Goal: Complete application form

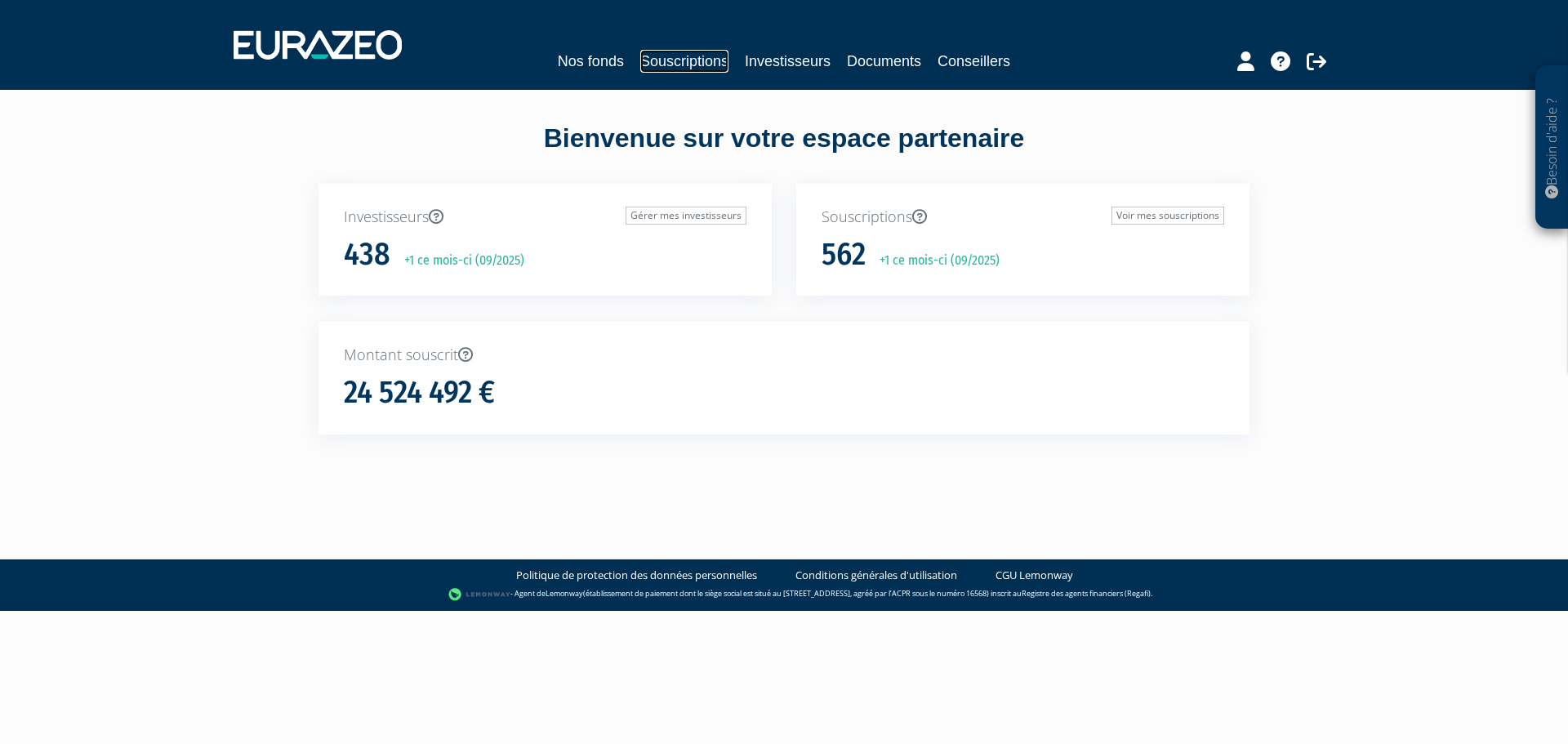
click at [684, 57] on link "Souscriptions" at bounding box center [684, 60] width 89 height 22
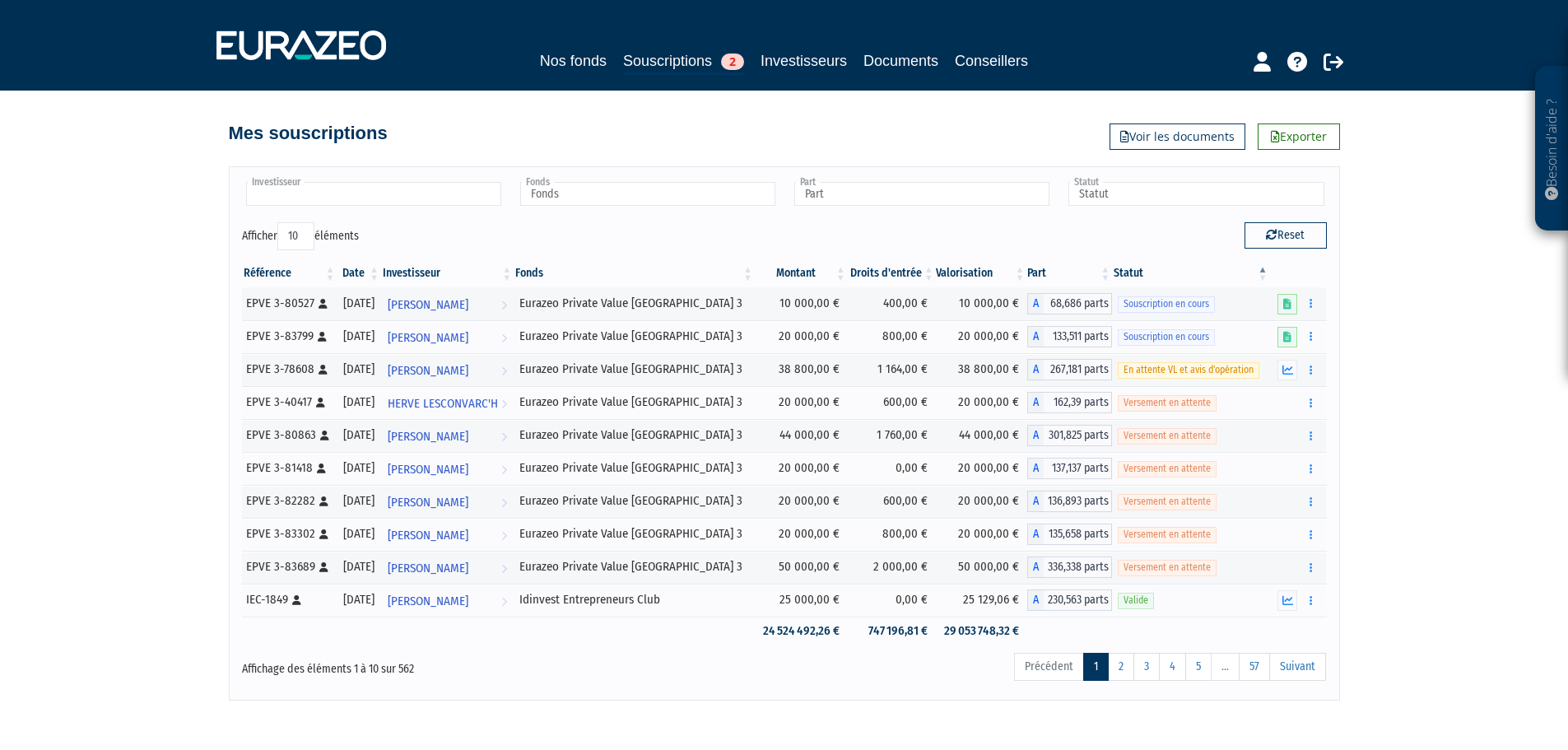
click at [391, 191] on input "text" at bounding box center [374, 193] width 255 height 24
type input "BAZ"
click at [327, 217] on li "Sébastien BAZ IN" at bounding box center [372, 220] width 260 height 21
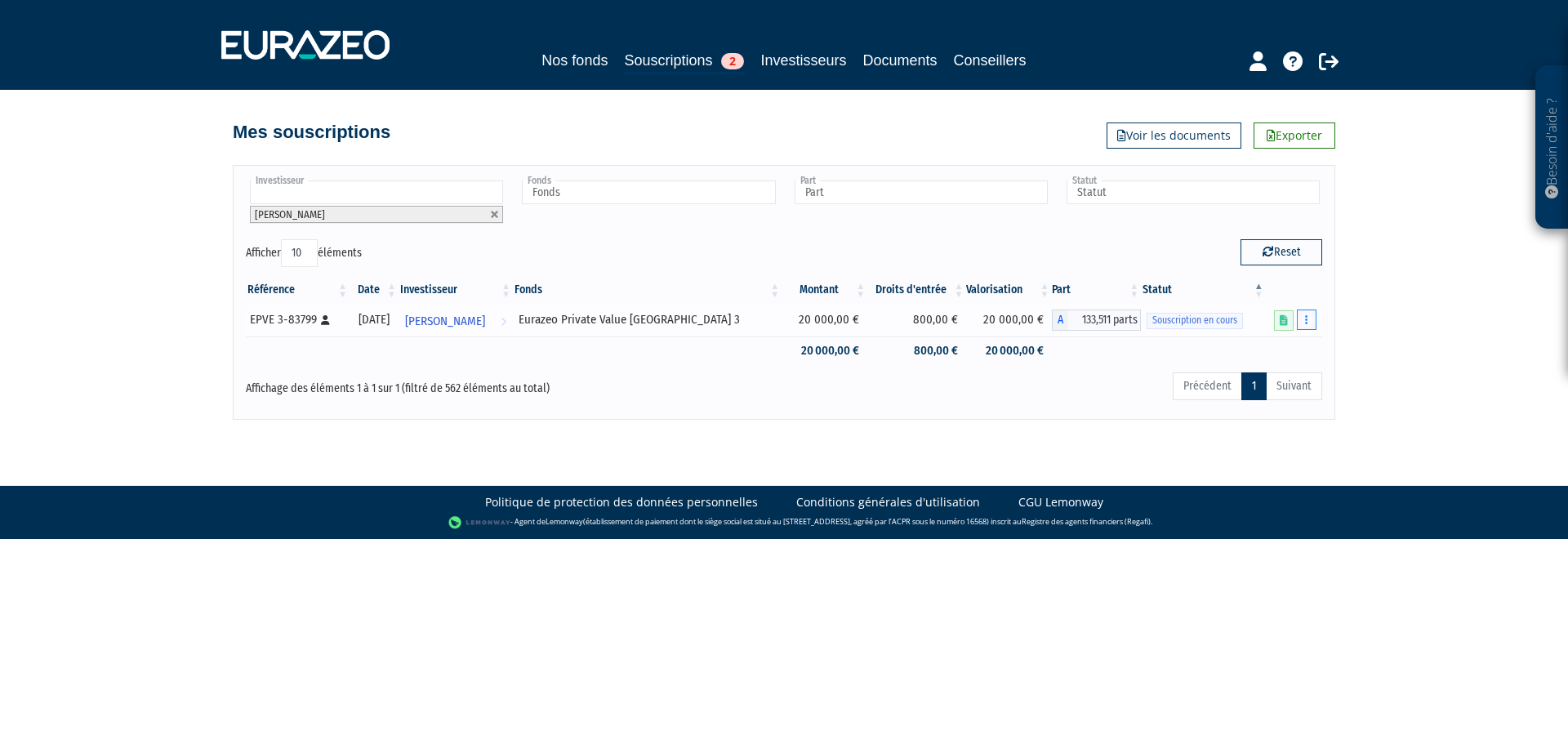
click at [1311, 322] on button "button" at bounding box center [1306, 319] width 19 height 20
click at [1256, 378] on link "Compléter" at bounding box center [1258, 381] width 106 height 27
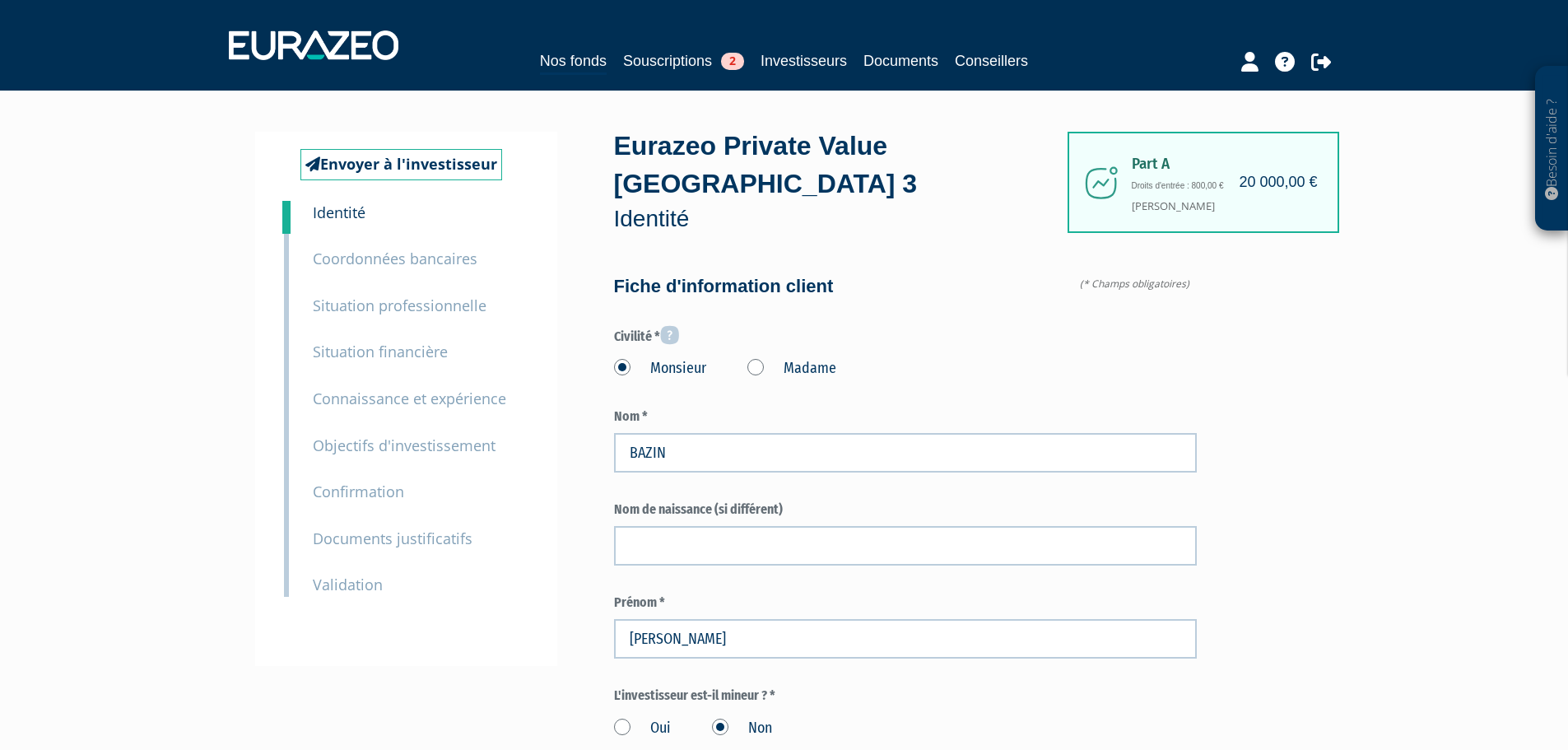
type input "6 34 49 49 35"
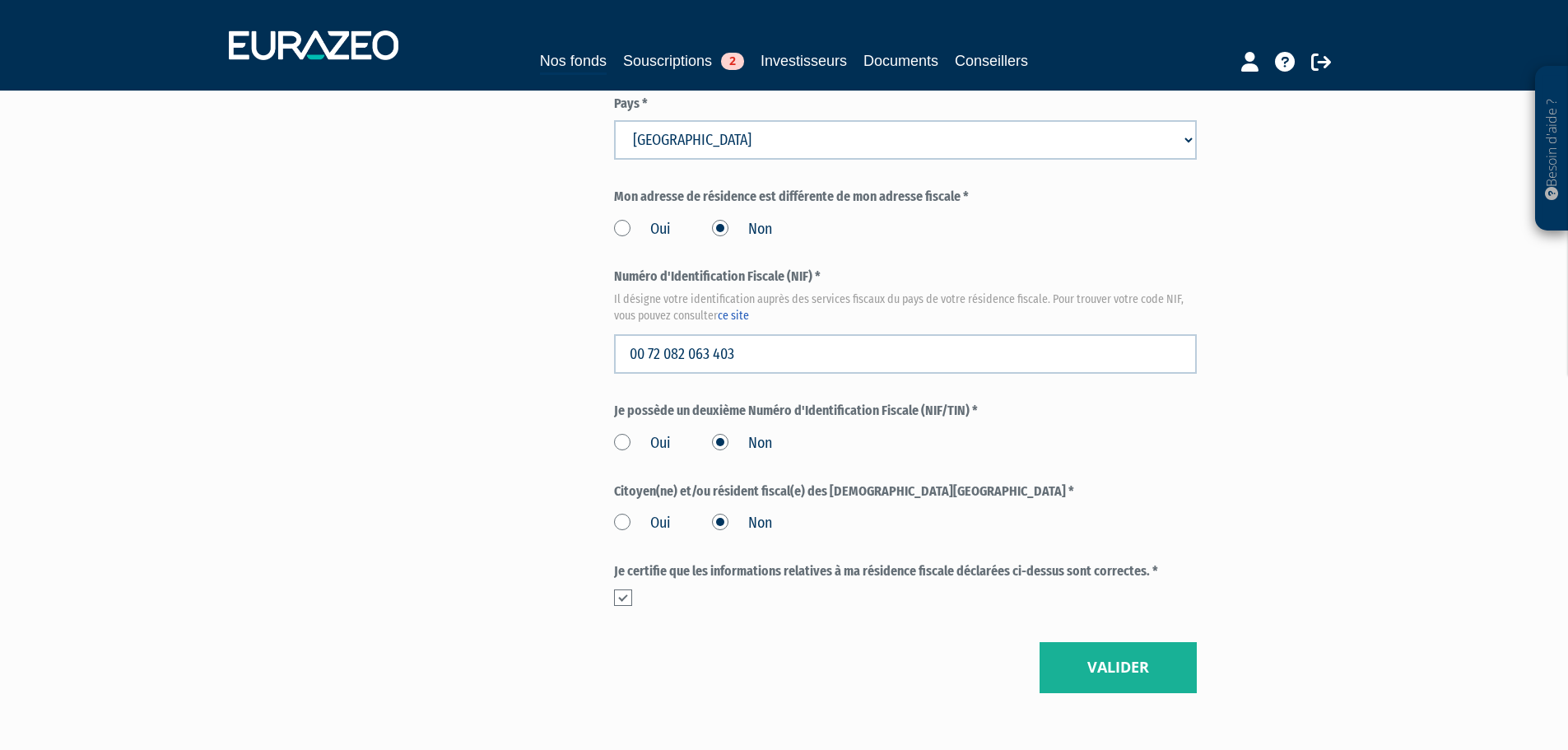
scroll to position [1812, 0]
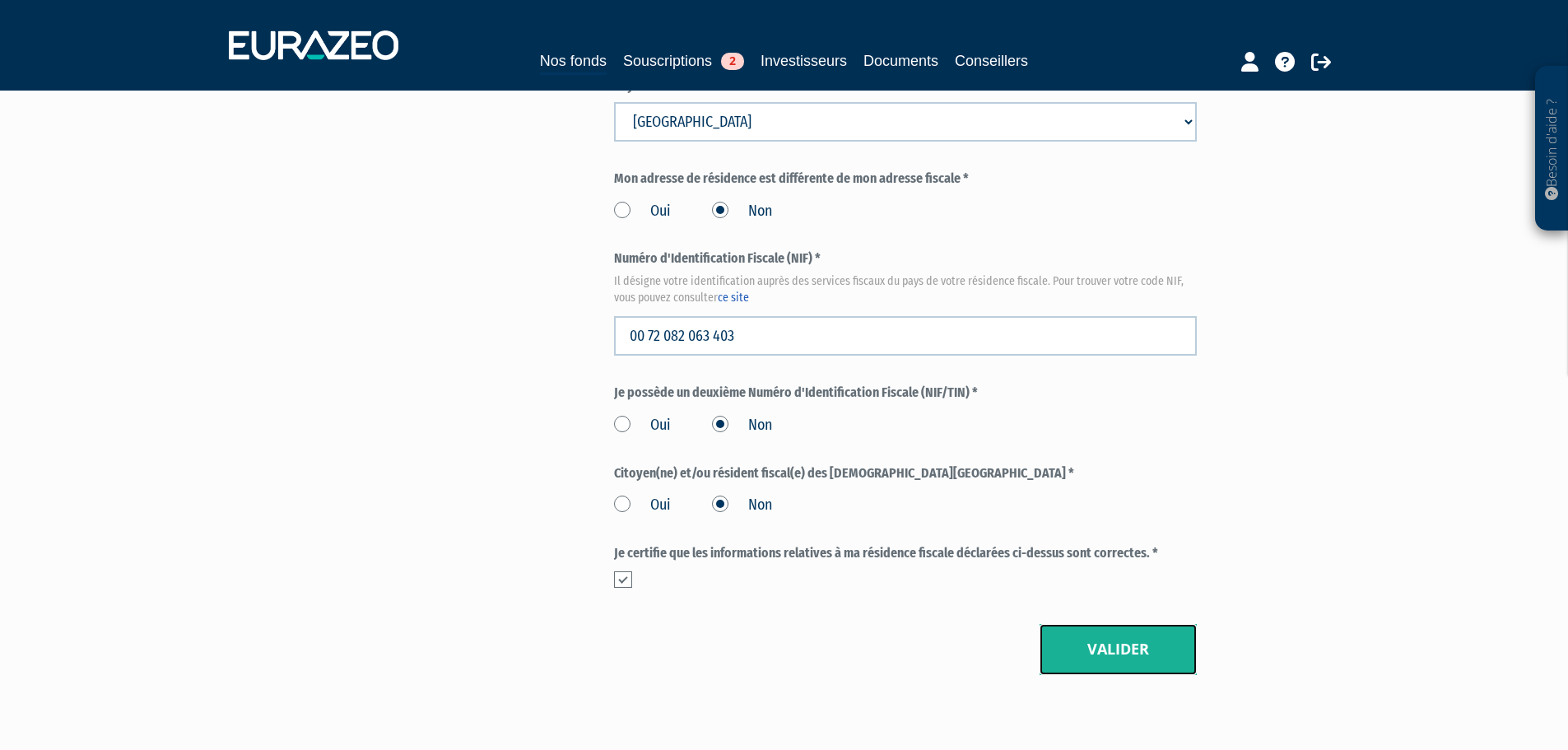
click at [1096, 624] on button "Valider" at bounding box center [1119, 650] width 157 height 51
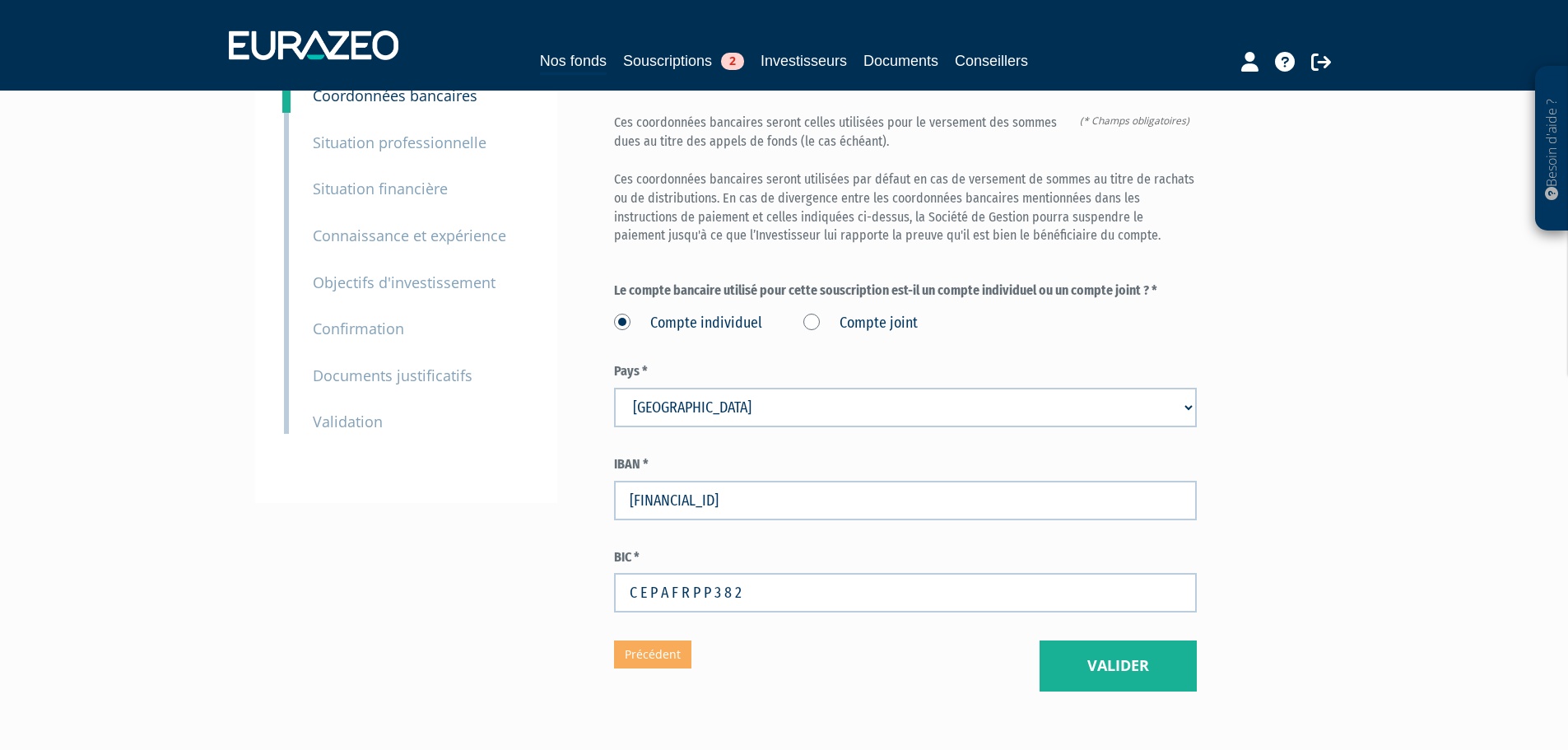
scroll to position [165, 0]
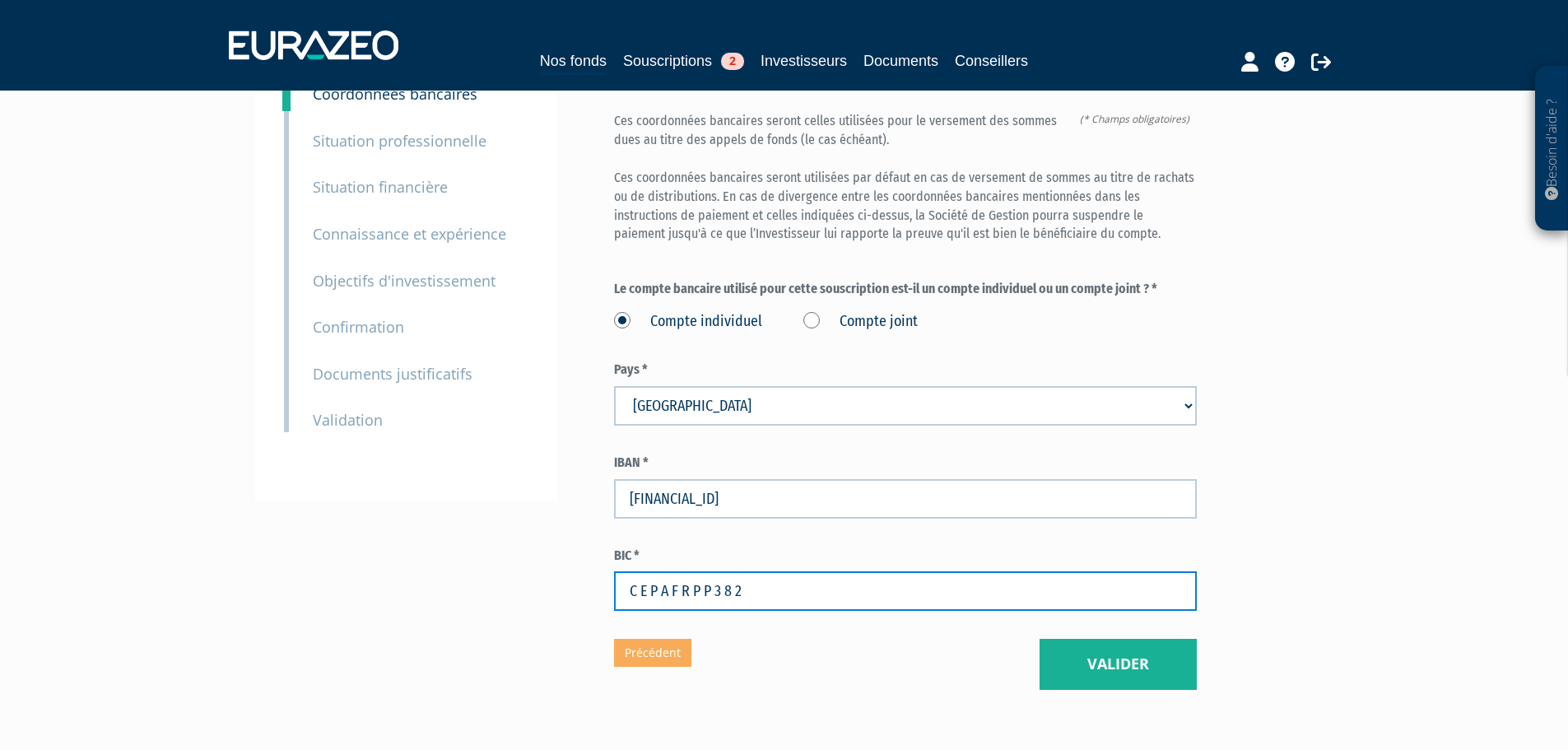
click at [641, 571] on input "C E P A F R P P 3 8 2" at bounding box center [906, 591] width 583 height 39
click at [648, 571] on input "CE P A F R P P 3 8 2" at bounding box center [906, 591] width 583 height 39
click at [655, 571] on input "CEP A F R P P 3 8 2" at bounding box center [906, 591] width 583 height 39
click at [665, 571] on input "CEPA F R P P 3 8 2" at bounding box center [906, 591] width 583 height 39
click at [668, 571] on input "CEPAF R P P 3 8 2" at bounding box center [906, 591] width 583 height 39
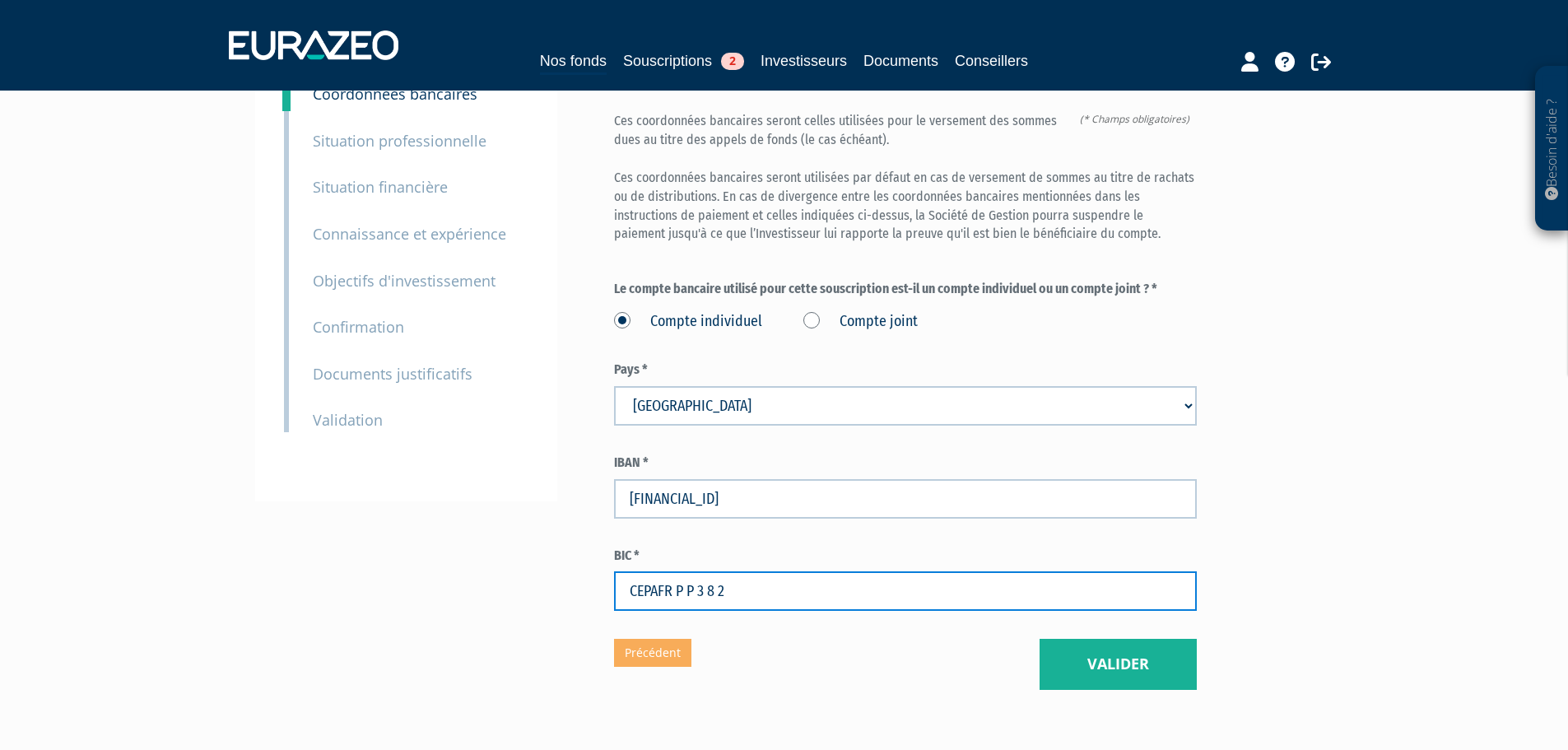
click at [676, 571] on input "CEPAFR P P 3 8 2" at bounding box center [906, 591] width 583 height 39
click at [684, 571] on input "CEPAFRP P 3 8 2" at bounding box center [906, 591] width 583 height 39
click at [693, 571] on input "CEPAFRPP 3 8 2" at bounding box center [906, 591] width 583 height 39
click at [698, 571] on input "CEPAFRPP3 8 2" at bounding box center [906, 591] width 583 height 39
click at [706, 571] on input "CEPAFRPP38 2" at bounding box center [906, 591] width 583 height 39
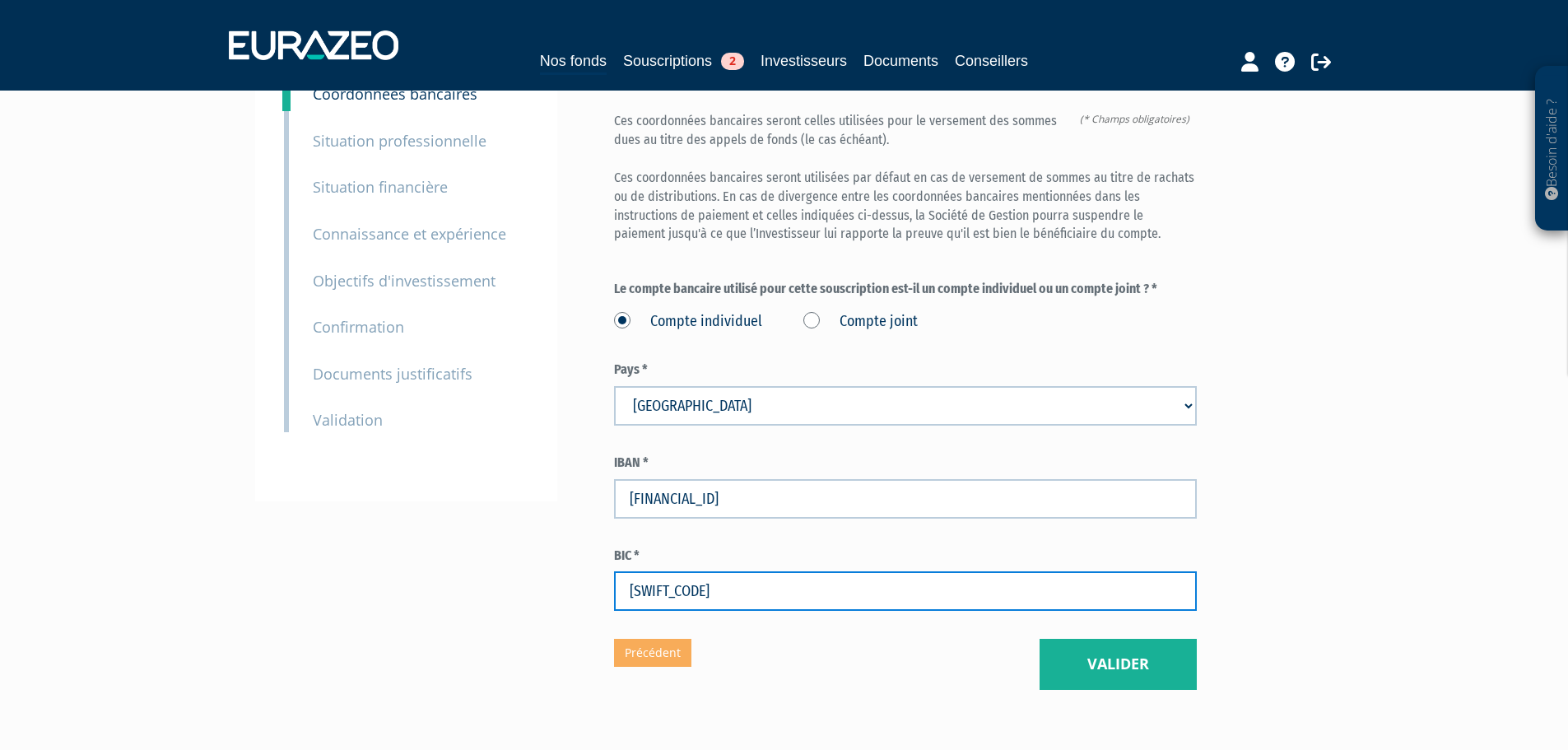
click at [712, 571] on input "CEPAFRPP382" at bounding box center [906, 591] width 583 height 39
type input "CEPAFRPP382"
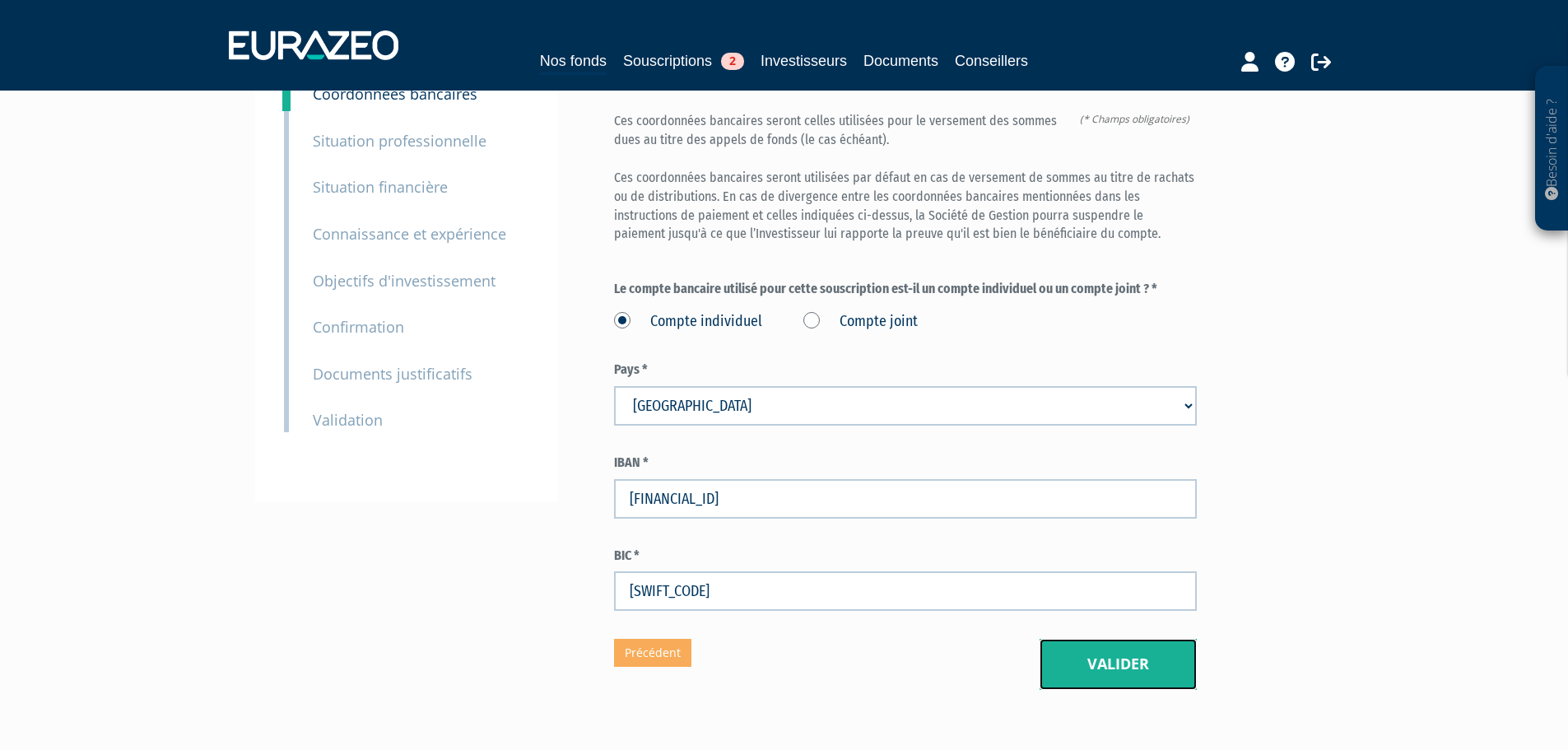
click at [1122, 639] on button "Valider" at bounding box center [1119, 665] width 157 height 51
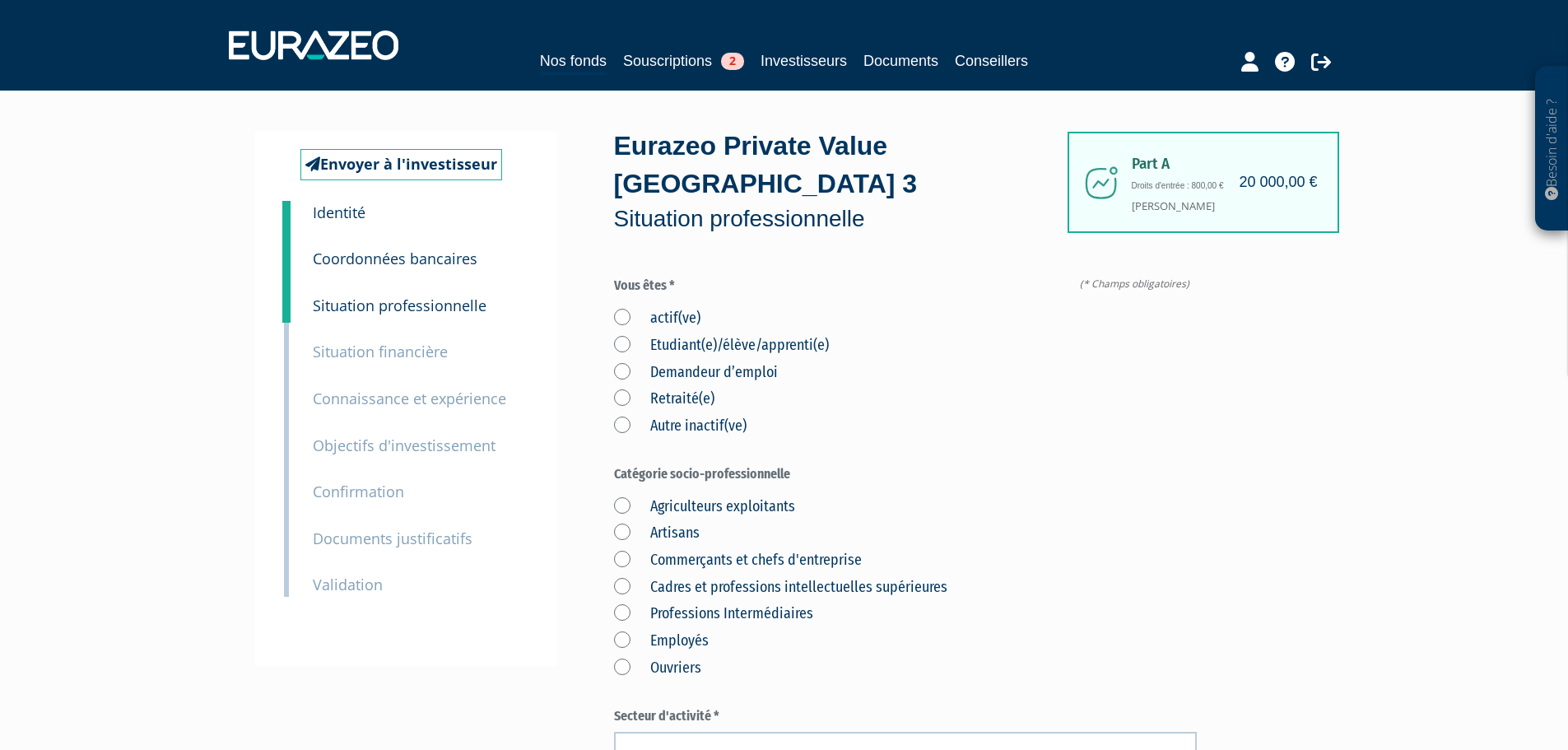
click at [619, 308] on label "actif(ve)" at bounding box center [657, 319] width 86 height 22
click at [0, 0] on input "actif(ve)" at bounding box center [0, 0] width 0 height 0
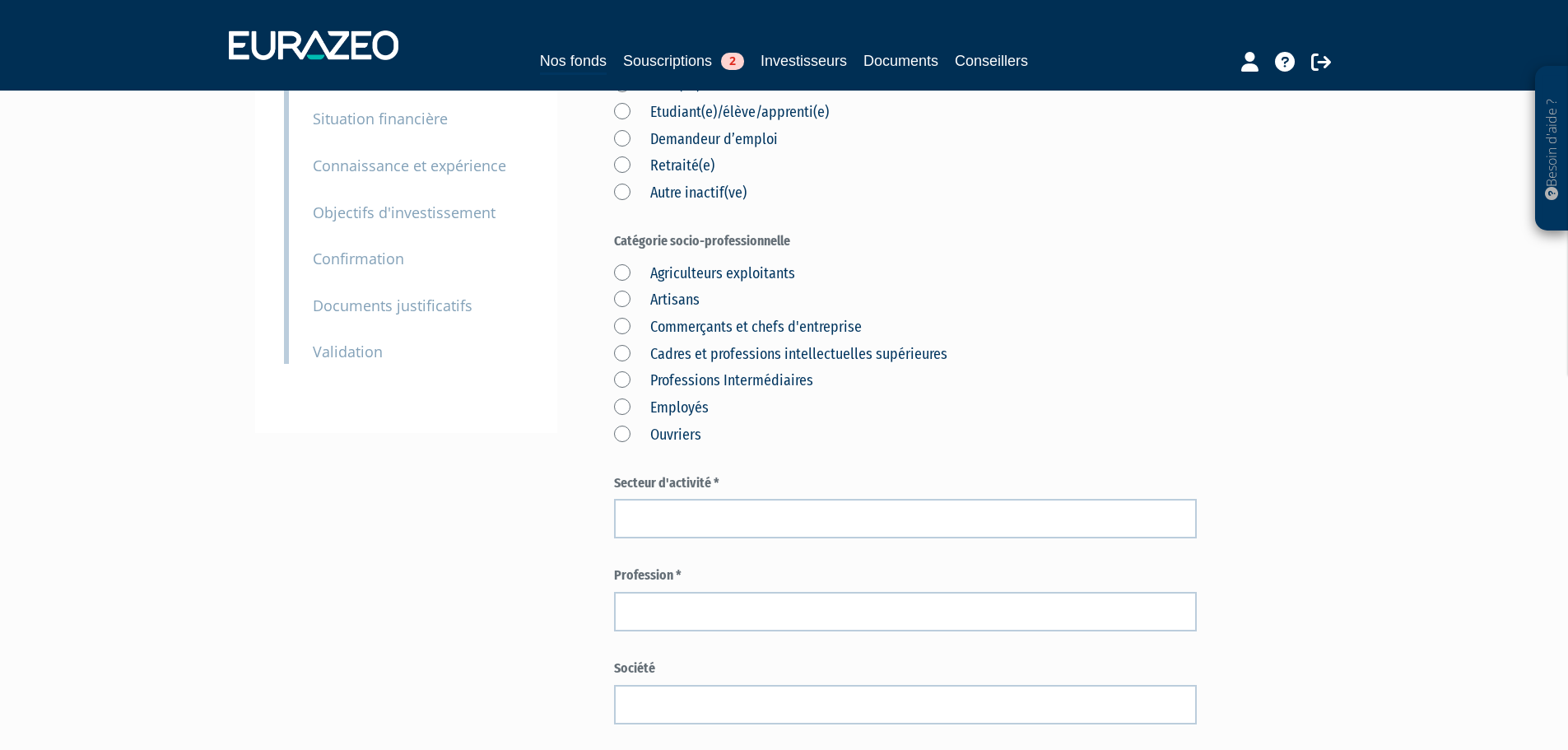
scroll to position [247, 0]
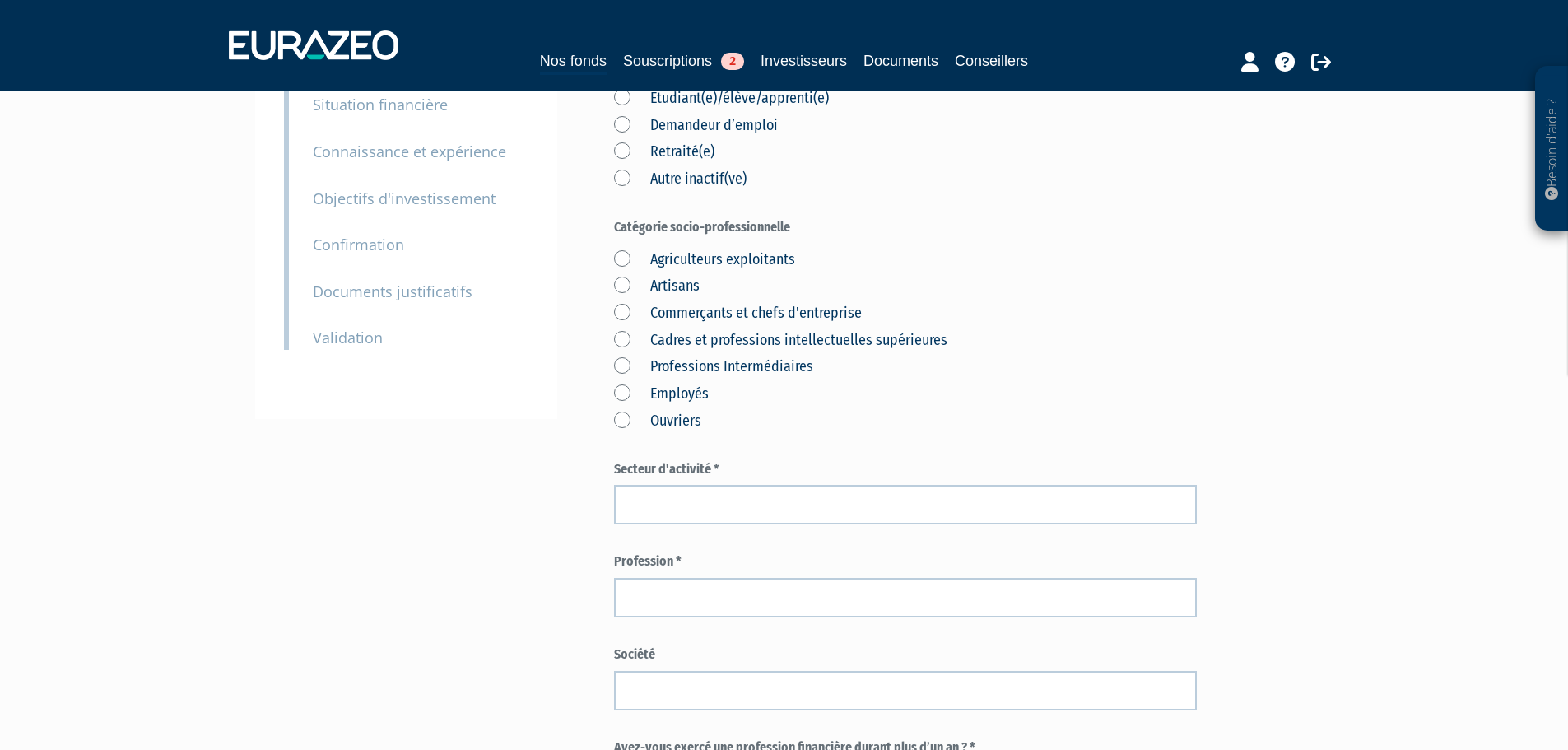
click at [626, 330] on label "Cadres et professions intellectuelles supérieures" at bounding box center [781, 341] width 334 height 22
click at [0, 0] on supérieures "Cadres et professions intellectuelles supérieures" at bounding box center [0, 0] width 0 height 0
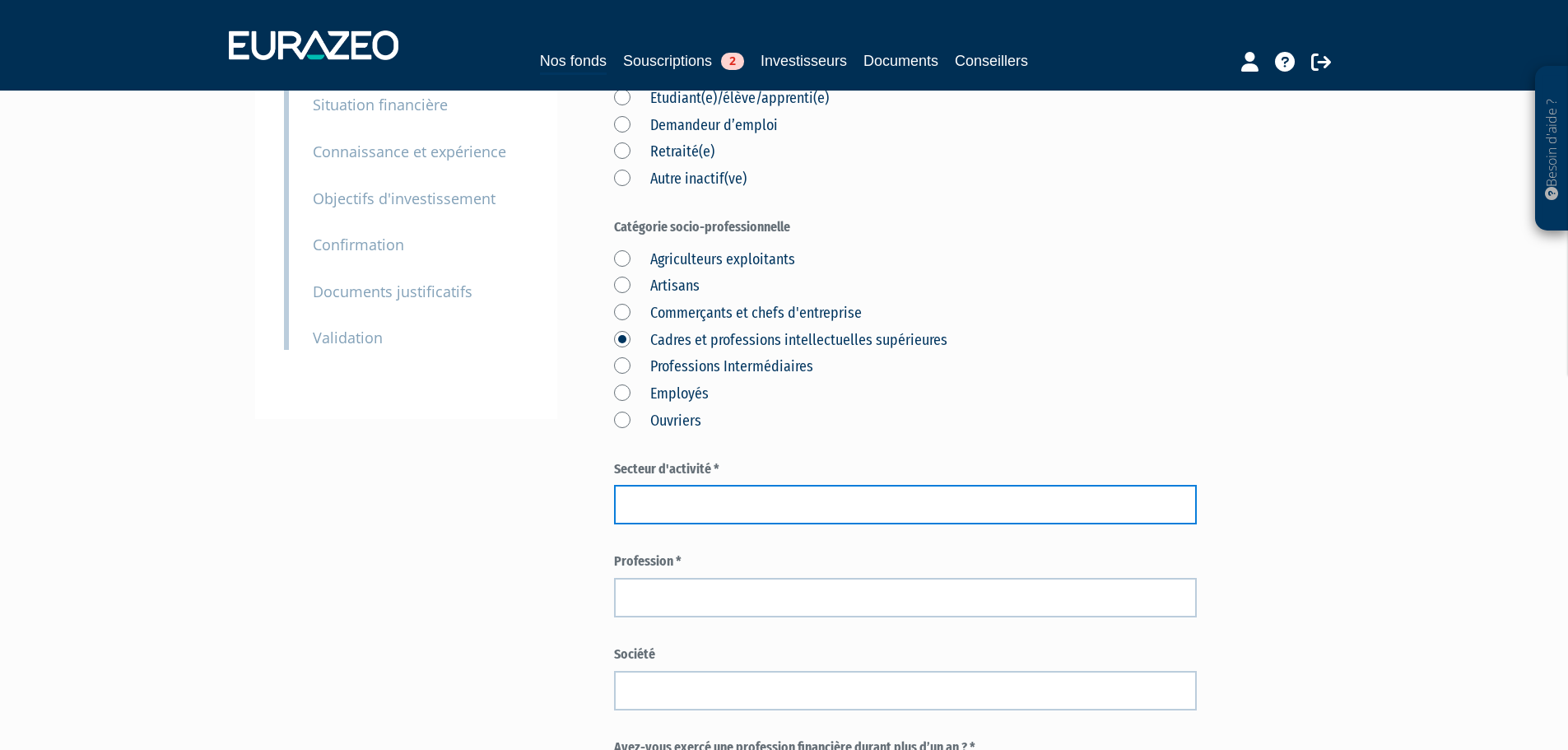
click at [723, 485] on input "text" at bounding box center [906, 505] width 583 height 39
type input "."
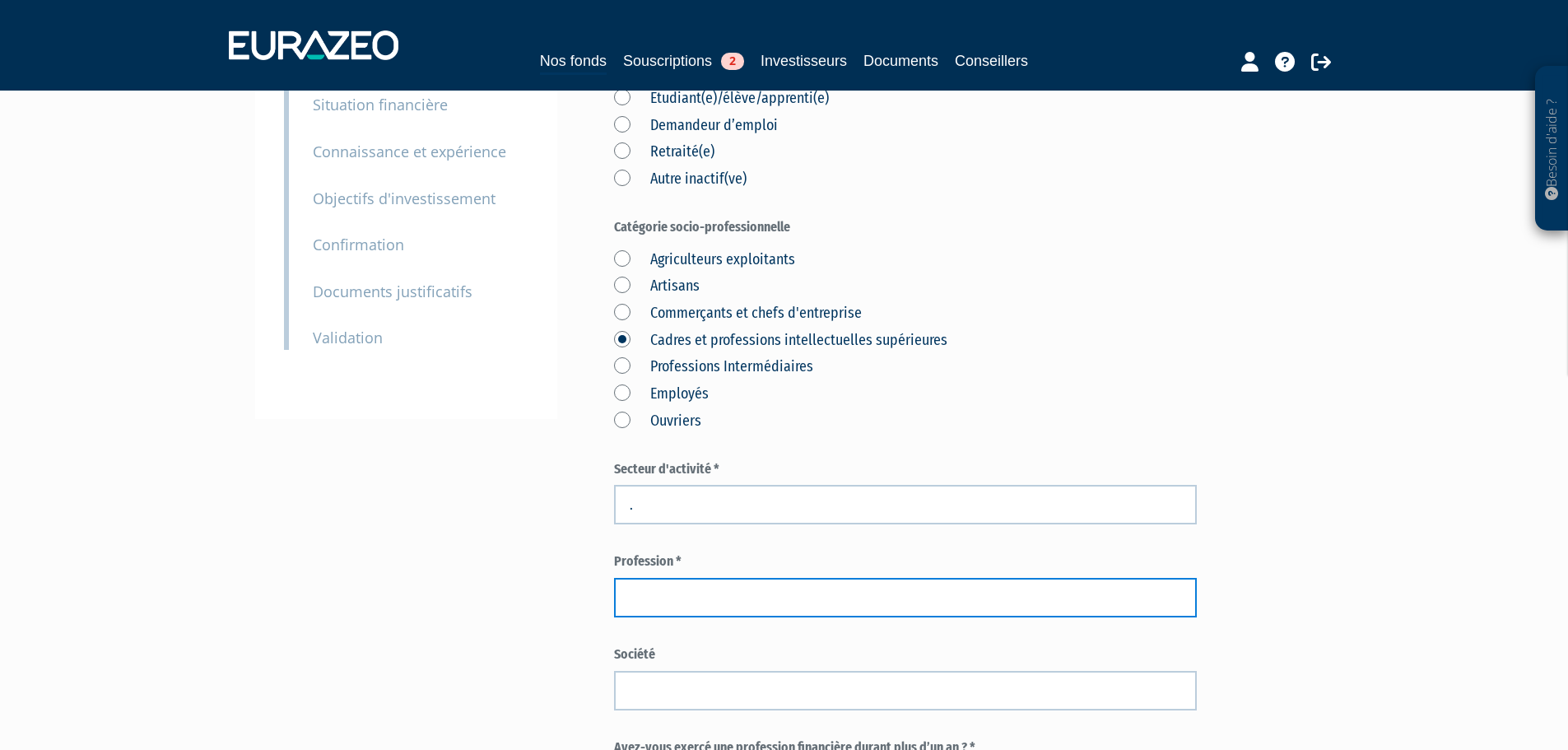
click at [683, 578] on input "text" at bounding box center [906, 598] width 583 height 39
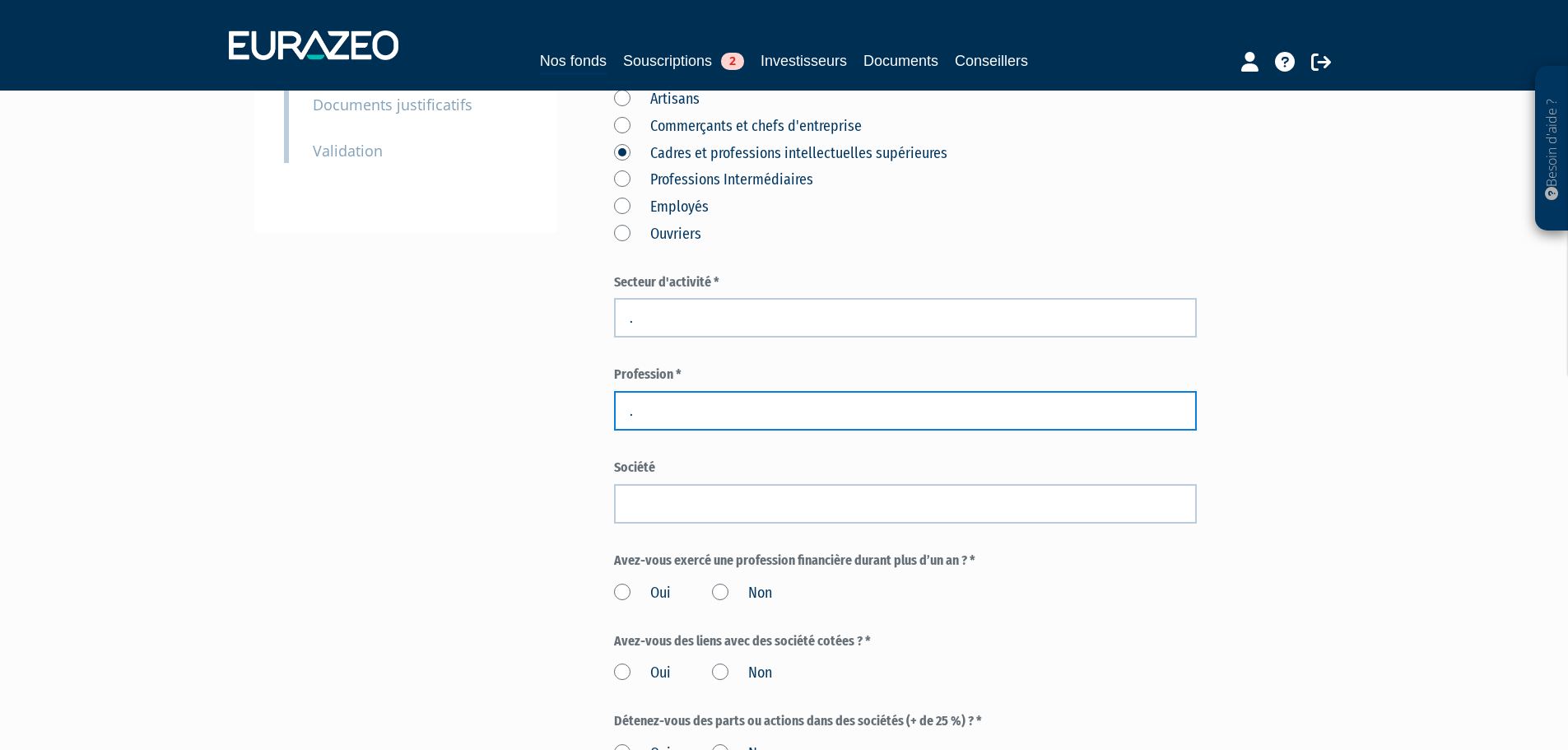
scroll to position [494, 0]
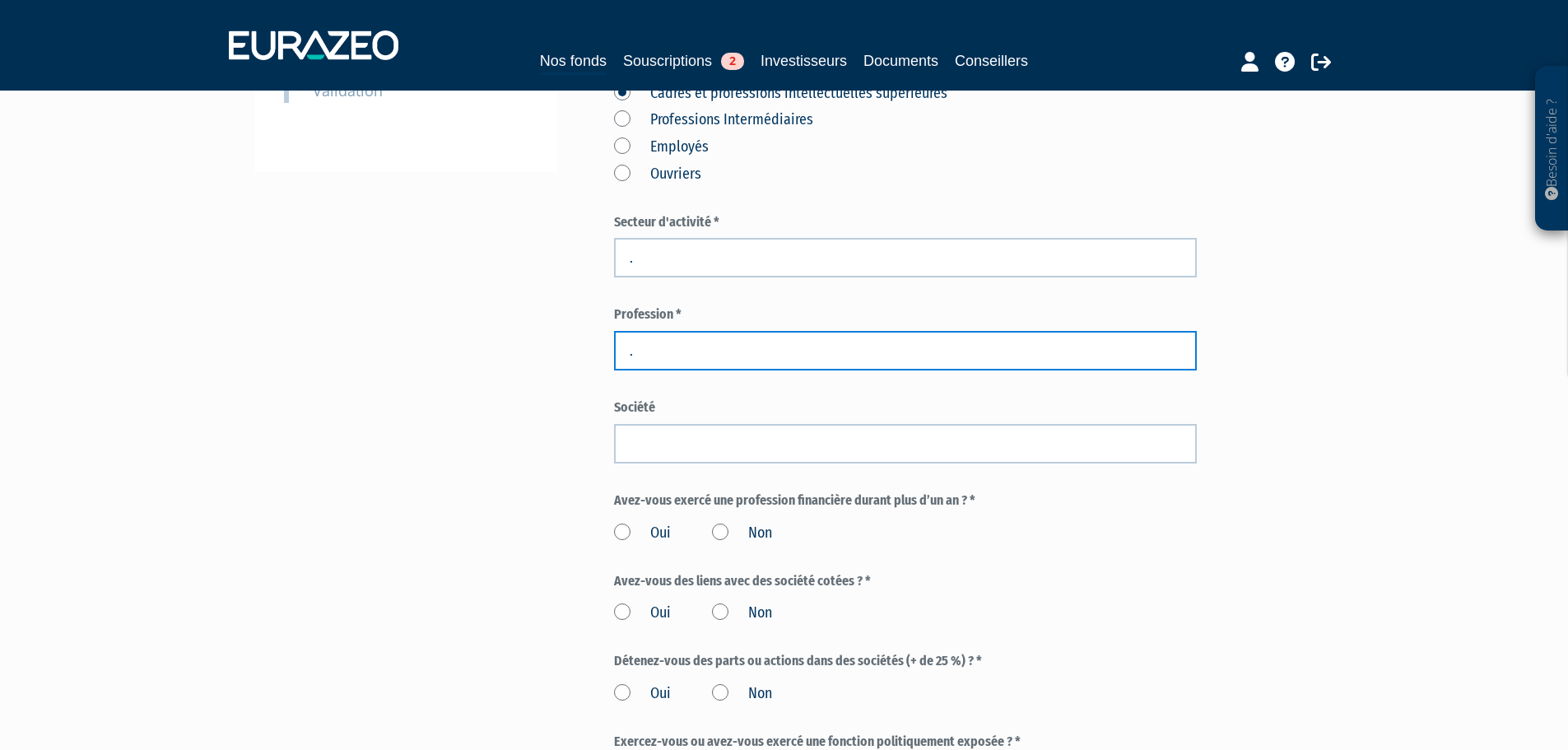
type input "."
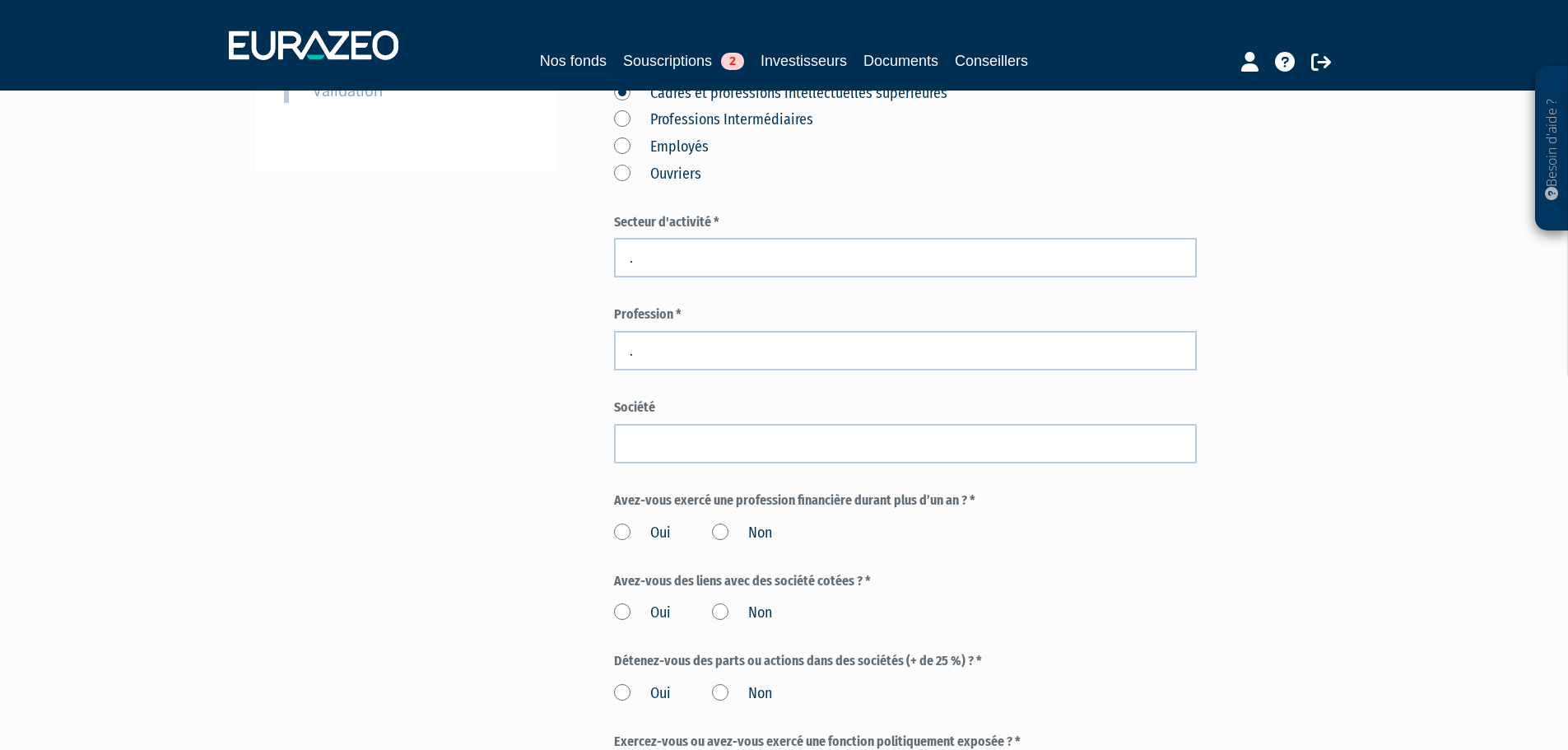
click at [723, 523] on label "Non" at bounding box center [742, 534] width 60 height 22
click at [0, 0] on input "Non" at bounding box center [0, 0] width 0 height 0
drag, startPoint x: 723, startPoint y: 572, endPoint x: 729, endPoint y: 631, distance: 59.3
click at [723, 603] on label "Non" at bounding box center [742, 614] width 60 height 22
click at [0, 0] on input "Non" at bounding box center [0, 0] width 0 height 0
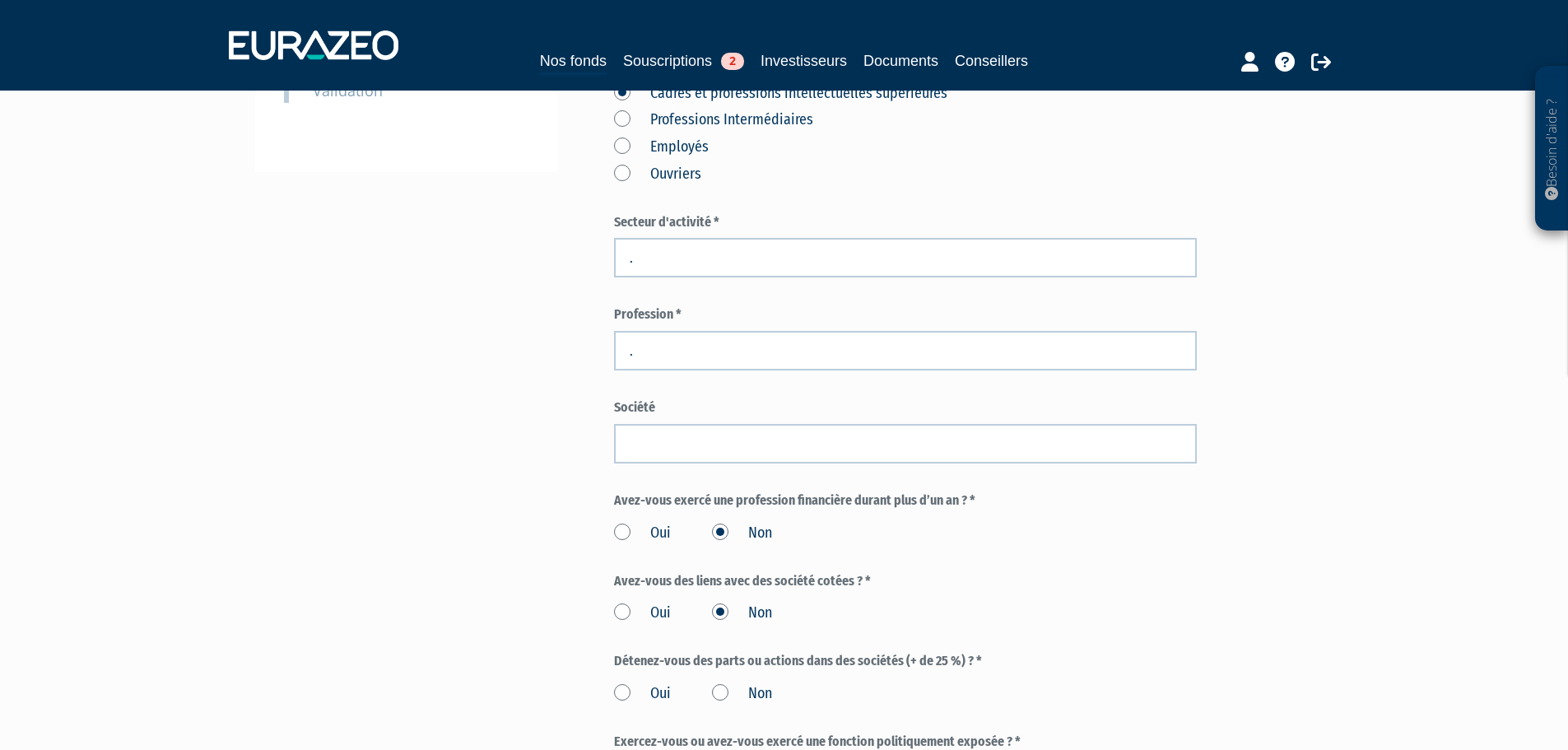
click at [722, 683] on label "Non" at bounding box center [742, 694] width 60 height 22
click at [0, 0] on input "Non" at bounding box center [0, 0] width 0 height 0
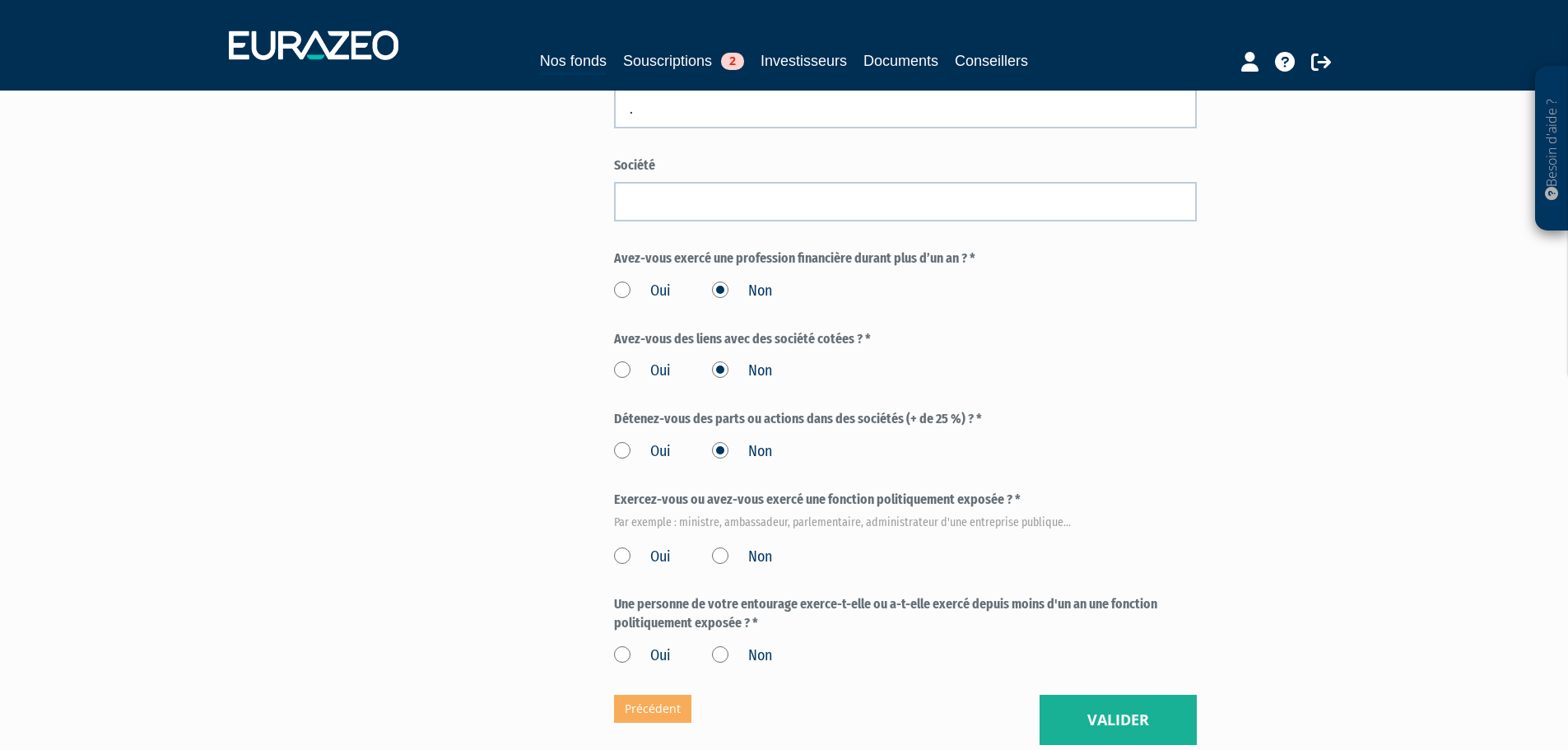
scroll to position [824, 0]
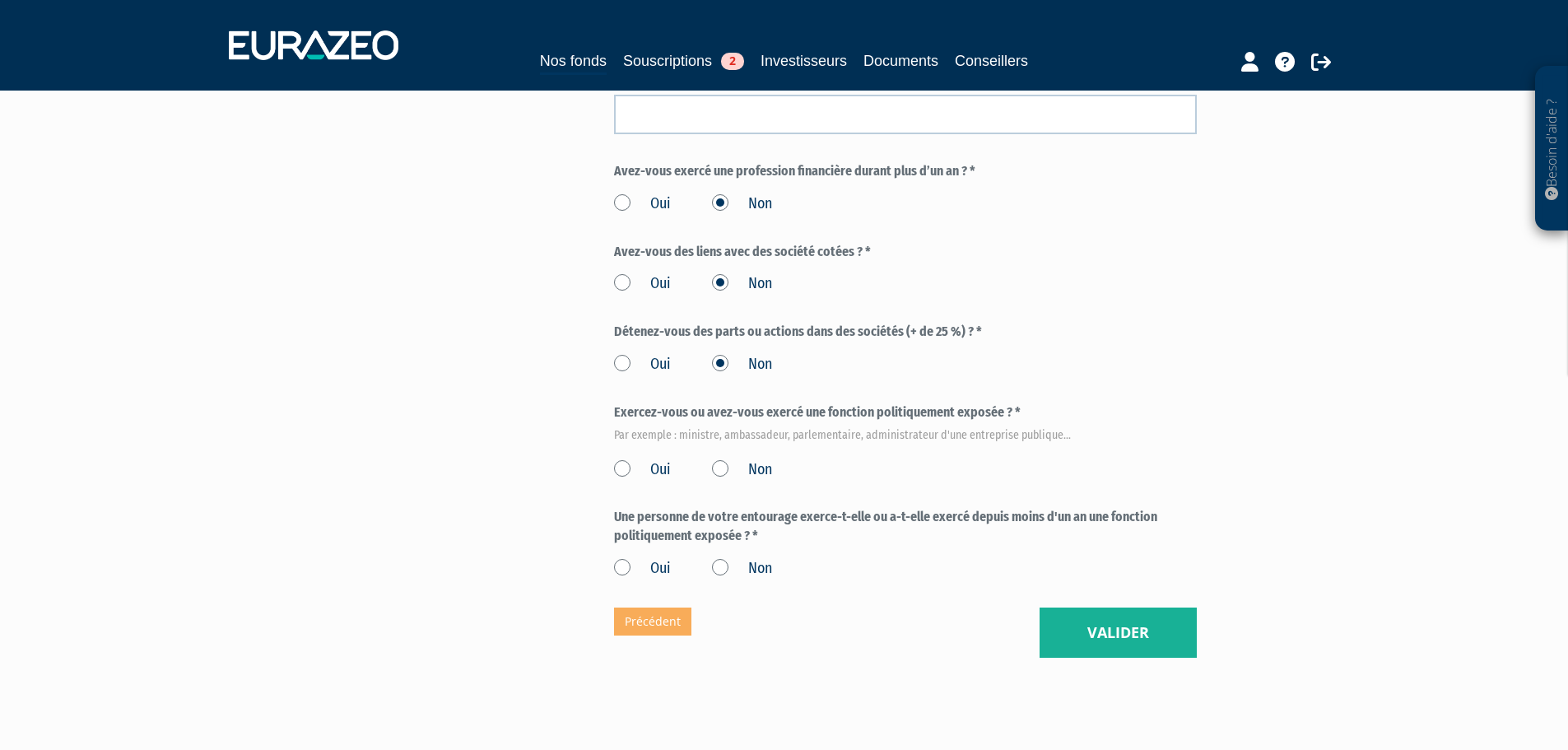
drag, startPoint x: 718, startPoint y: 426, endPoint x: 718, endPoint y: 485, distance: 59.0
click at [716, 459] on label "Non" at bounding box center [742, 470] width 60 height 22
click at [718, 559] on label "Non" at bounding box center [742, 569] width 60 height 22
click at [0, 0] on input "Non" at bounding box center [0, 0] width 0 height 0
click at [720, 459] on label "Non" at bounding box center [742, 470] width 60 height 22
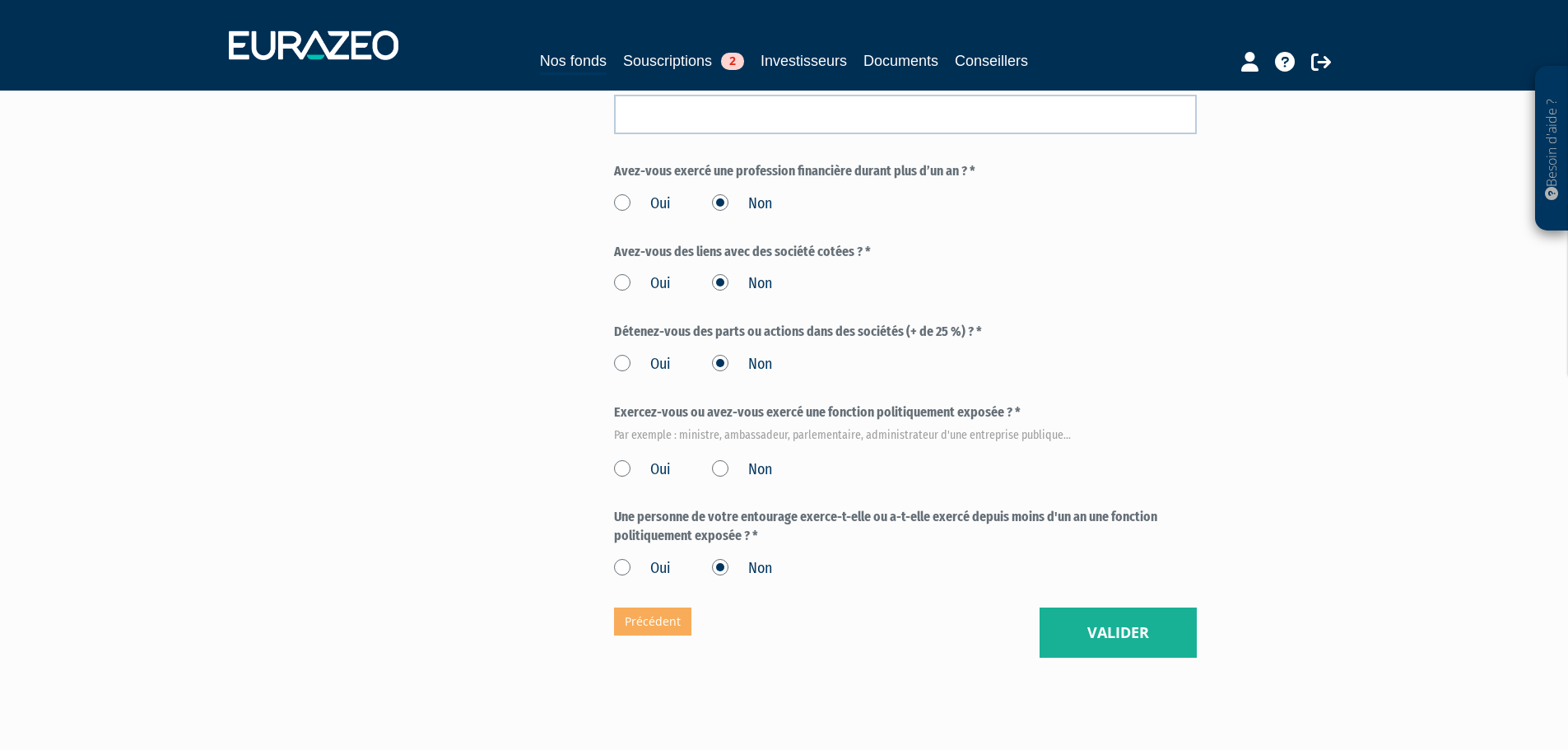
click at [0, 0] on input "Non" at bounding box center [0, 0] width 0 height 0
click at [1127, 608] on button "Valider" at bounding box center [1119, 633] width 157 height 51
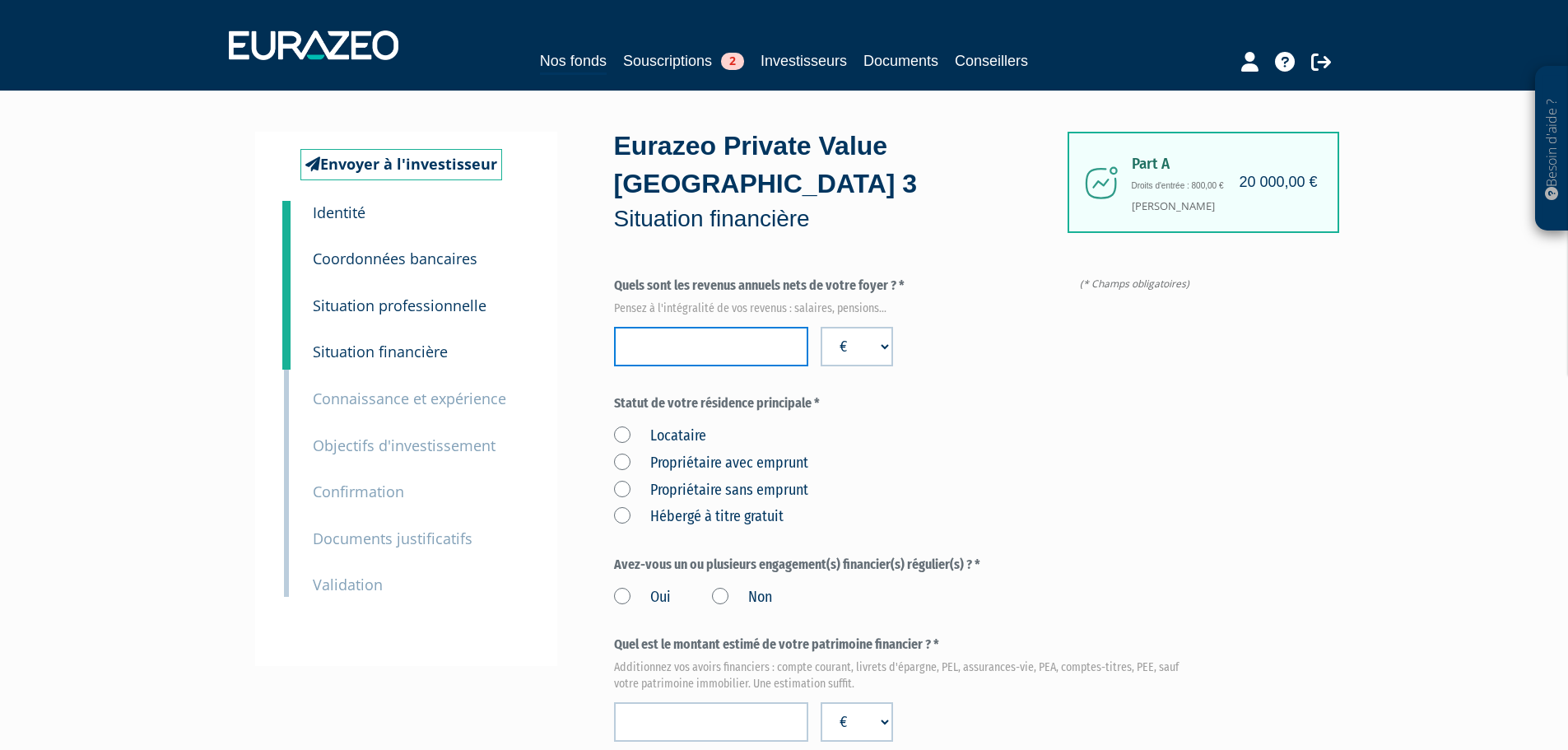
click at [666, 327] on input "number" at bounding box center [711, 347] width 194 height 39
type input "69097"
click at [619, 453] on label "Propriétaire avec emprunt" at bounding box center [711, 463] width 194 height 22
click at [0, 0] on emprunt "Propriétaire avec emprunt" at bounding box center [0, 0] width 0 height 0
click at [616, 587] on label "Oui" at bounding box center [643, 598] width 57 height 22
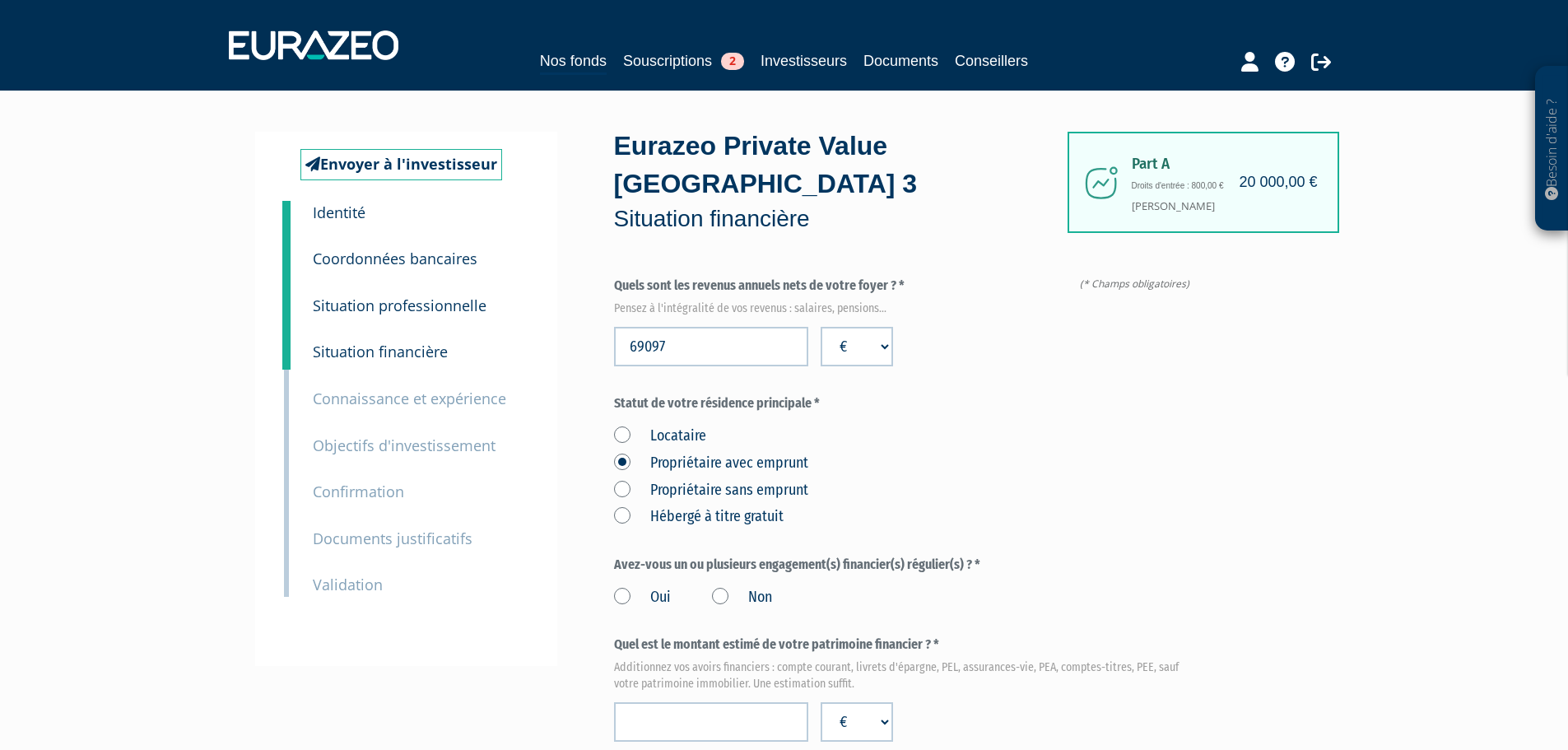
click at [0, 0] on input "Oui" at bounding box center [0, 0] width 0 height 0
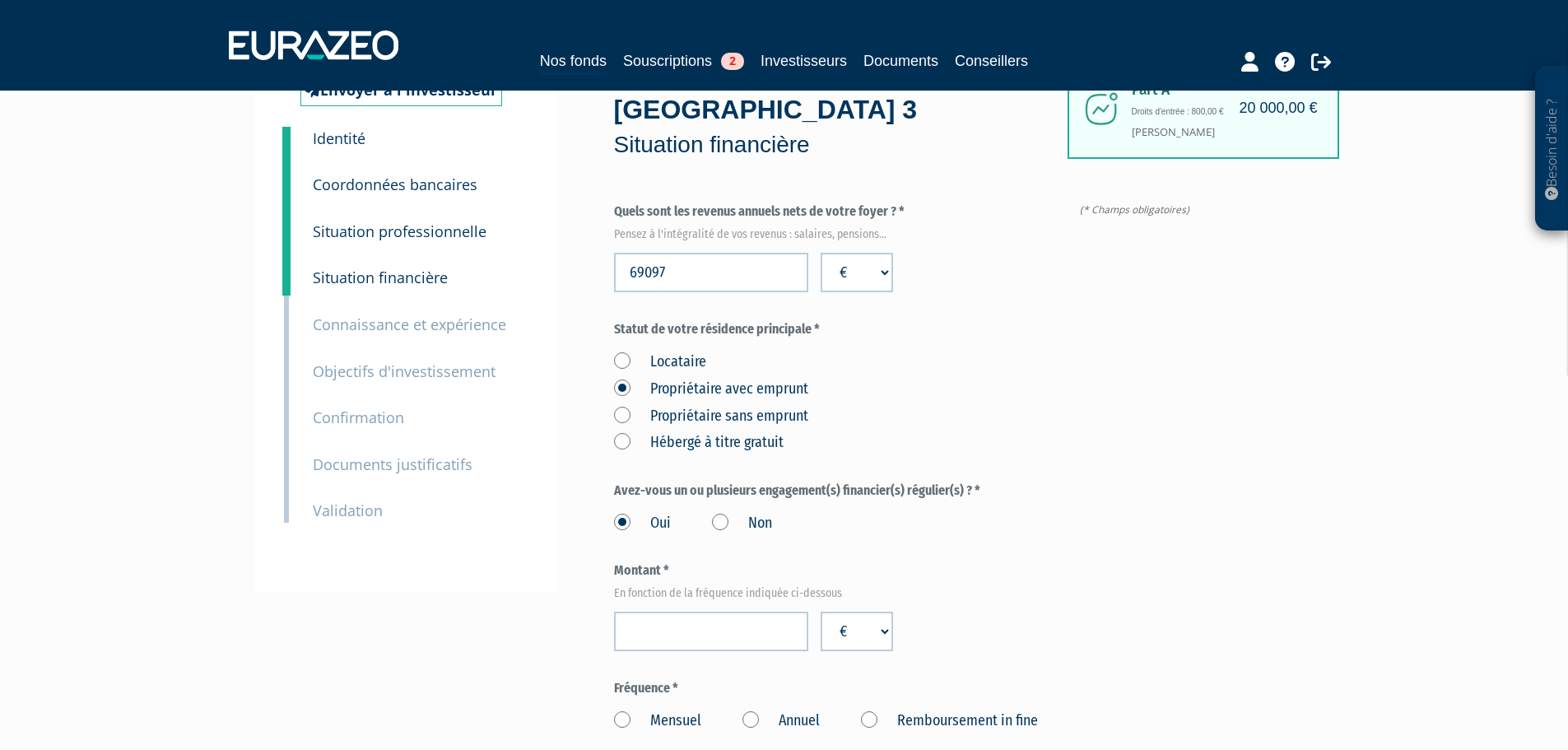
scroll to position [330, 0]
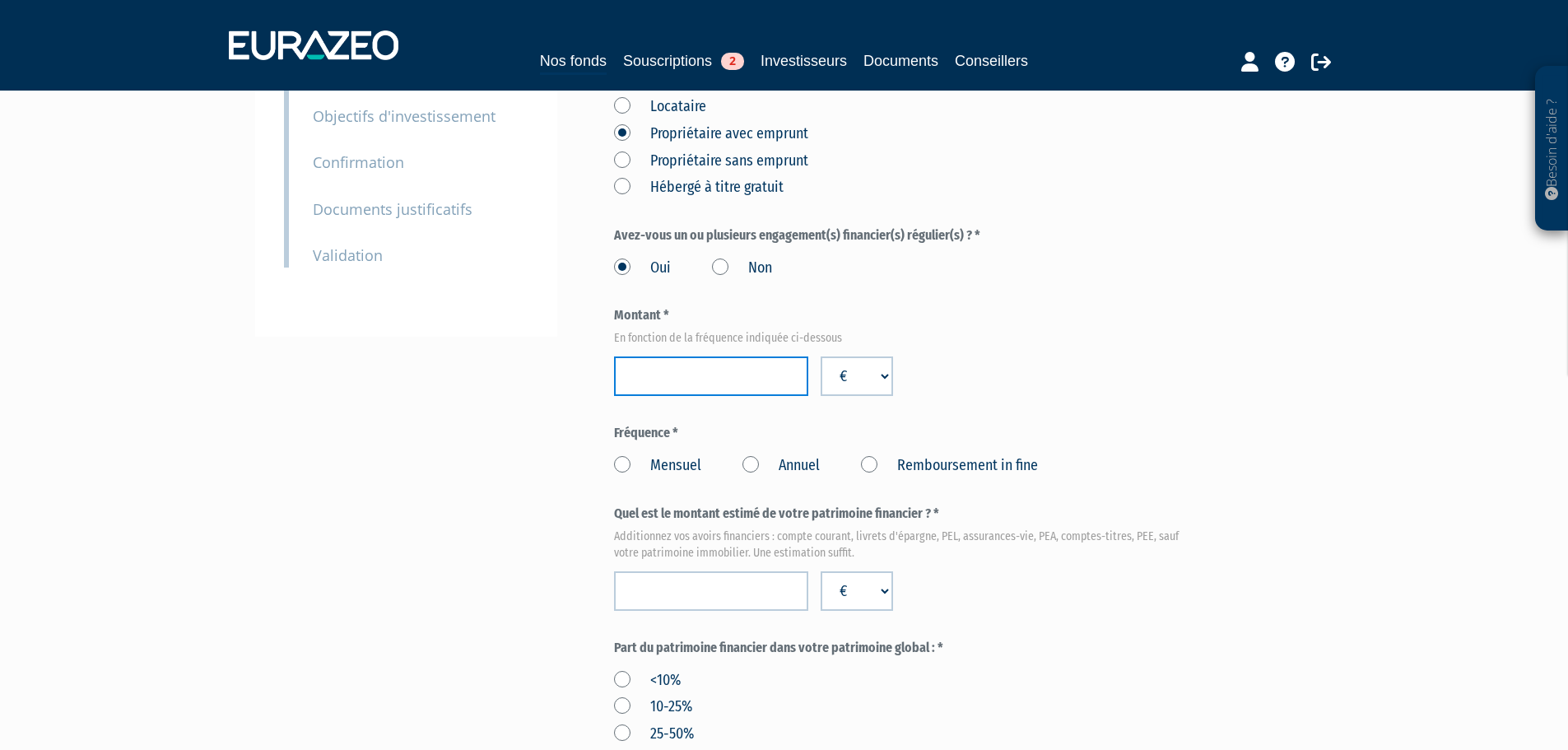
click at [642, 356] on input "number" at bounding box center [711, 376] width 194 height 39
type input "1200"
click at [622, 455] on label "Mensuel" at bounding box center [657, 466] width 87 height 22
click at [0, 0] on input "Mensuel" at bounding box center [0, 0] width 0 height 0
click at [662, 571] on input "number" at bounding box center [711, 591] width 194 height 39
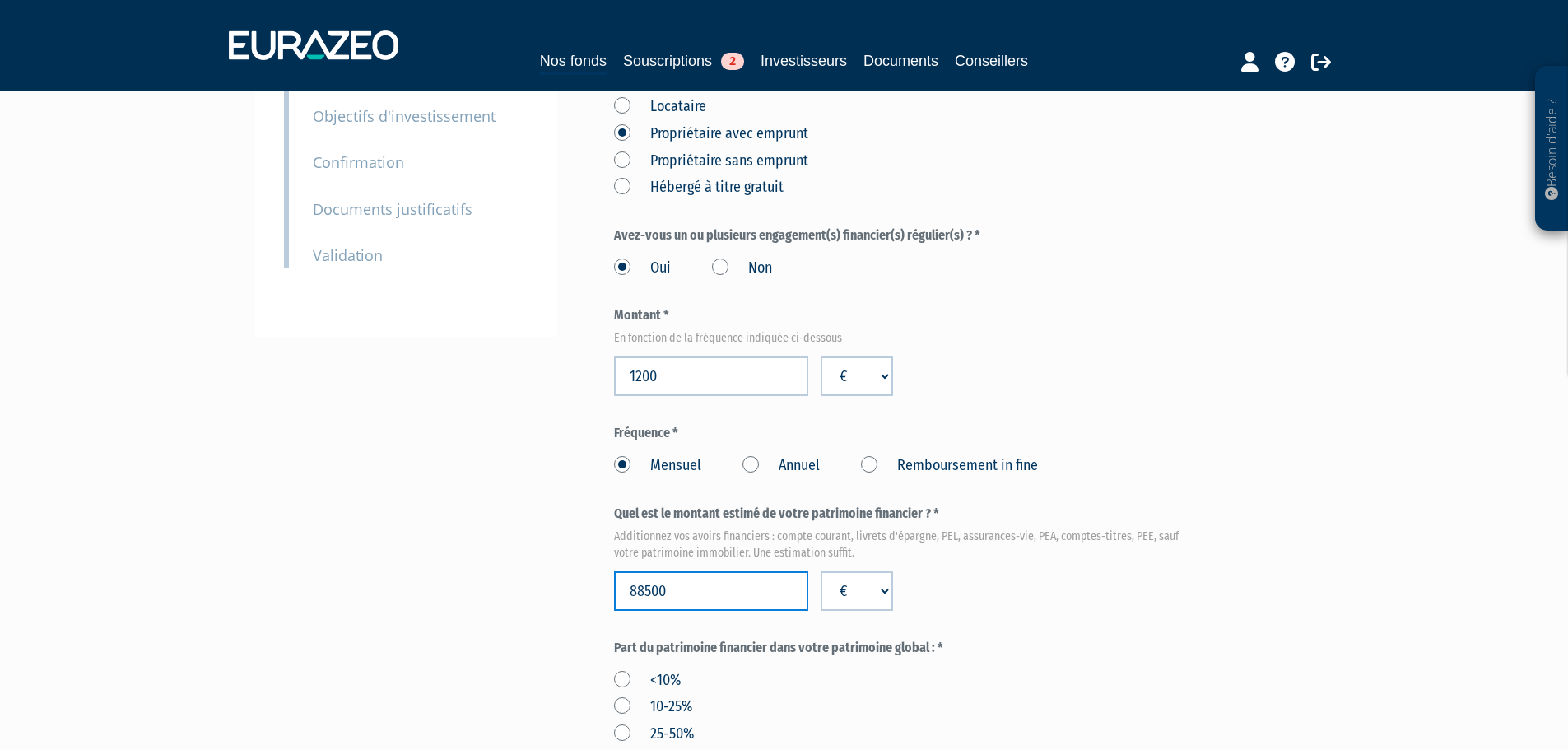
type input "88500"
click at [543, 580] on div "Envoyer à l'investisseur 1 Identité 2 Coordonnées bancaires 3 Situation profess…" at bounding box center [785, 616] width 1034 height 1626
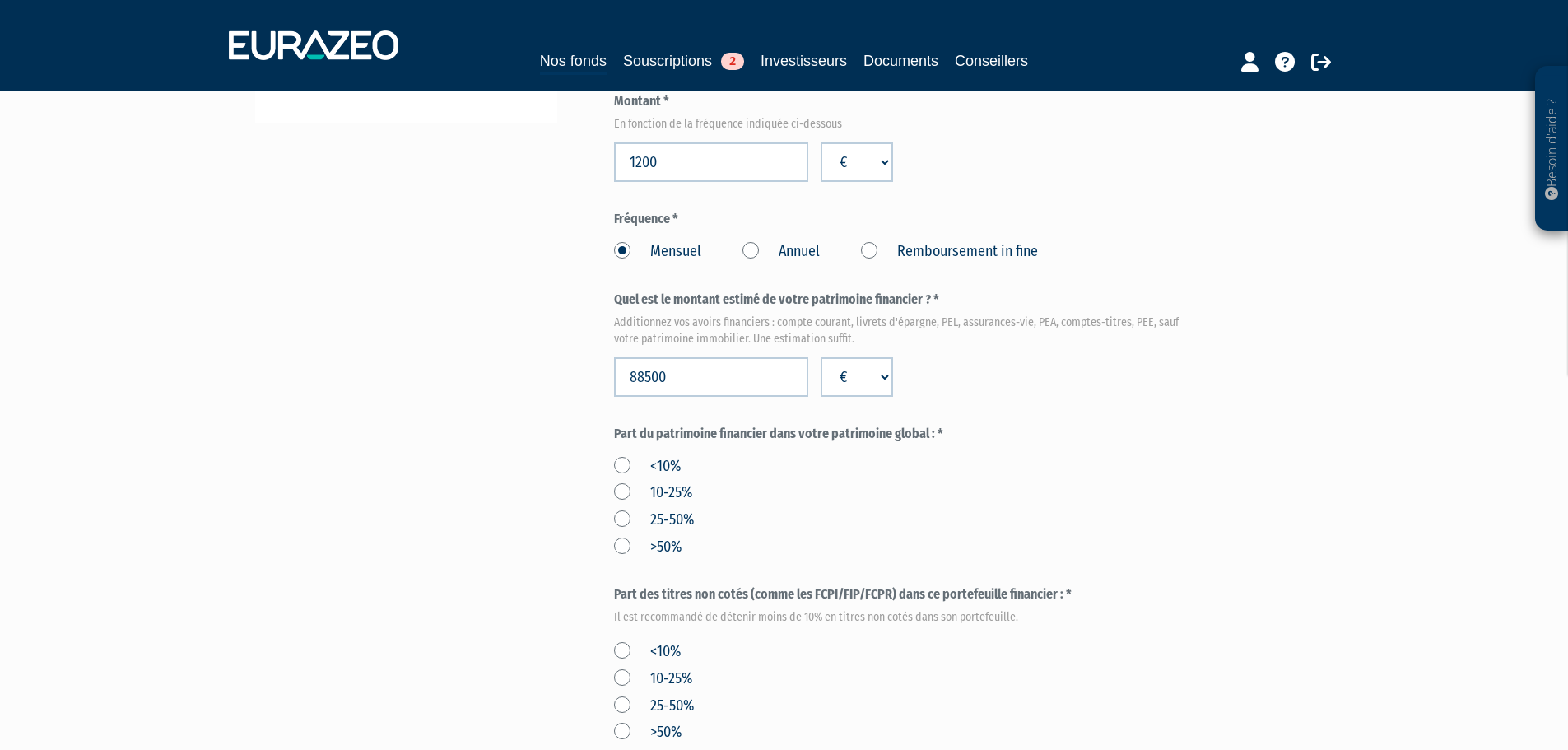
scroll to position [576, 0]
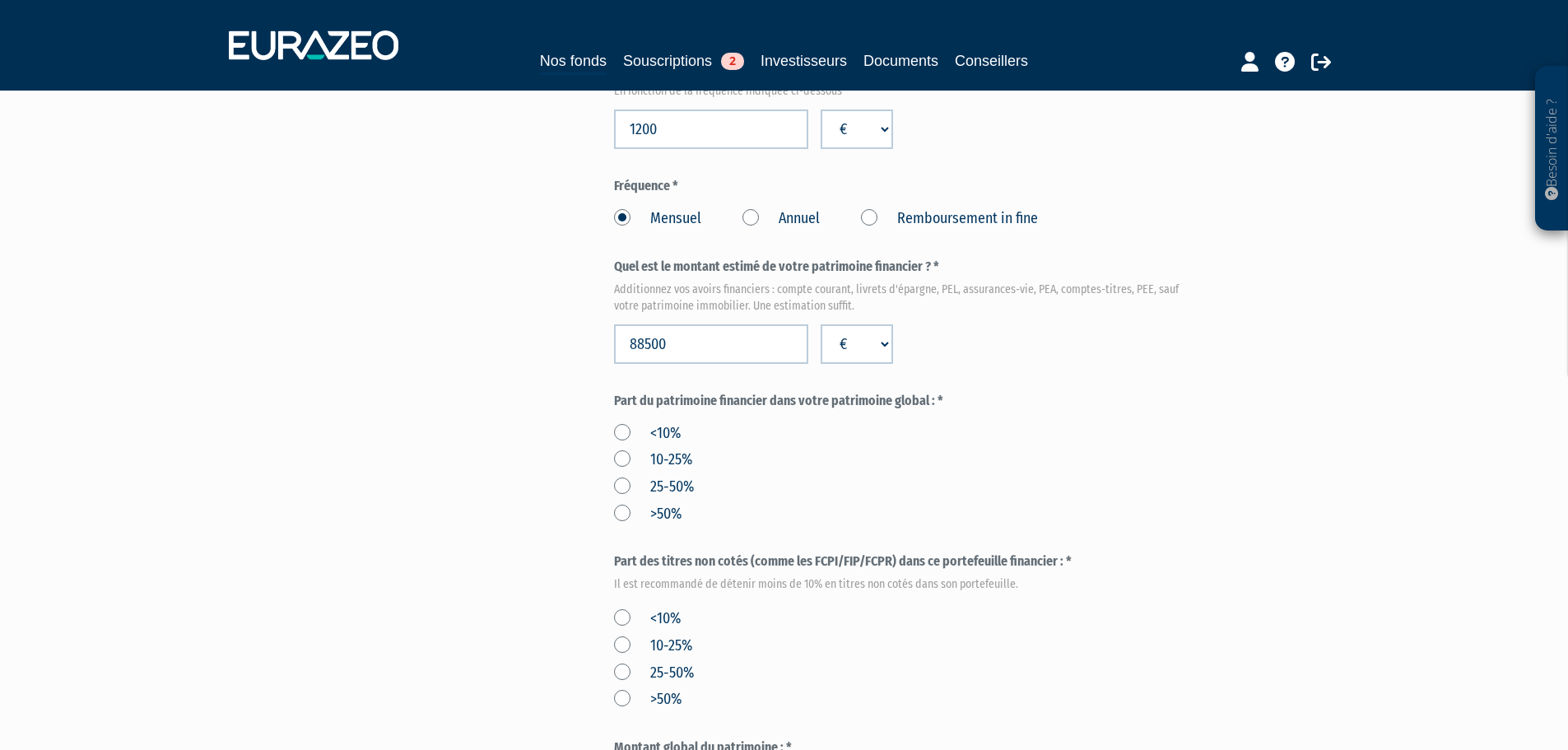
click at [621, 450] on label "10-25%" at bounding box center [653, 460] width 78 height 22
click at [0, 0] on input "10-25%" at bounding box center [0, 0] width 0 height 0
click at [621, 609] on label "<10%" at bounding box center [648, 619] width 67 height 22
click at [0, 0] on input "<10%" at bounding box center [0, 0] width 0 height 0
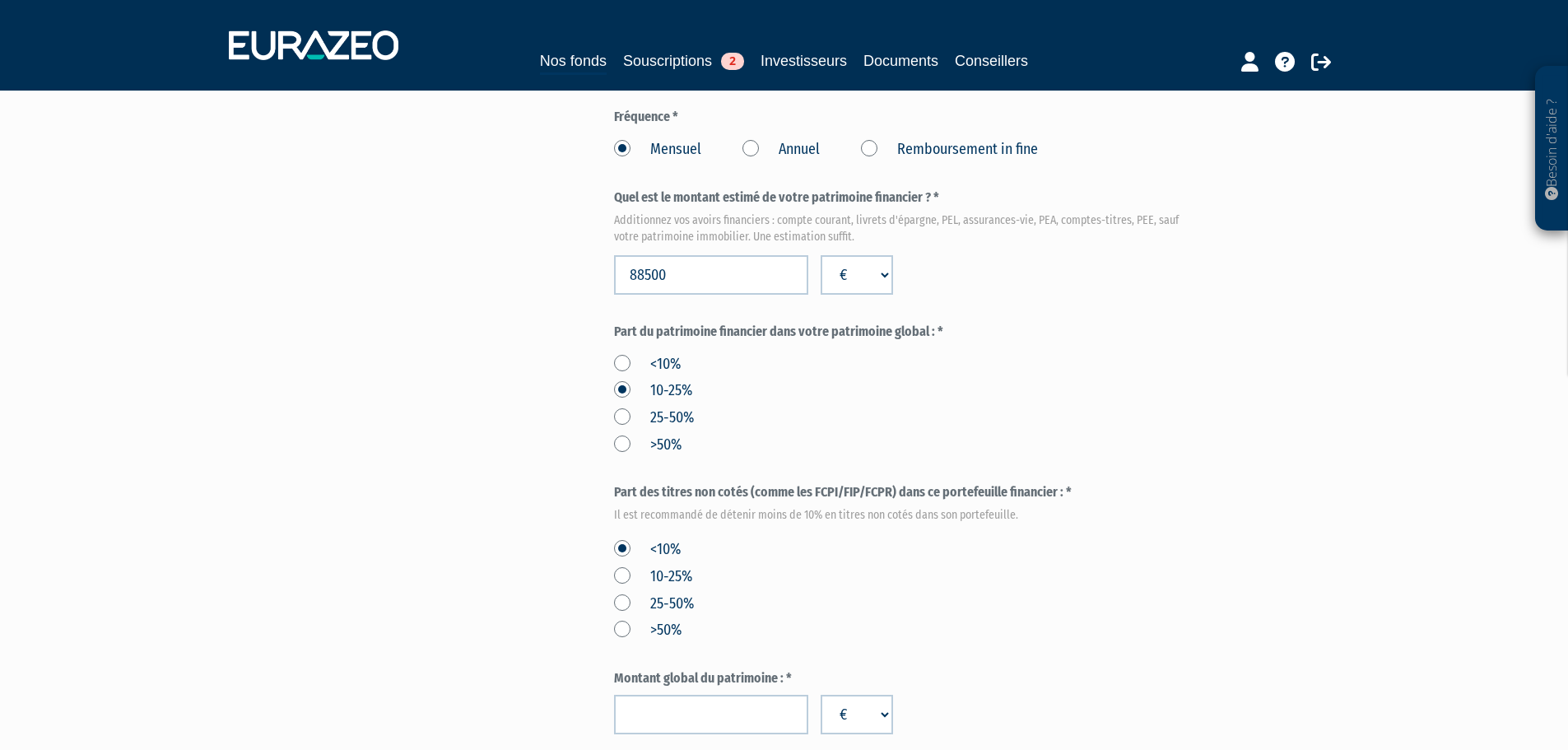
scroll to position [741, 0]
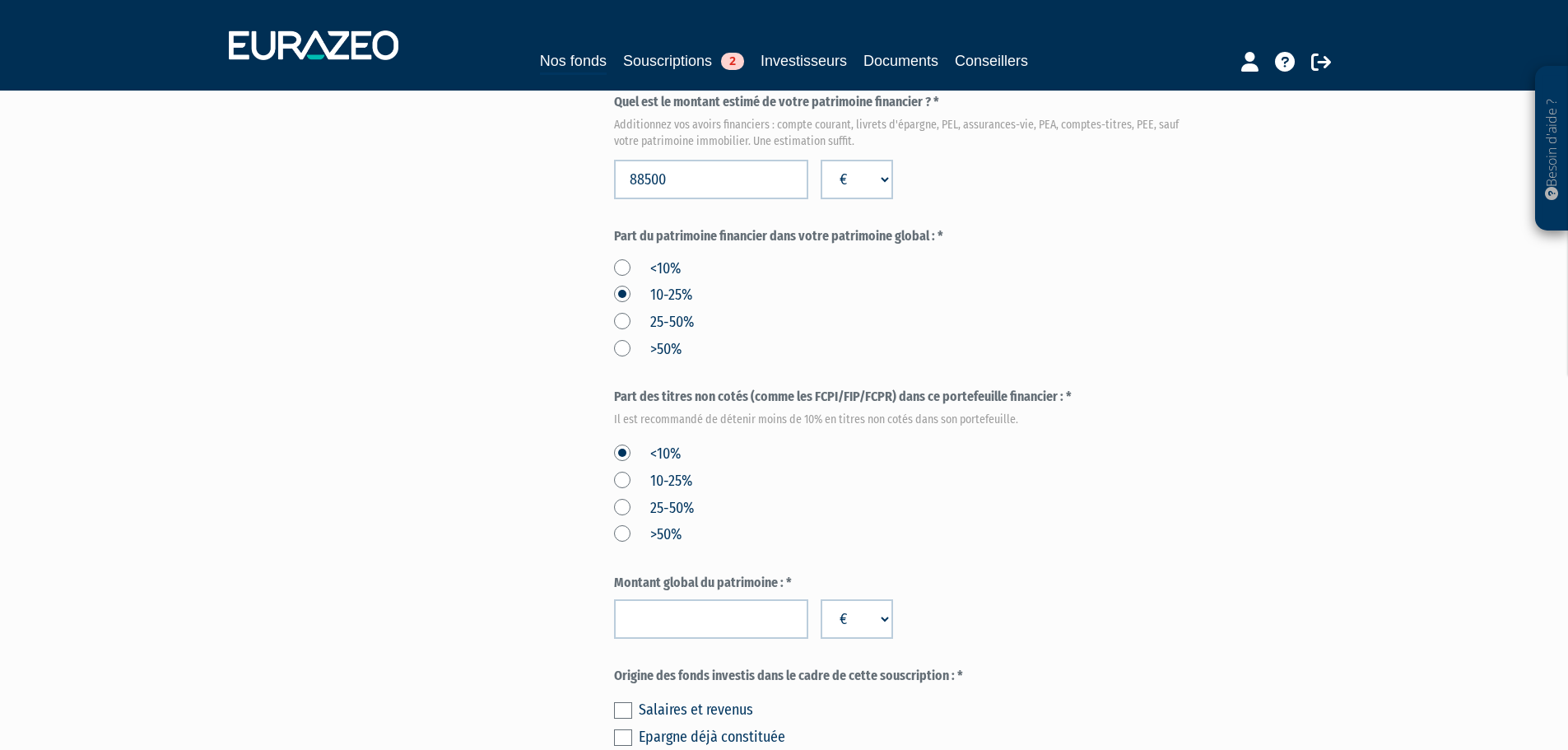
click at [669, 574] on div "Montant global du patrimoine : * € $ £" at bounding box center [906, 607] width 583 height 65
click at [631, 600] on input "number" at bounding box center [711, 619] width 194 height 39
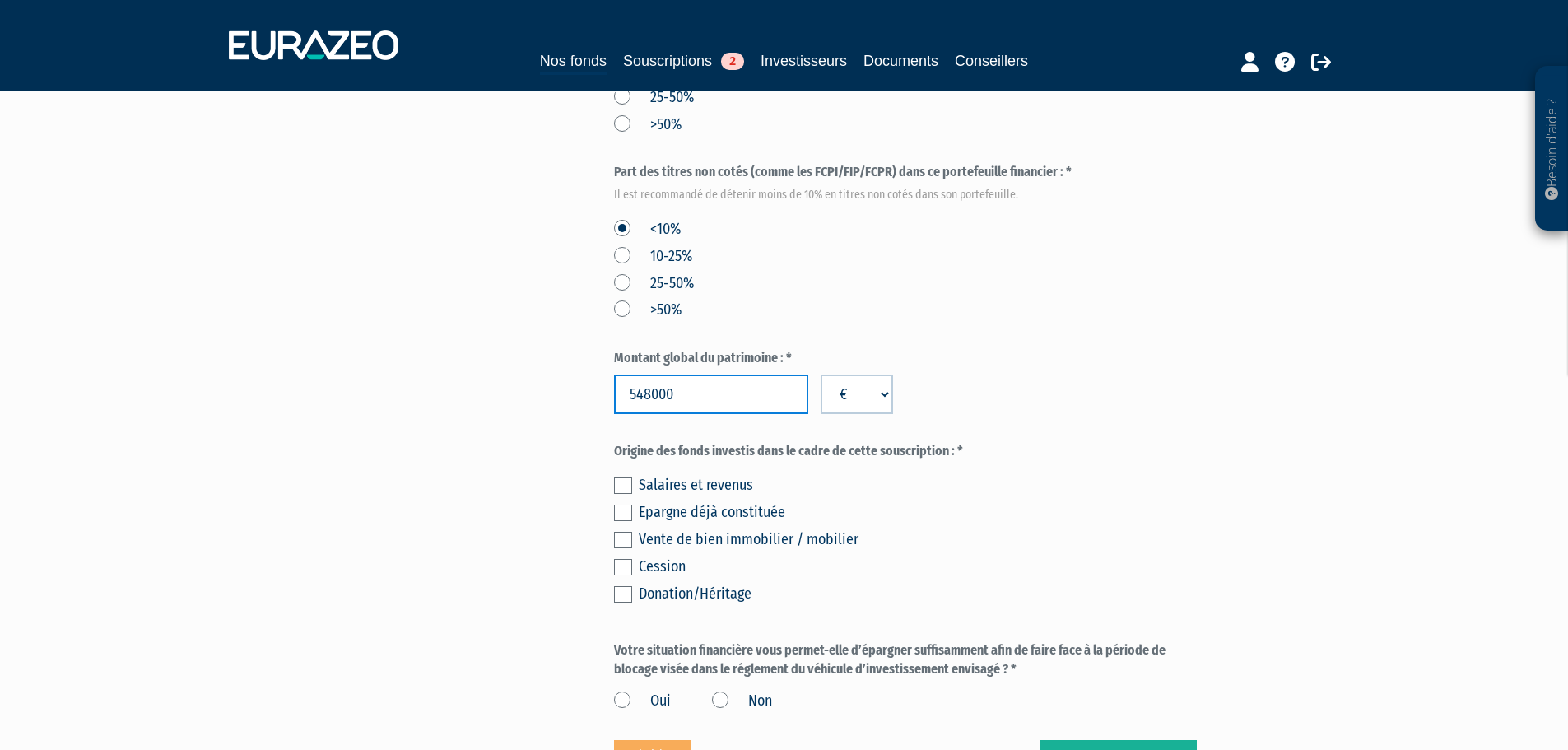
scroll to position [989, 0]
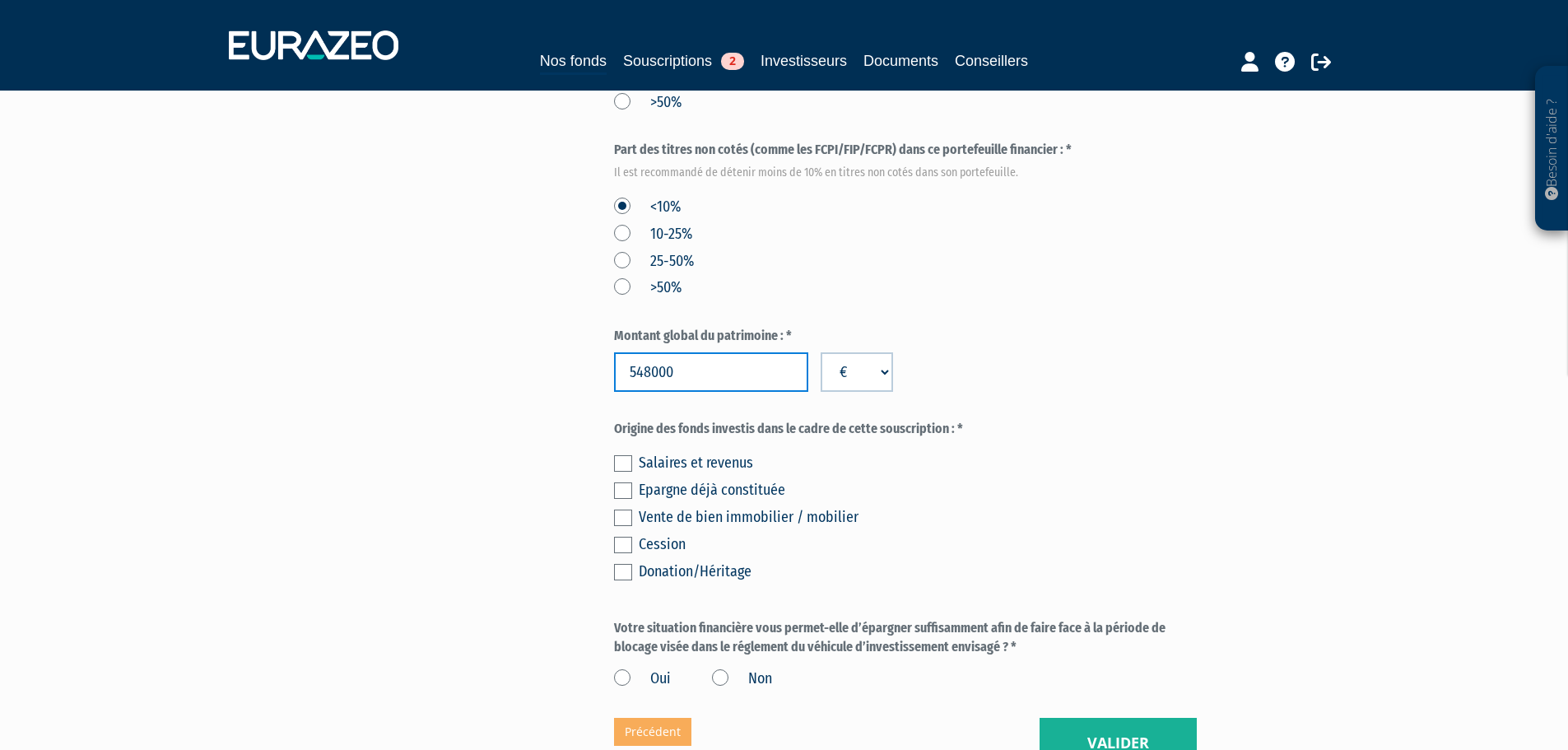
type input "548000"
click at [621, 564] on label at bounding box center [623, 572] width 18 height 17
click at [0, 0] on input "checkbox" at bounding box center [0, 0] width 0 height 0
click at [622, 669] on label "Oui" at bounding box center [643, 679] width 57 height 22
click at [0, 0] on input "Oui" at bounding box center [0, 0] width 0 height 0
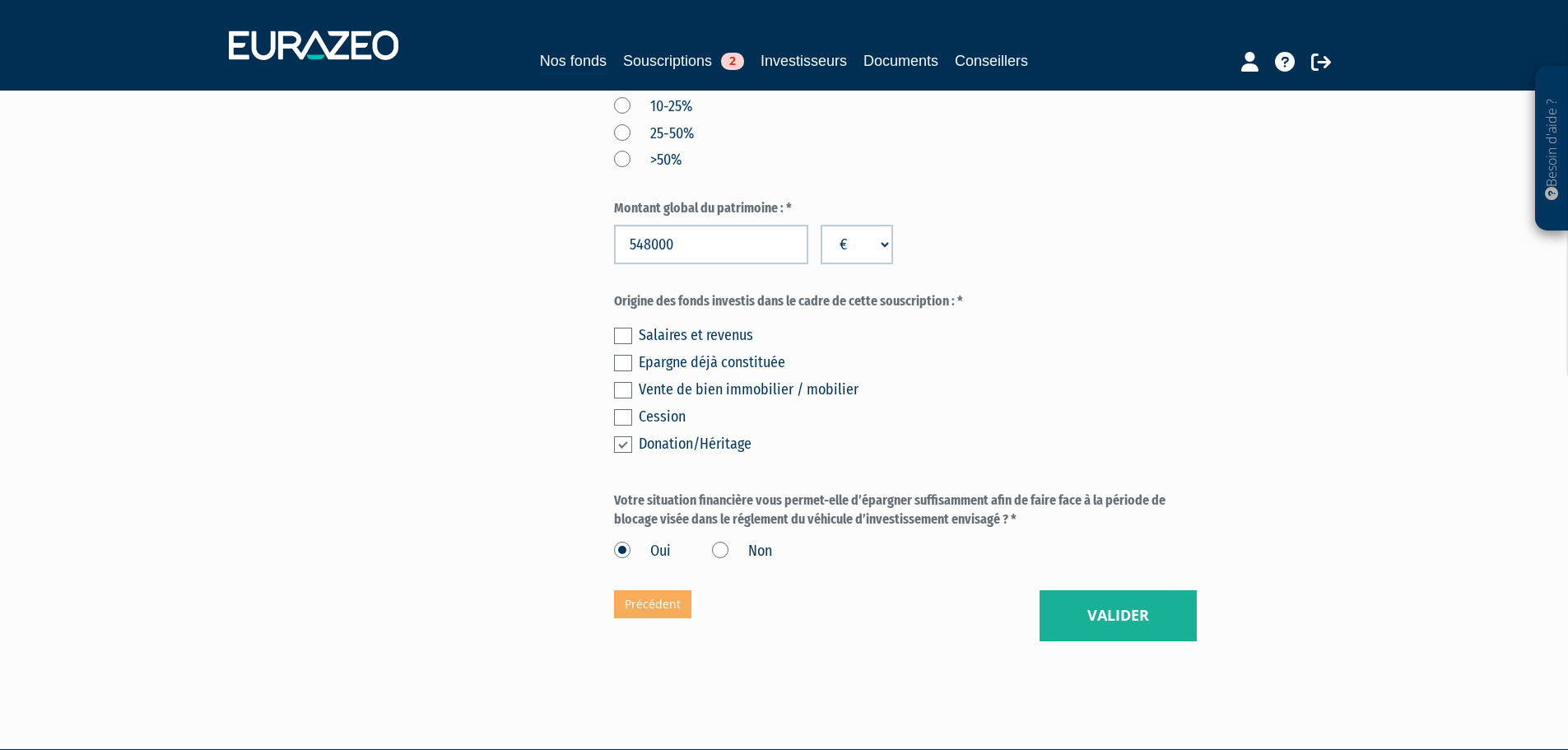
scroll to position [1129, 0]
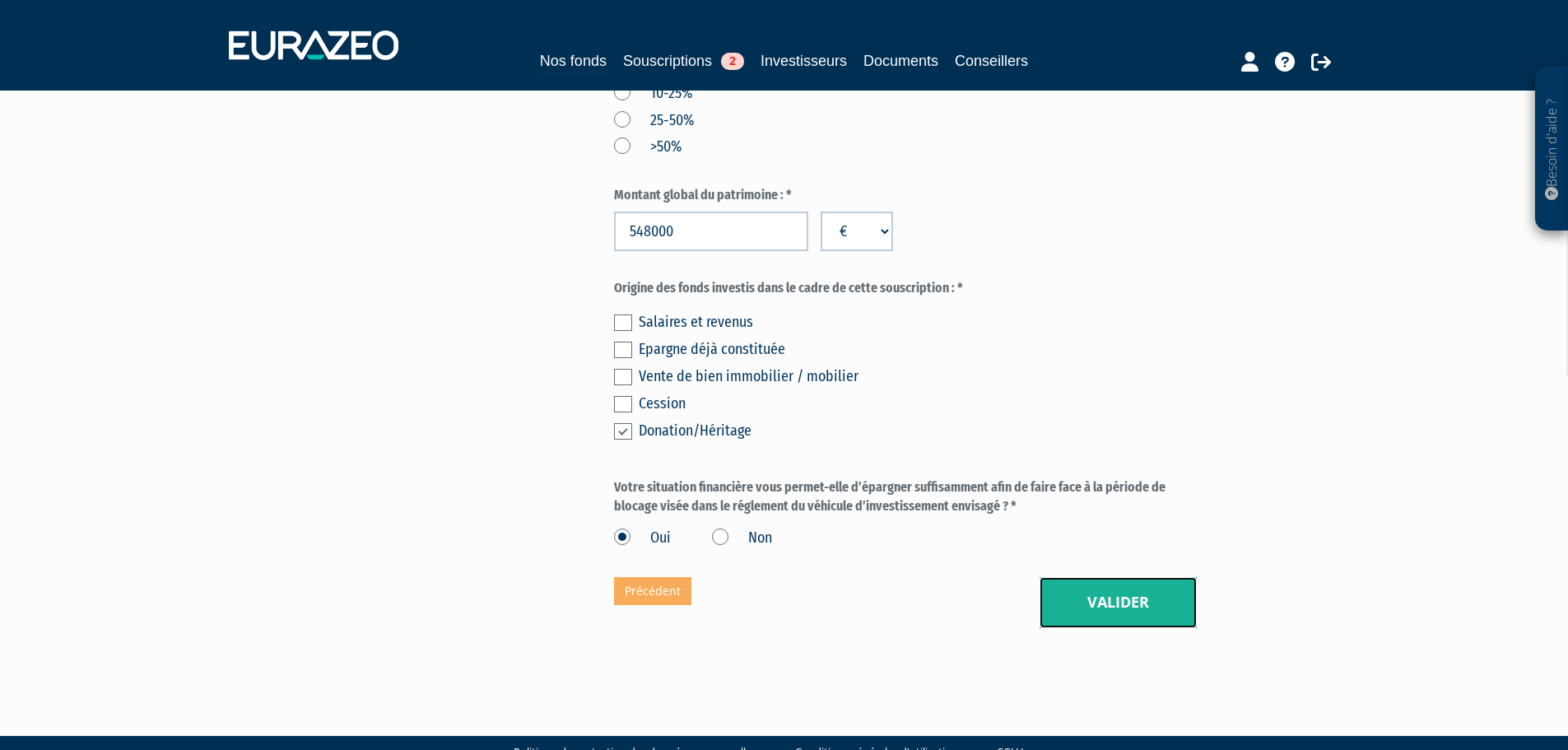
click at [1108, 577] on button "Valider" at bounding box center [1119, 603] width 157 height 51
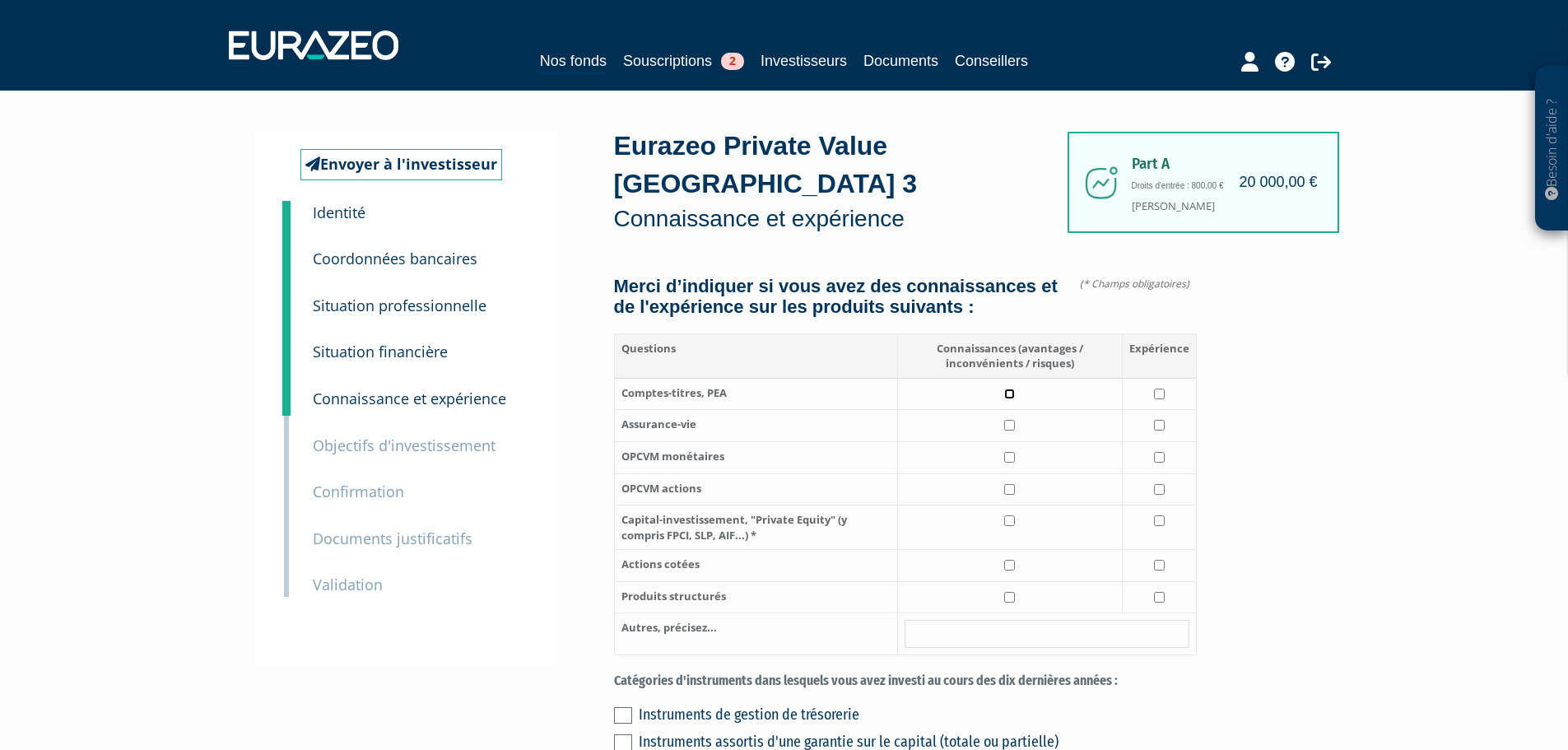
click at [1010, 389] on input "checkbox" at bounding box center [1010, 394] width 11 height 11
checkbox input "true"
click at [1010, 420] on input "checkbox" at bounding box center [1010, 425] width 11 height 11
checkbox input "true"
click at [1008, 453] on input "checkbox" at bounding box center [1010, 457] width 11 height 11
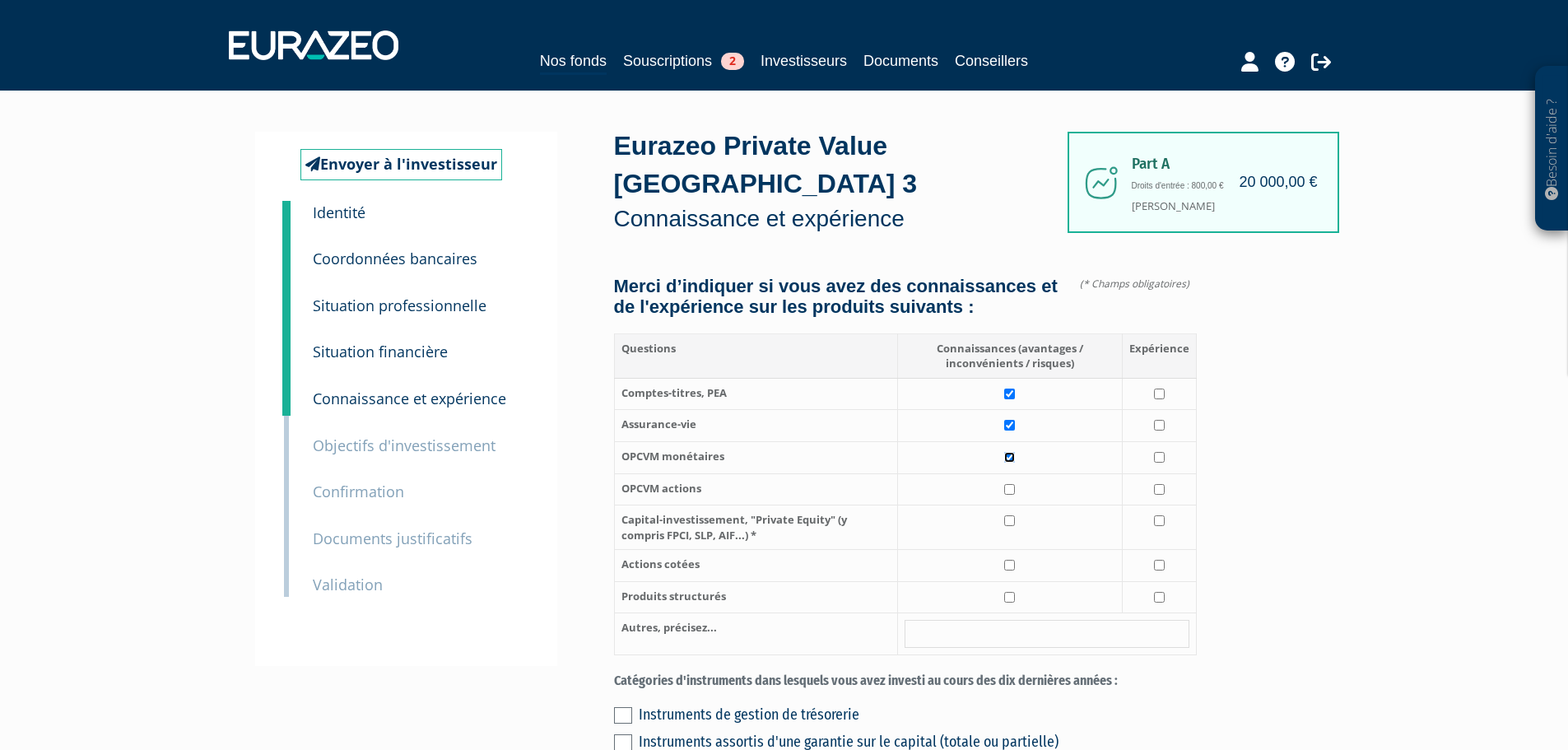
checkbox input "true"
click at [1010, 484] on input "checkbox" at bounding box center [1010, 489] width 11 height 11
checkbox input "true"
click at [1011, 515] on input "checkbox" at bounding box center [1010, 520] width 11 height 11
checkbox input "true"
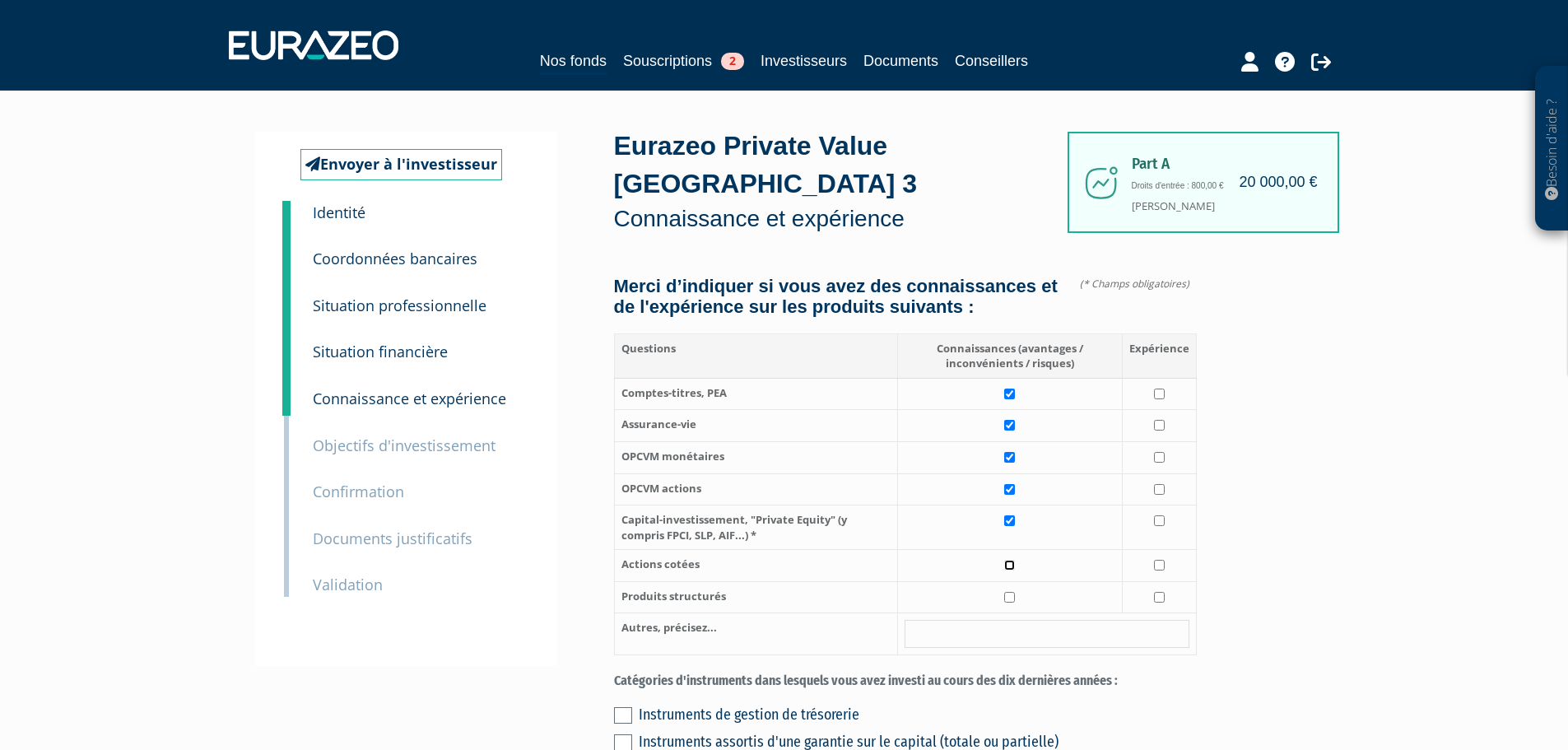
drag, startPoint x: 1014, startPoint y: 547, endPoint x: 1016, endPoint y: 577, distance: 30.1
click at [1011, 560] on input "checkbox" at bounding box center [1010, 564] width 11 height 11
checkbox input "true"
click at [1011, 592] on input "checkbox" at bounding box center [1010, 597] width 11 height 11
checkbox input "true"
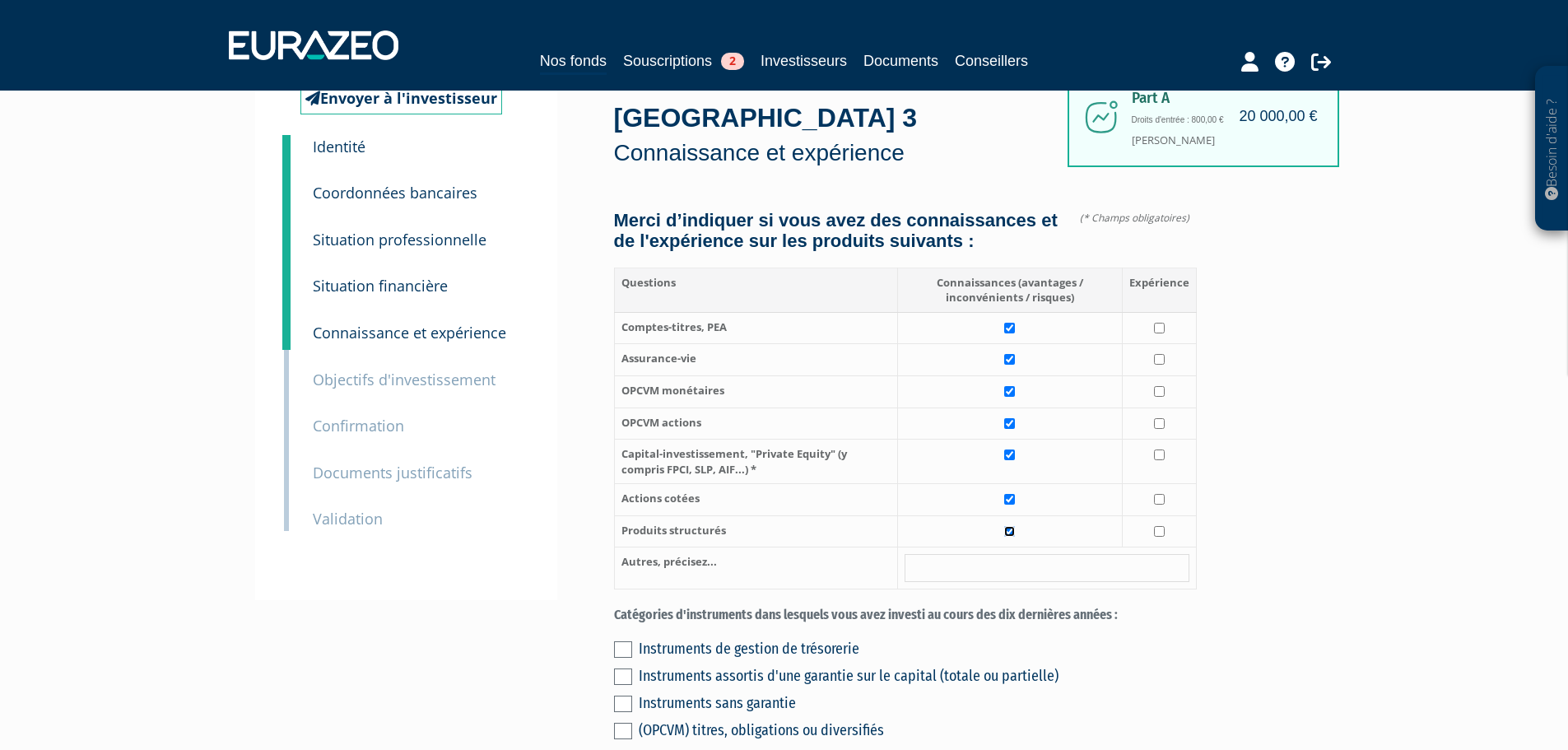
scroll to position [165, 0]
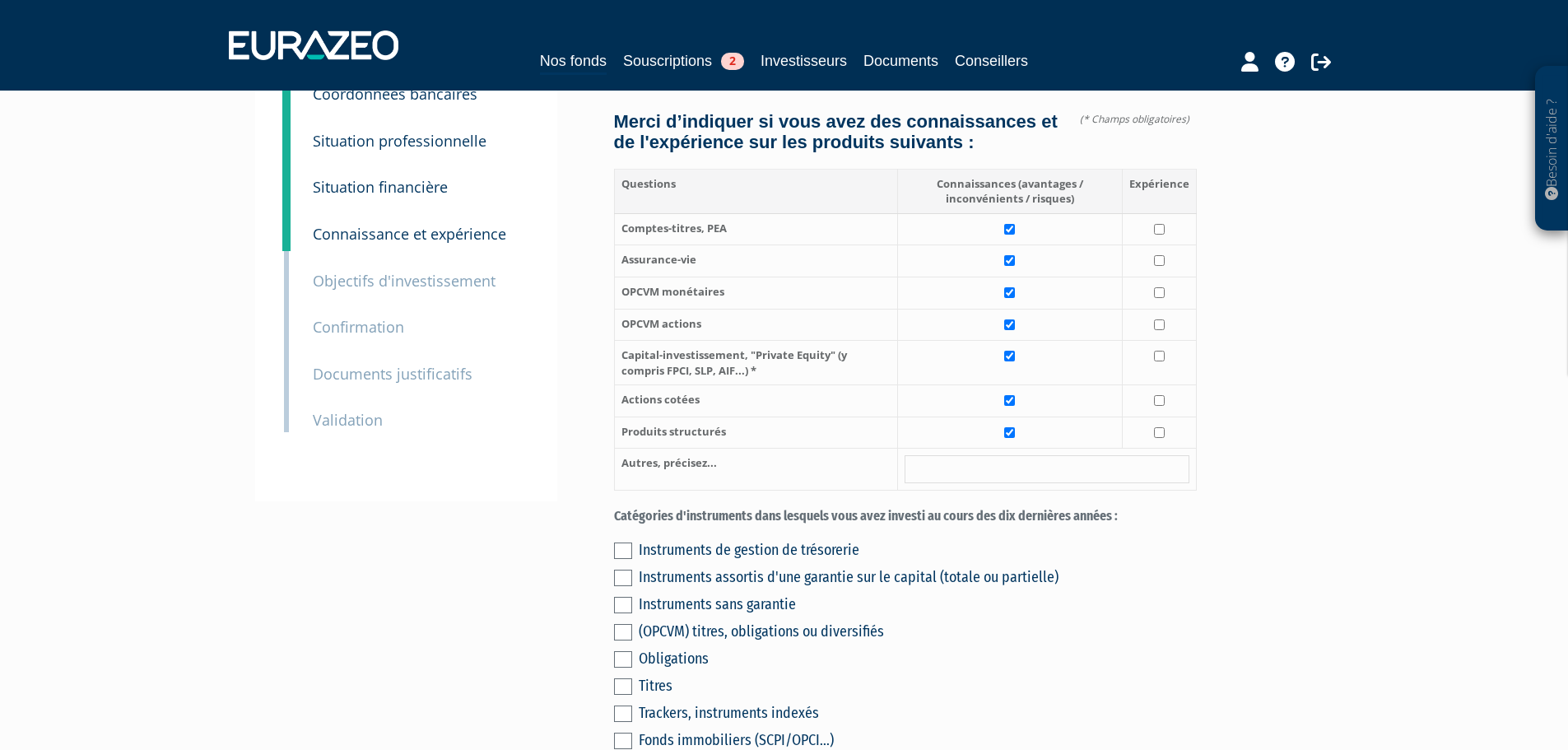
click at [619, 570] on label at bounding box center [623, 578] width 18 height 17
click at [0, 0] on input "checkbox" at bounding box center [0, 0] width 0 height 0
click at [624, 624] on label at bounding box center [623, 632] width 18 height 17
click at [0, 0] on input "checkbox" at bounding box center [0, 0] width 0 height 0
click at [624, 678] on label at bounding box center [623, 686] width 18 height 17
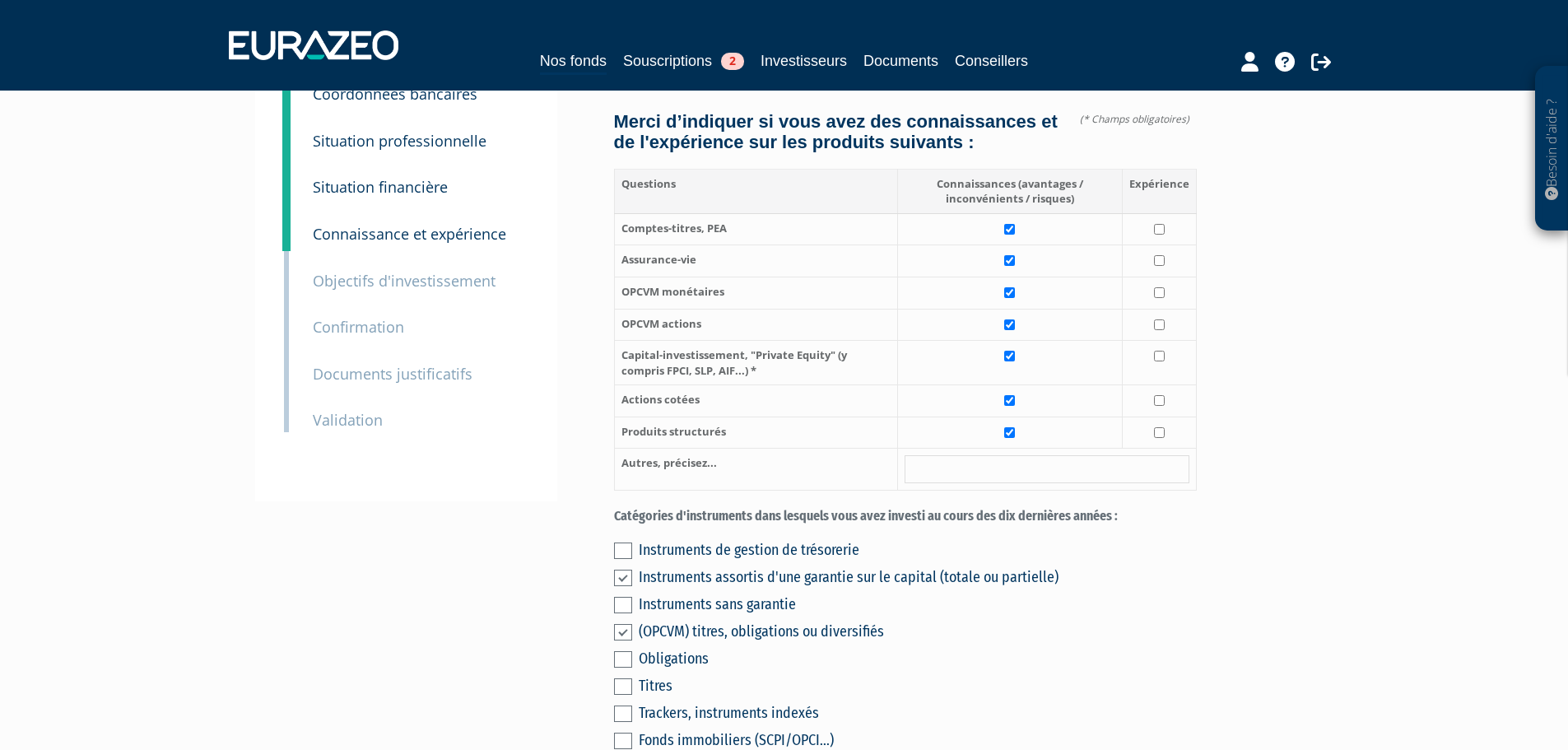
click at [0, 0] on input "checkbox" at bounding box center [0, 0] width 0 height 0
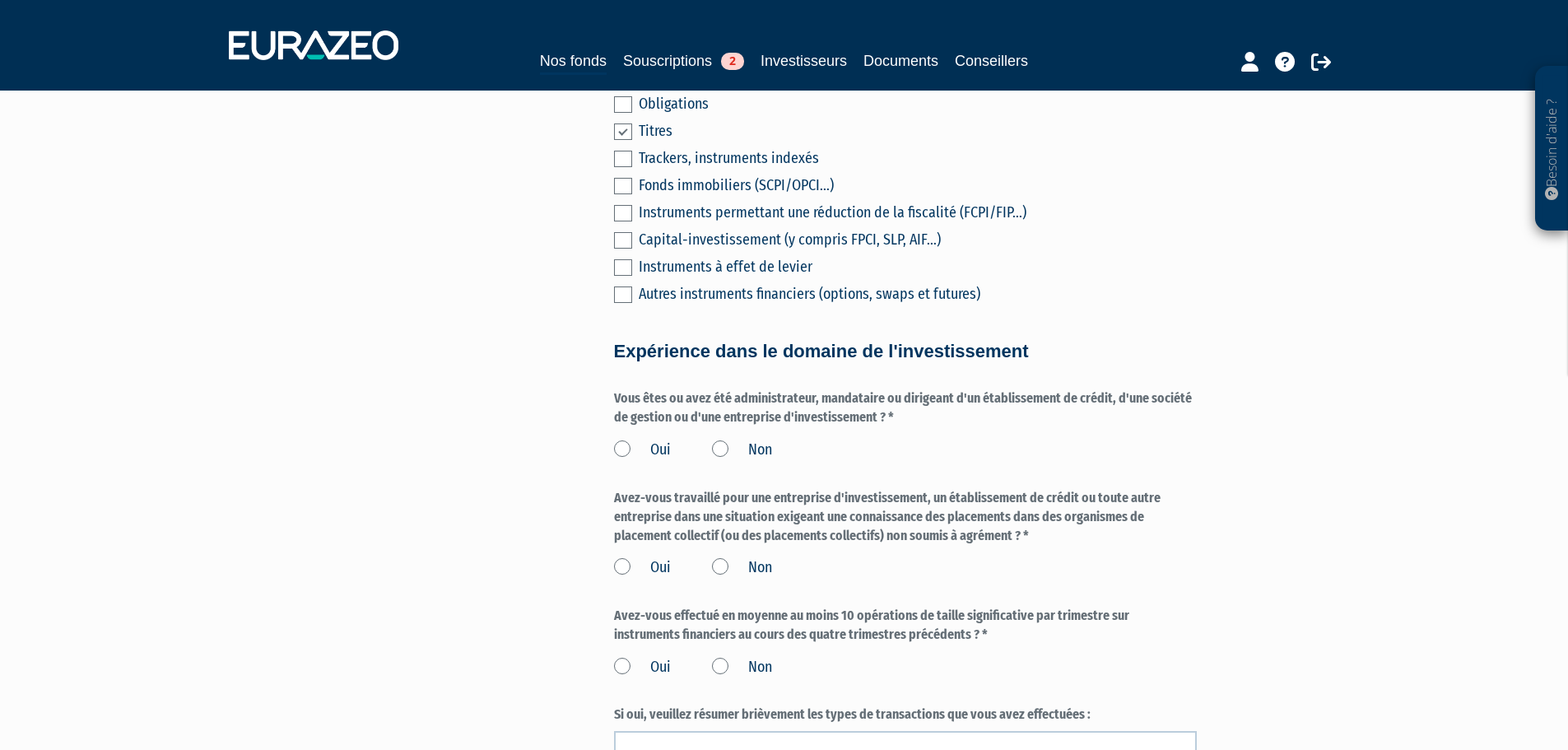
scroll to position [824, 0]
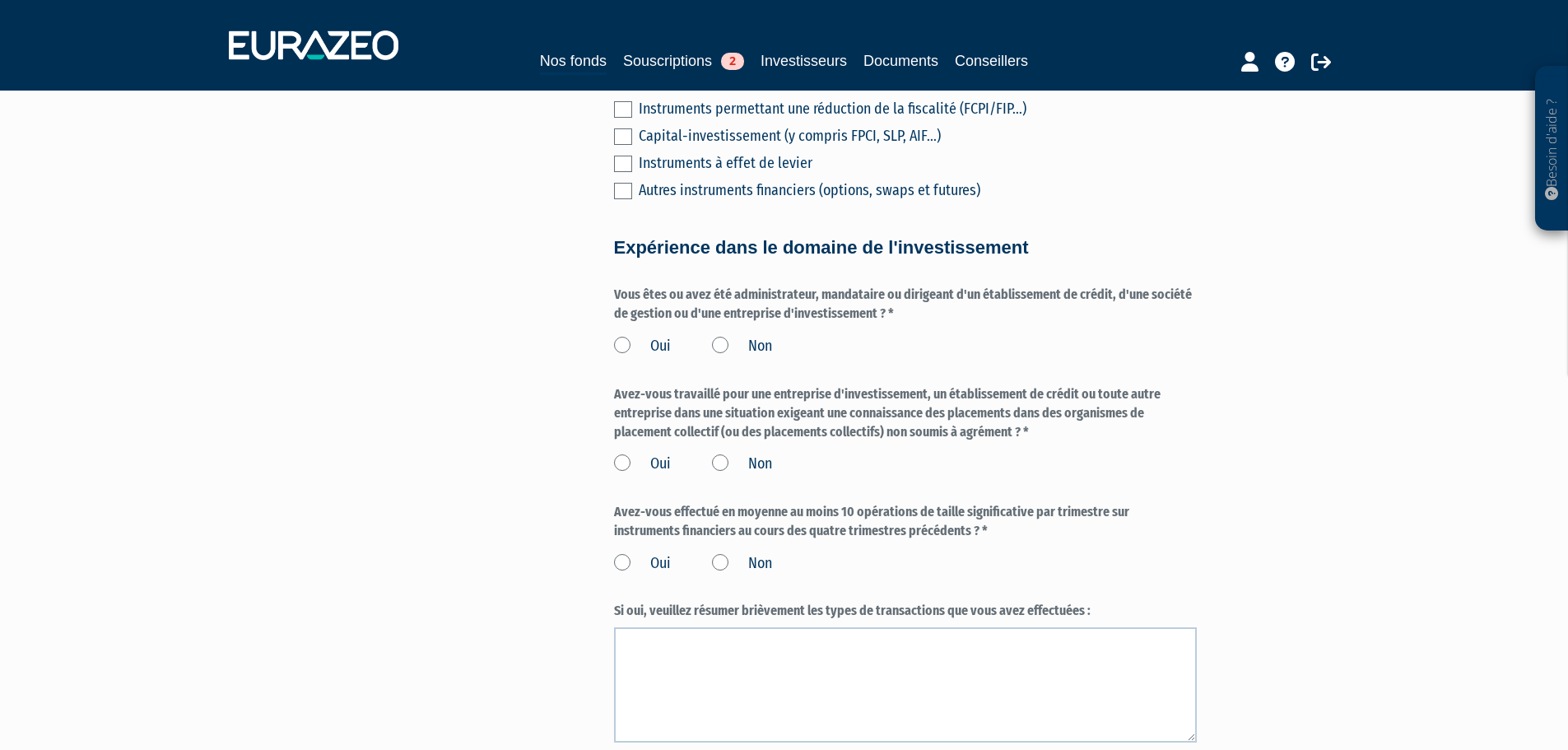
click at [721, 336] on label "Non" at bounding box center [742, 347] width 60 height 22
click at [0, 0] on input "Non" at bounding box center [0, 0] width 0 height 0
click at [719, 454] on label "Non" at bounding box center [742, 464] width 60 height 22
click at [0, 0] on input "Non" at bounding box center [0, 0] width 0 height 0
click at [620, 554] on label "Oui" at bounding box center [643, 564] width 57 height 22
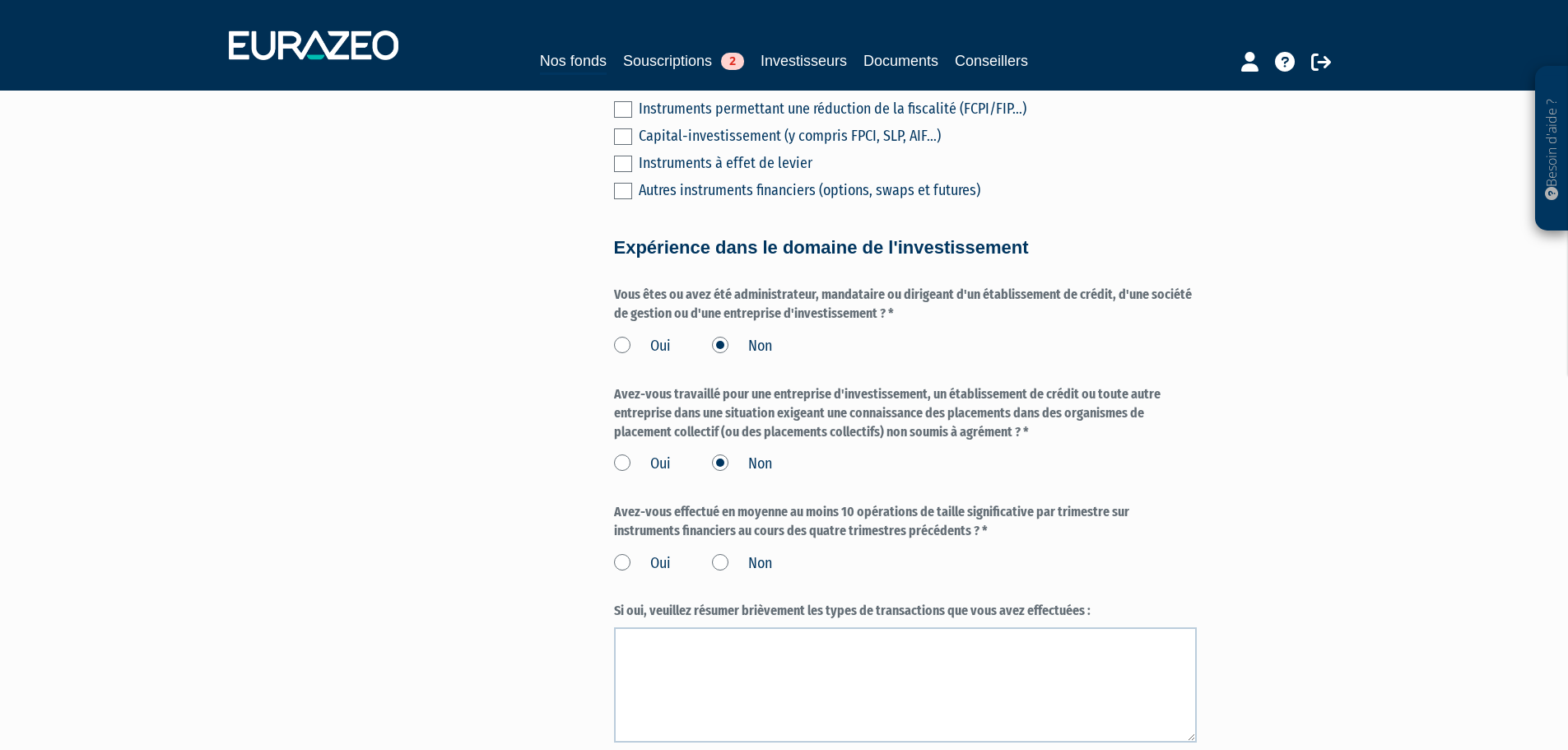
click at [0, 0] on input "Oui" at bounding box center [0, 0] width 0 height 0
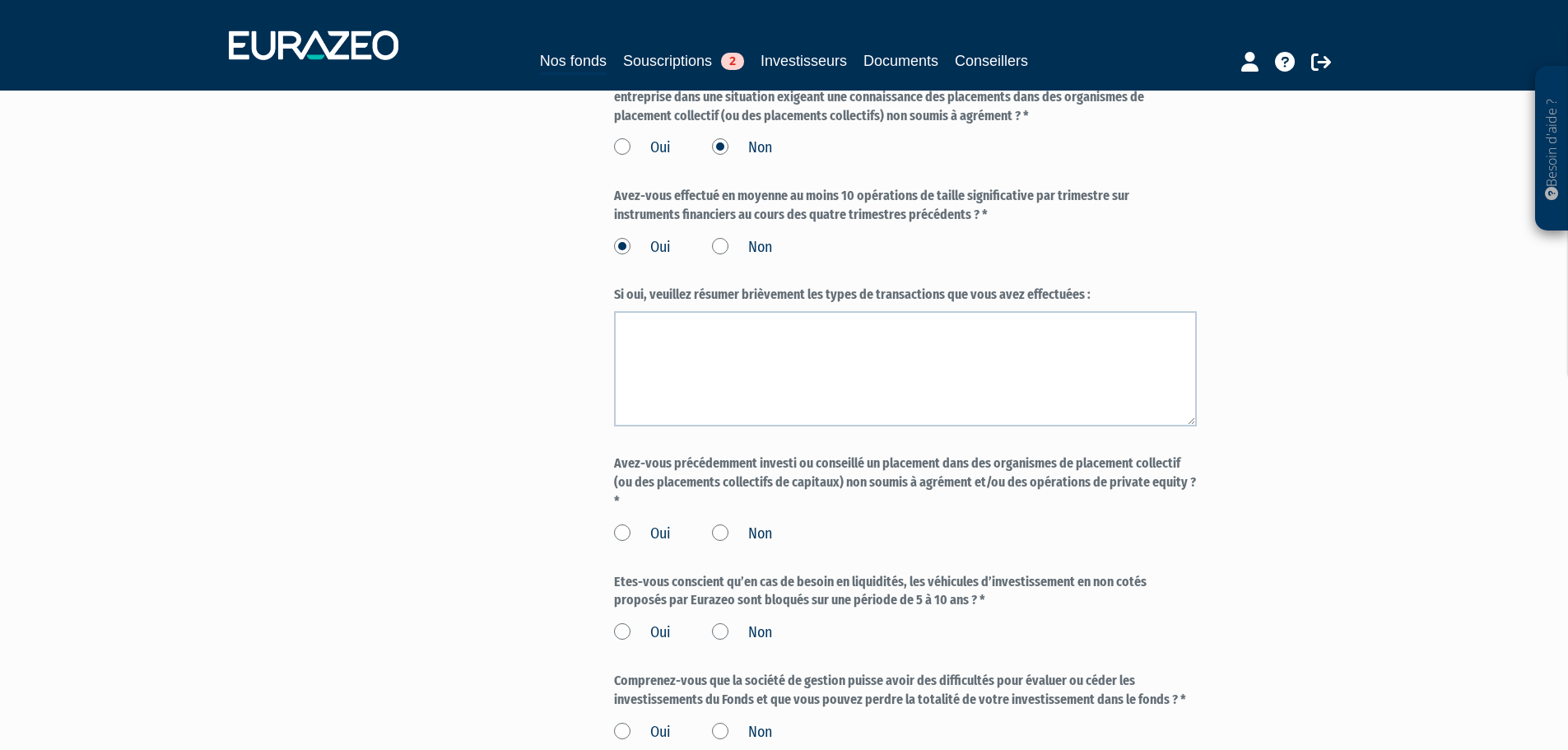
scroll to position [1153, 0]
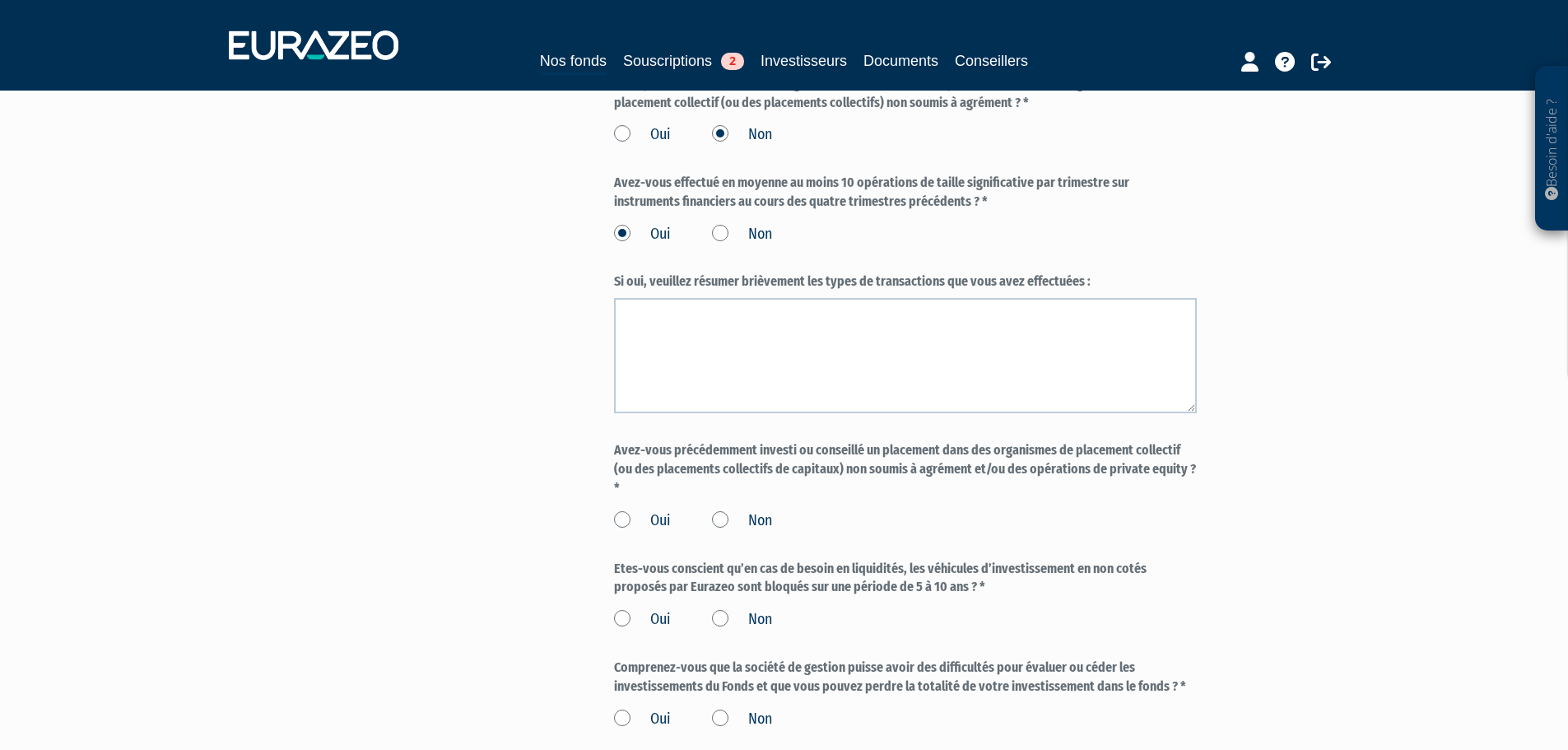
click at [717, 510] on label "Non" at bounding box center [742, 521] width 60 height 22
click at [0, 0] on input "Non" at bounding box center [0, 0] width 0 height 0
click at [622, 610] on label "Oui" at bounding box center [643, 620] width 57 height 22
click at [0, 0] on input "Oui" at bounding box center [0, 0] width 0 height 0
click at [619, 709] on label "Oui" at bounding box center [643, 720] width 57 height 22
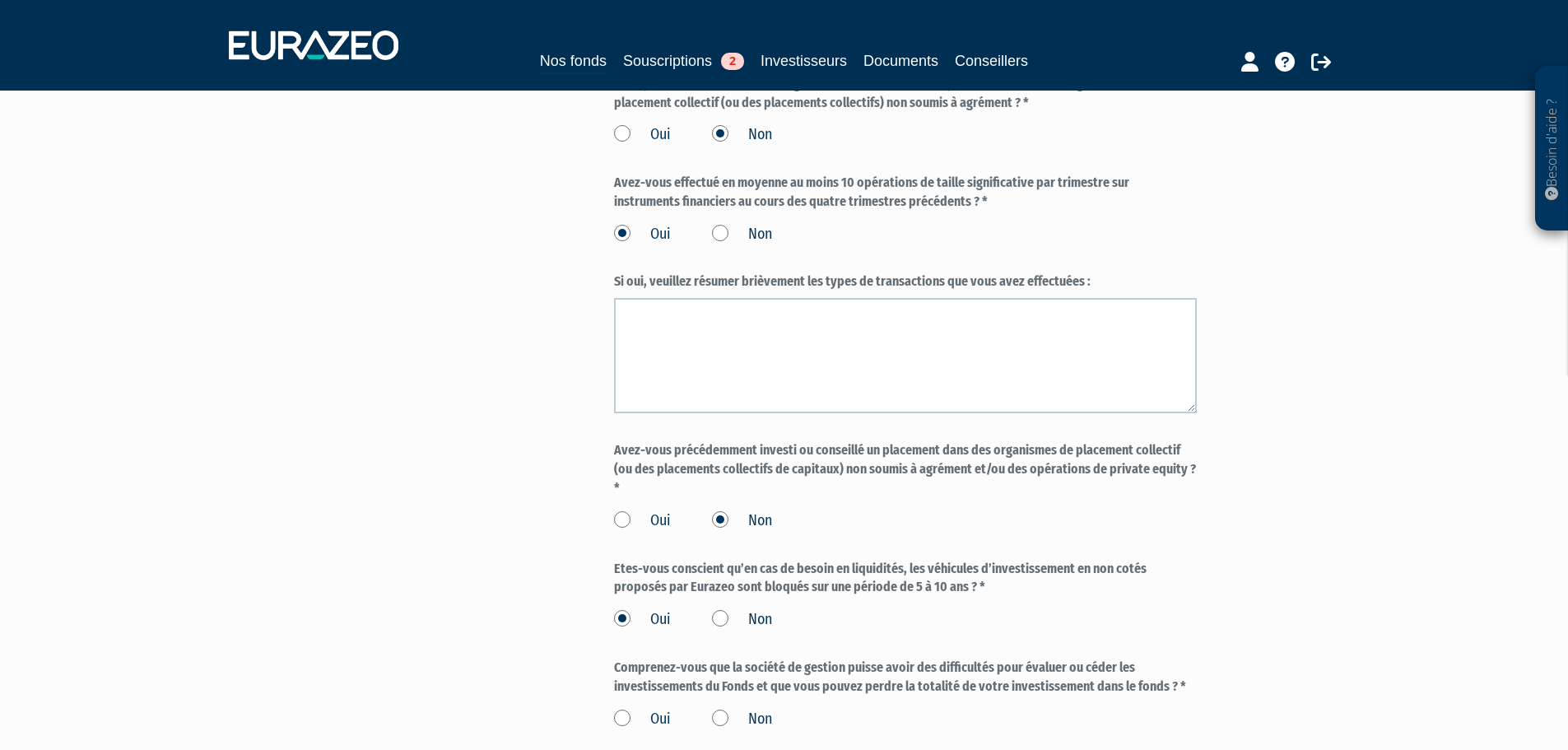
click at [0, 0] on input "Oui" at bounding box center [0, 0] width 0 height 0
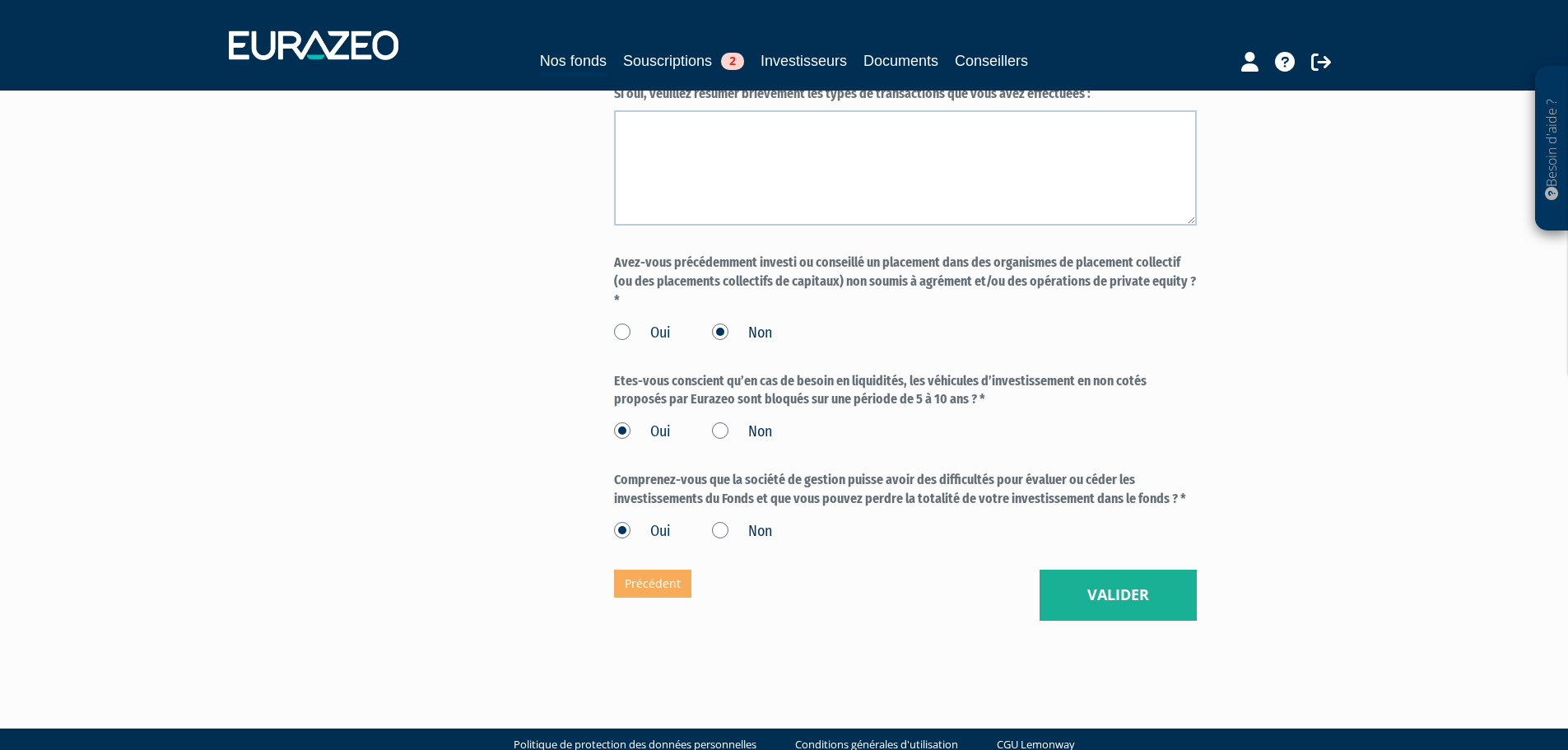
scroll to position [1354, 0]
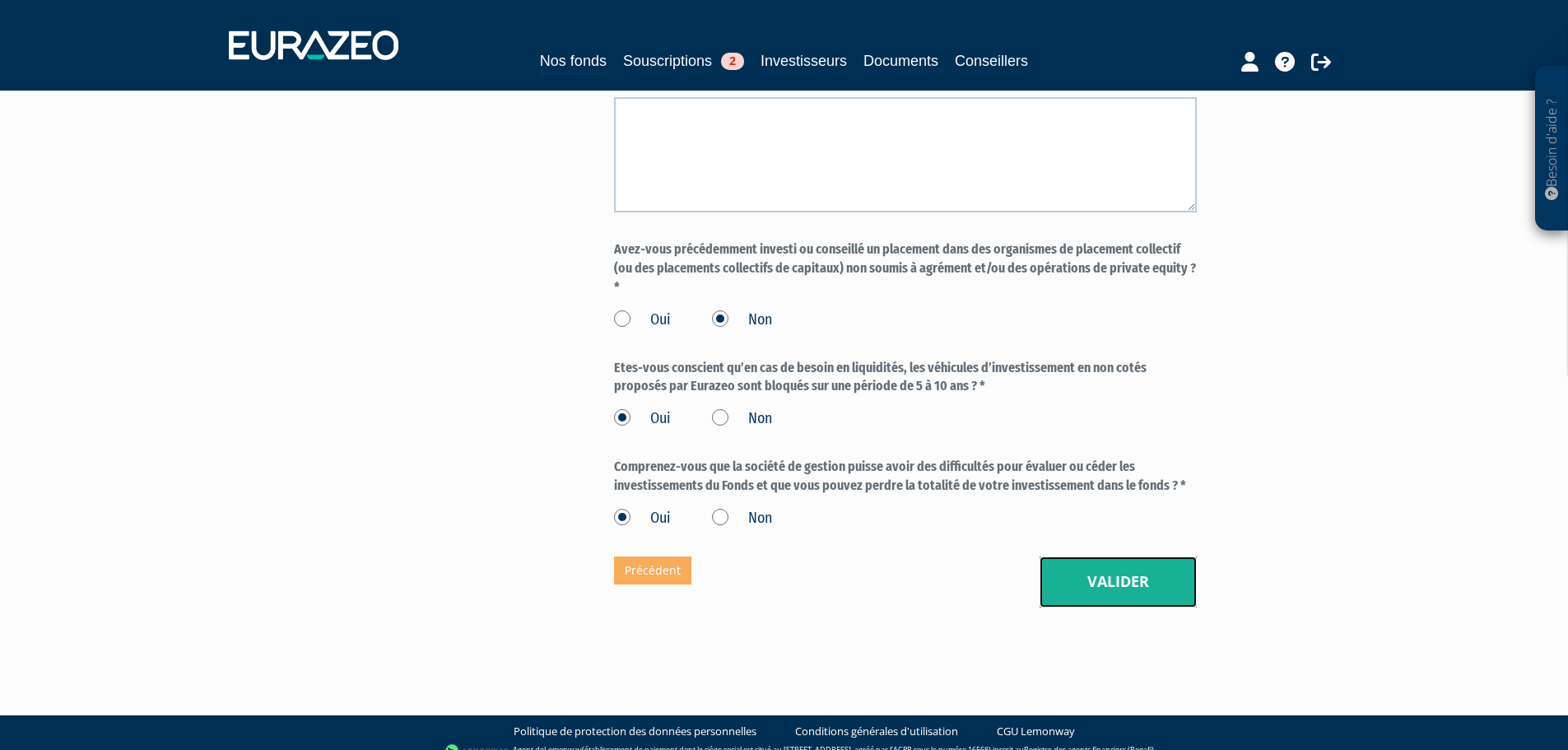
click at [1103, 562] on button "Valider" at bounding box center [1119, 582] width 157 height 51
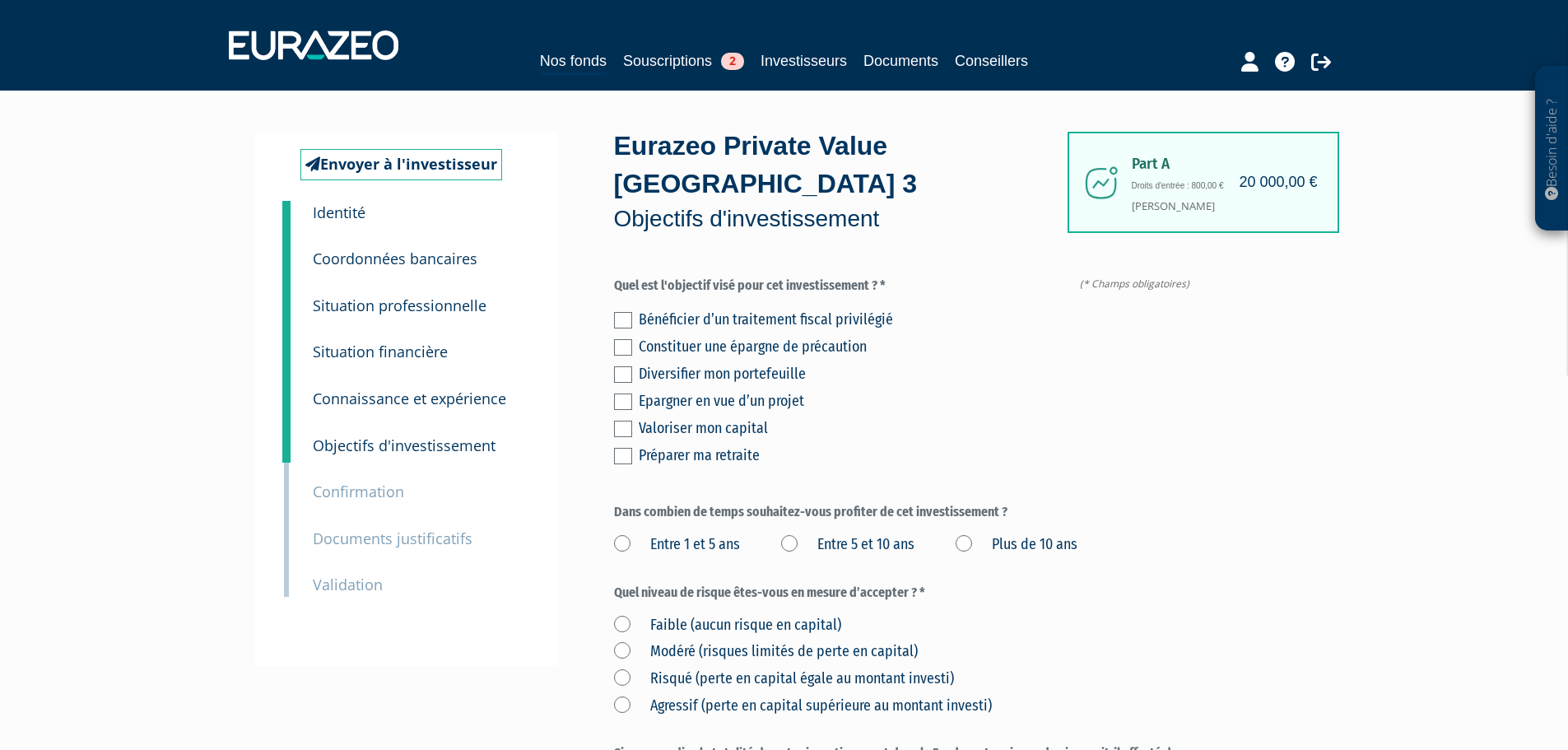
click at [622, 366] on label at bounding box center [623, 374] width 18 height 17
click at [0, 0] on input "checkbox" at bounding box center [0, 0] width 0 height 0
click at [626, 421] on label at bounding box center [623, 429] width 18 height 17
click at [0, 0] on input "checkbox" at bounding box center [0, 0] width 0 height 0
click at [791, 534] on label "Entre 5 et 10 ans" at bounding box center [848, 545] width 133 height 22
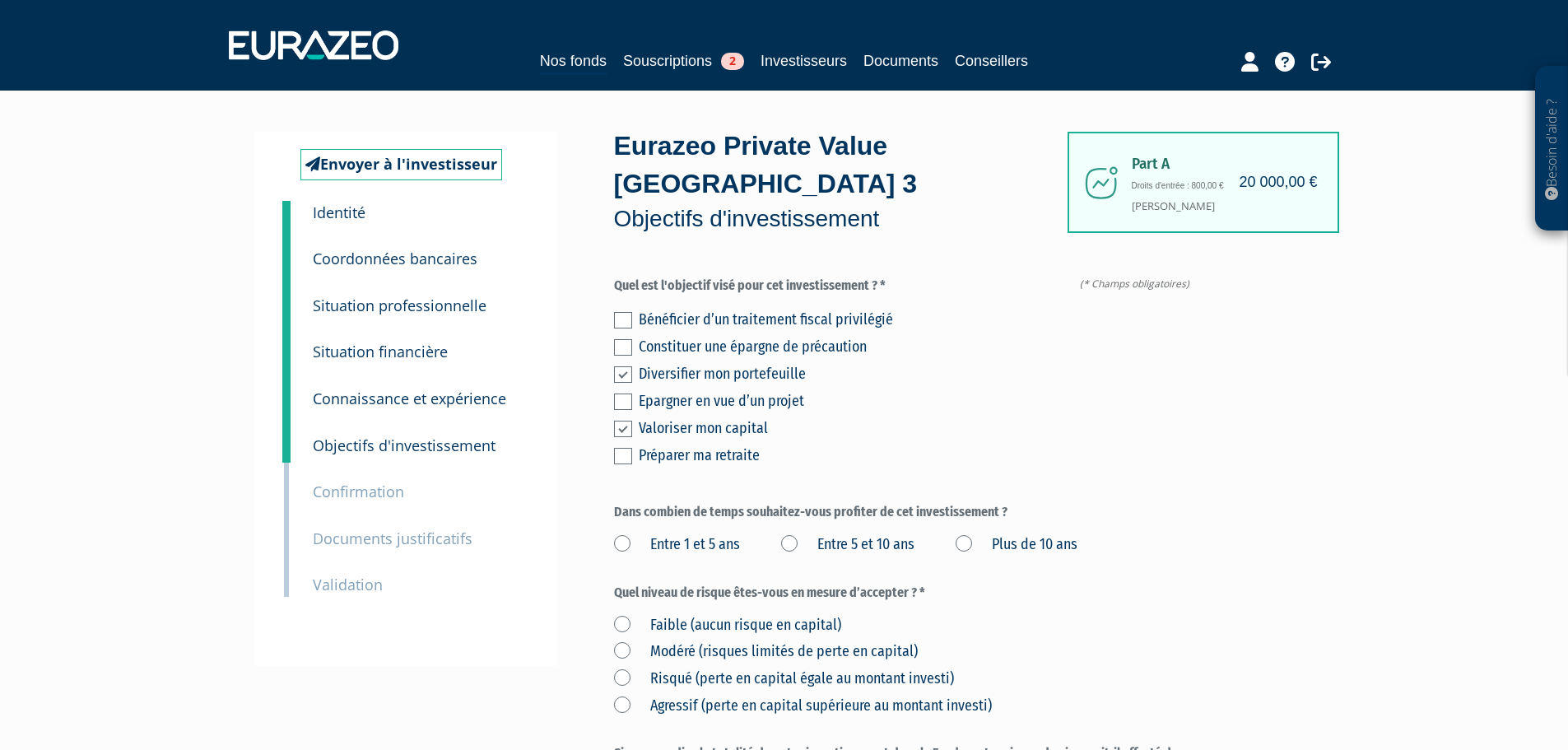
click at [0, 0] on ans "Entre 5 et 10 ans" at bounding box center [0, 0] width 0 height 0
click at [621, 642] on label "Modéré (risques limités de perte en capital)" at bounding box center [766, 653] width 304 height 22
click at [0, 0] on capital\) "Modéré (risques limités de perte en capital)" at bounding box center [0, 0] width 0 height 0
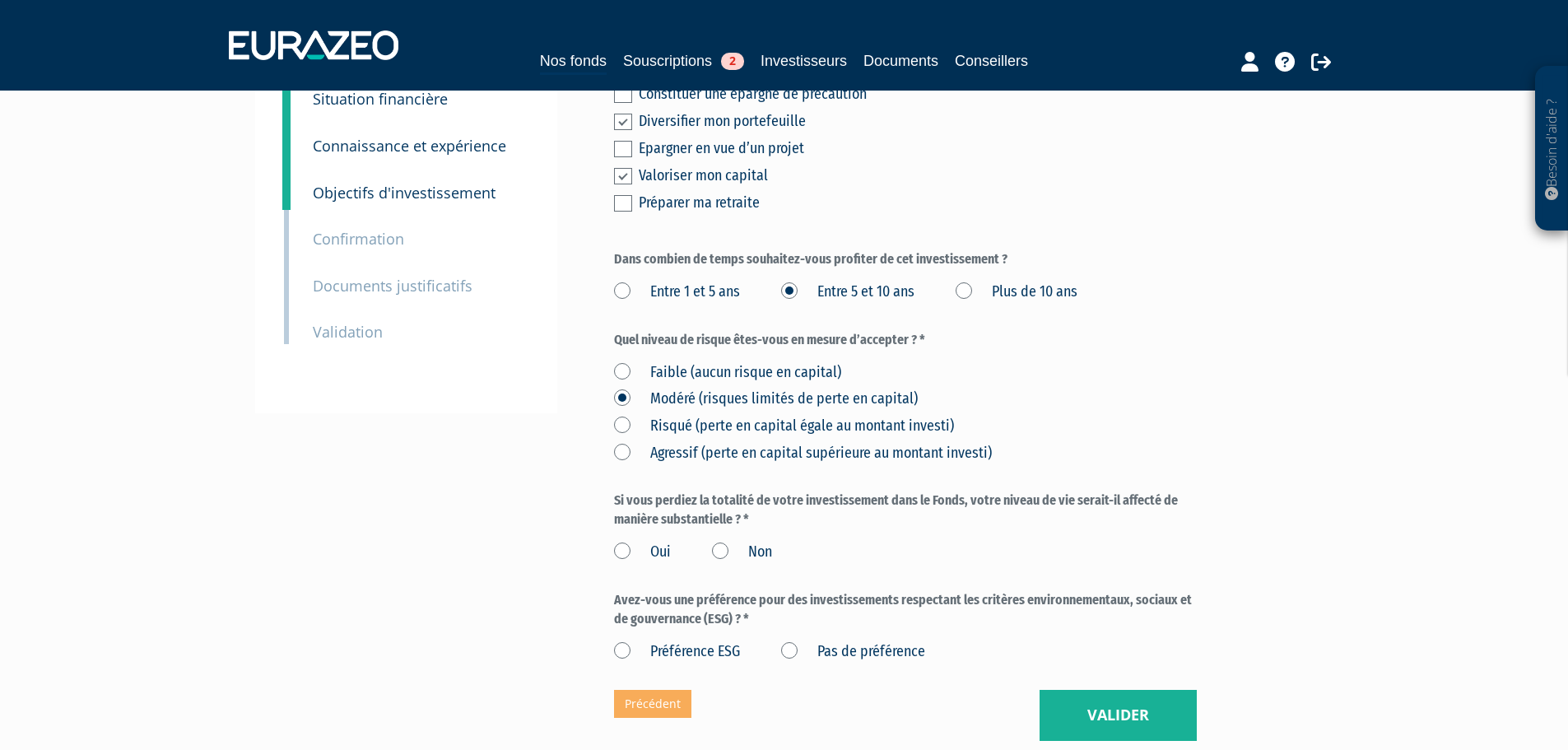
scroll to position [330, 0]
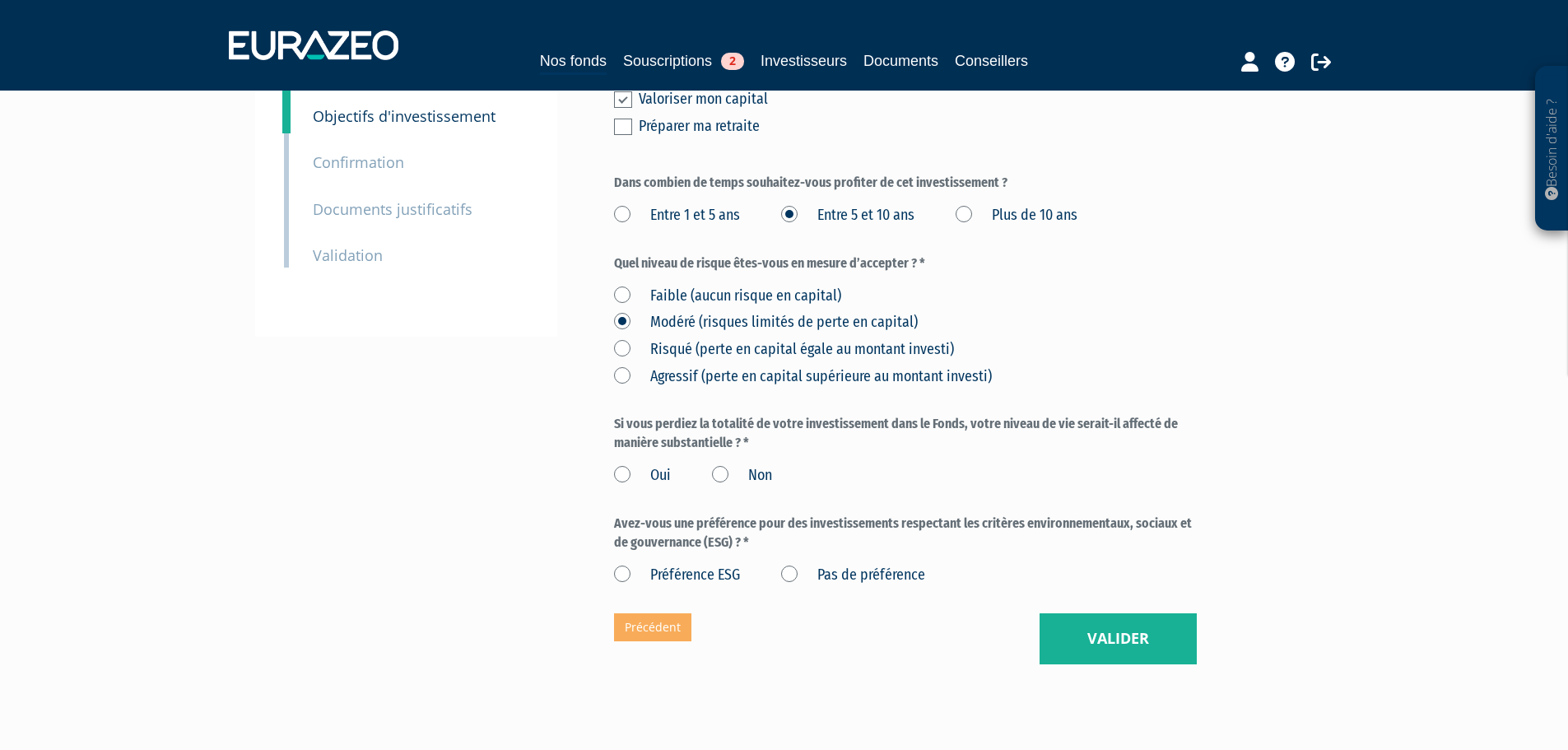
click at [787, 565] on label "Pas de préférence" at bounding box center [853, 576] width 144 height 22
click at [0, 0] on préférence "Pas de préférence" at bounding box center [0, 0] width 0 height 0
click at [722, 465] on label "Non" at bounding box center [742, 476] width 60 height 22
click at [0, 0] on input "Non" at bounding box center [0, 0] width 0 height 0
click at [1117, 614] on button "Valider" at bounding box center [1119, 639] width 157 height 51
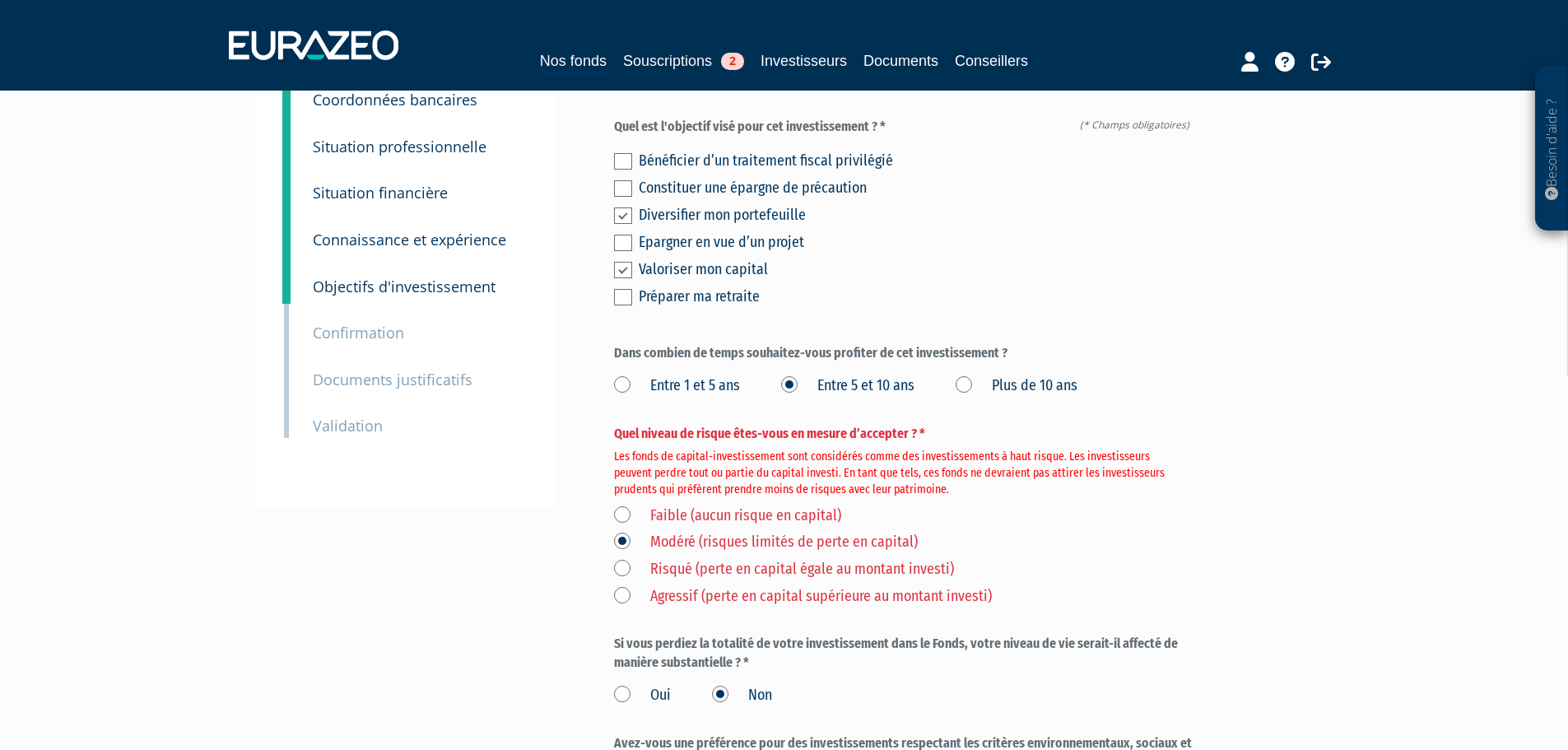
scroll to position [165, 0]
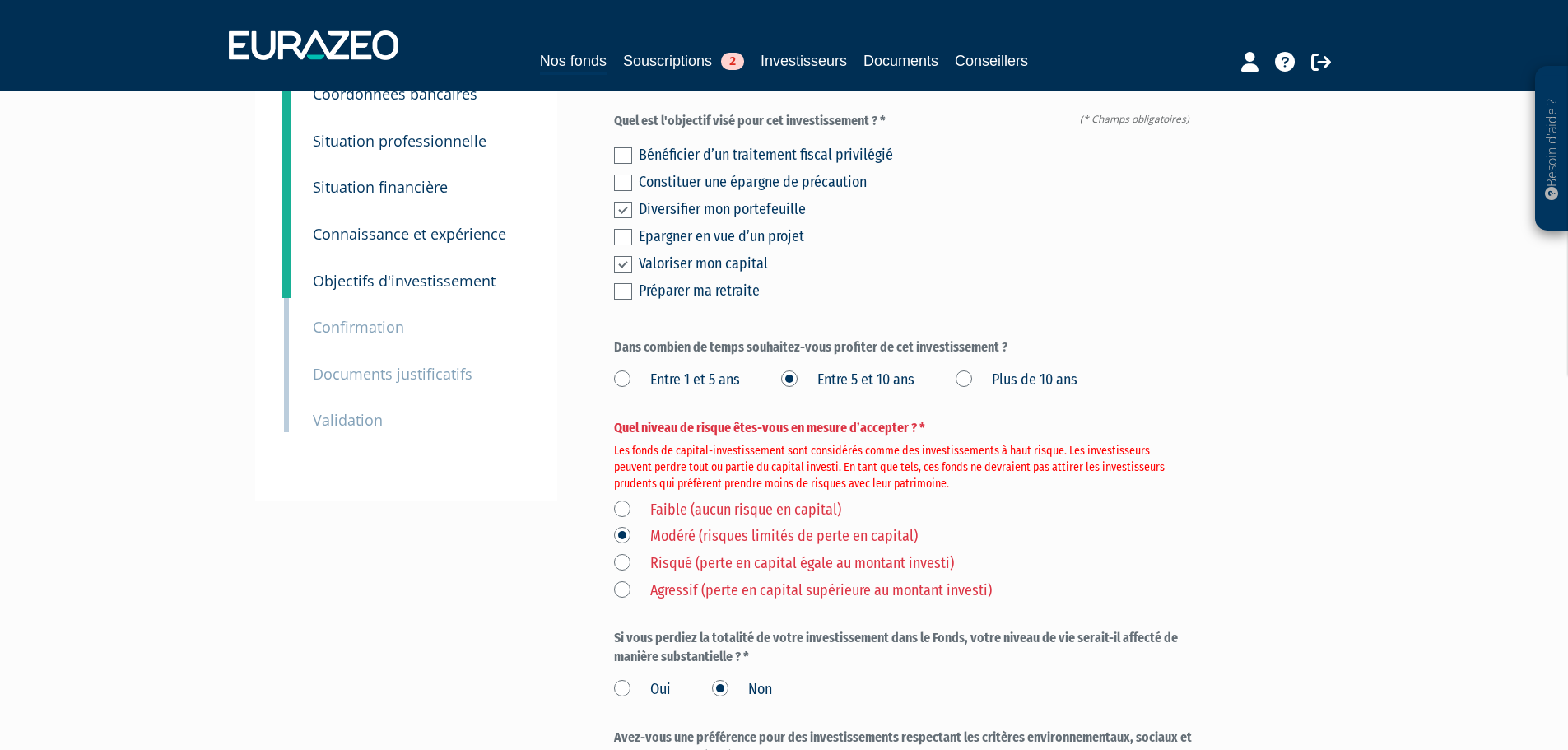
click at [622, 554] on label "Risqué (perte en capital égale au montant investi)" at bounding box center [784, 564] width 340 height 22
click at [0, 0] on investi\) "Risqué (perte en capital égale au montant investi)" at bounding box center [0, 0] width 0 height 0
click at [497, 545] on div "Envoyer à l'investisseur 1 Identité 2 Coordonnées bancaires 3 Situation profess…" at bounding box center [785, 422] width 1034 height 912
click at [626, 526] on label "Modéré (risques limités de perte en capital)" at bounding box center [766, 537] width 304 height 22
click at [0, 0] on capital\) "Modéré (risques limités de perte en capital)" at bounding box center [0, 0] width 0 height 0
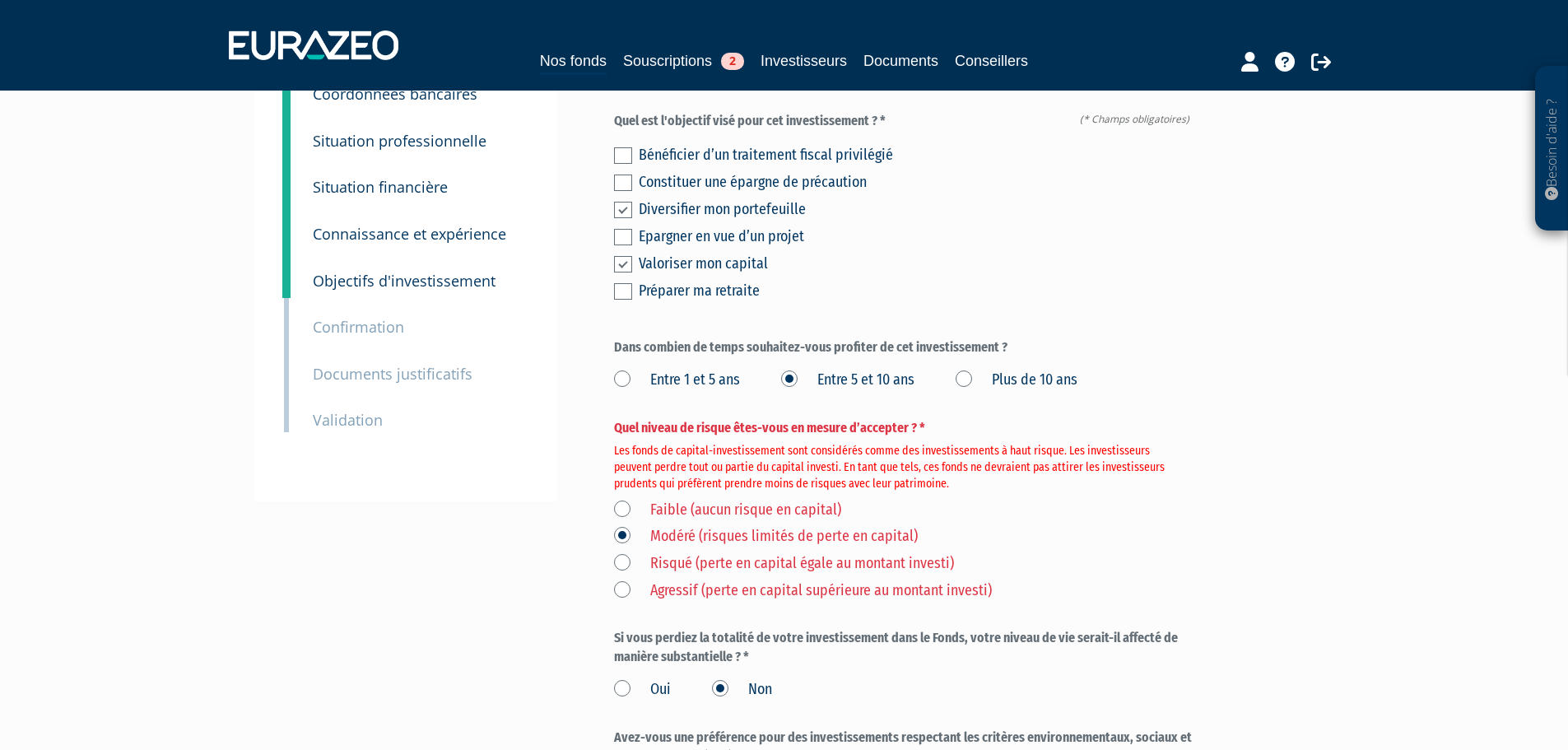
click at [624, 554] on label "Risqué (perte en capital égale au montant investi)" at bounding box center [784, 564] width 340 height 22
click at [0, 0] on investi\) "Risqué (perte en capital égale au montant investi)" at bounding box center [0, 0] width 0 height 0
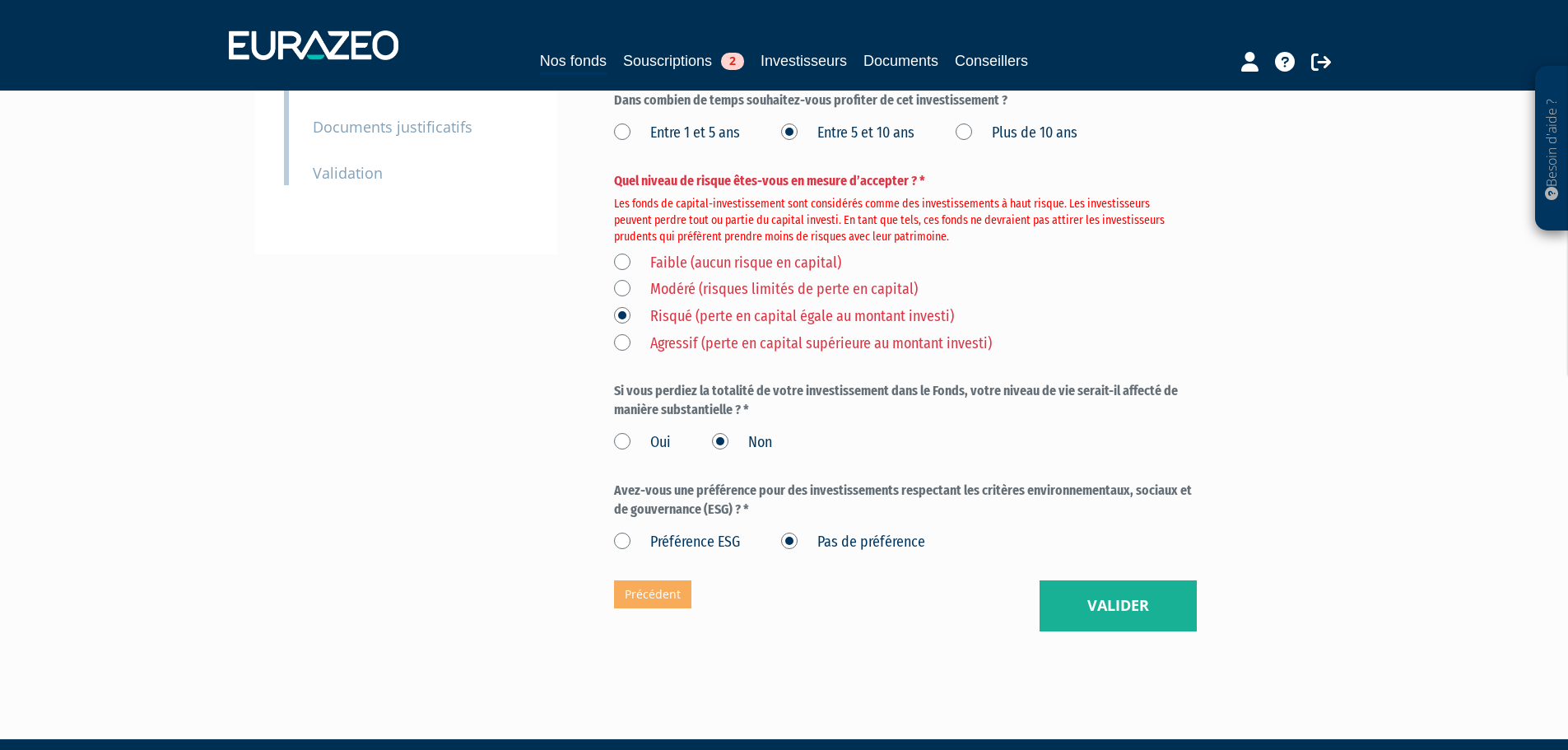
scroll to position [415, 0]
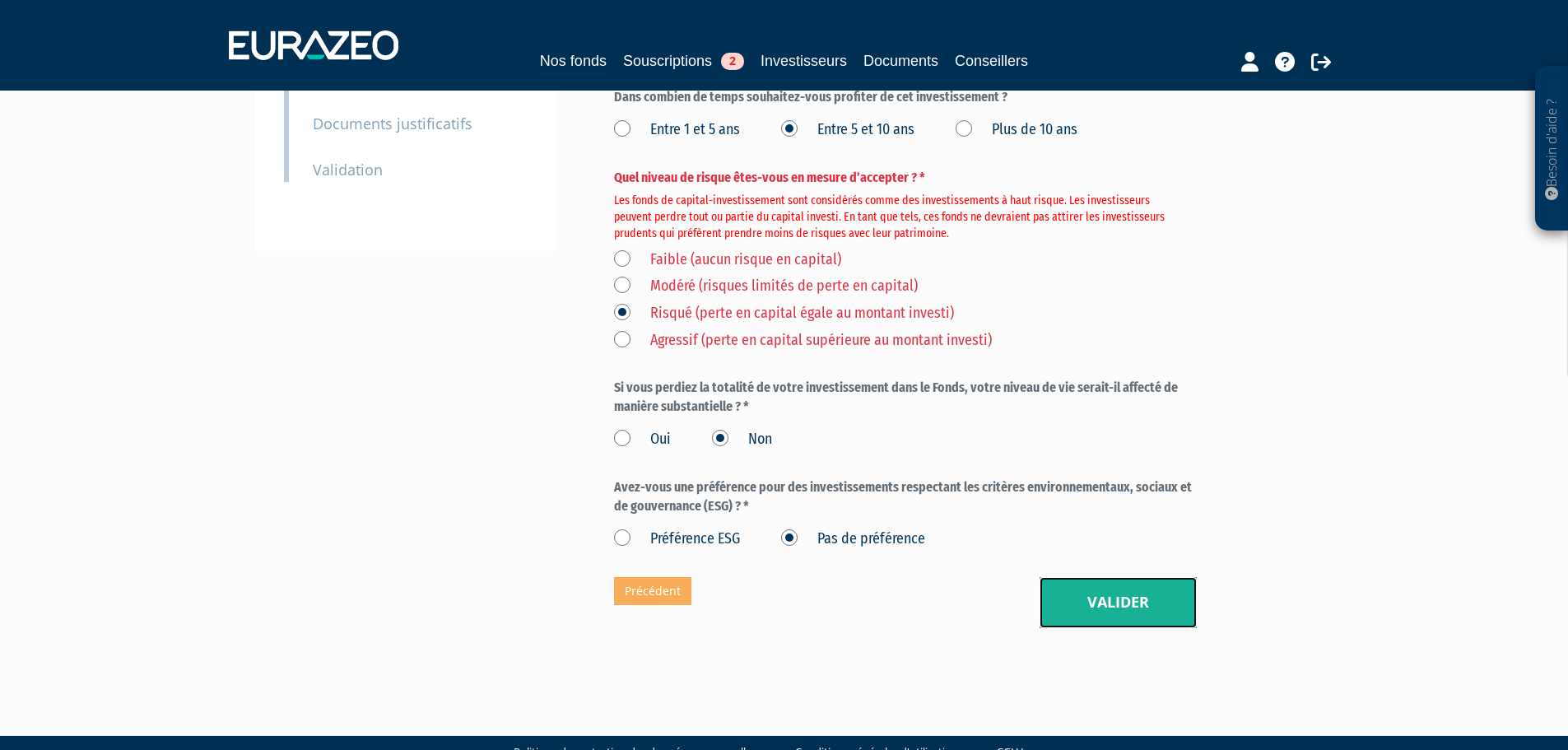
click at [1094, 577] on button "Valider" at bounding box center [1119, 603] width 157 height 51
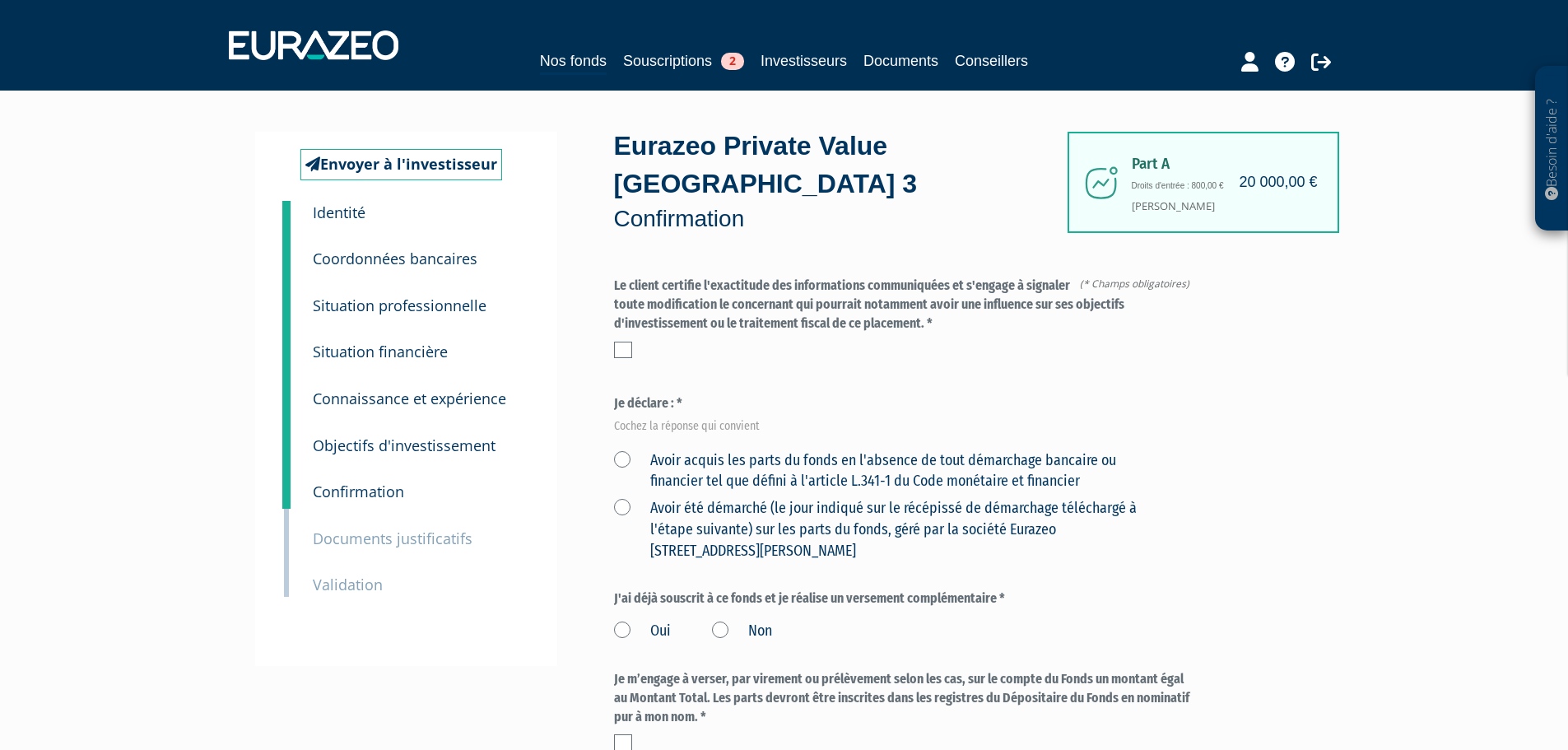
click at [621, 342] on label at bounding box center [623, 349] width 18 height 17
click at [0, 0] on input "checkbox" at bounding box center [0, 0] width 0 height 0
click at [622, 451] on label "Avoir acquis les parts du fonds en l'absence de tout démarchage bancaire ou fin…" at bounding box center [886, 471] width 545 height 42
click at [0, 0] on financier "Avoir acquis les parts du fonds en l'absence de tout démarchage bancaire ou fin…" at bounding box center [0, 0] width 0 height 0
click at [719, 621] on label "Non" at bounding box center [742, 632] width 60 height 22
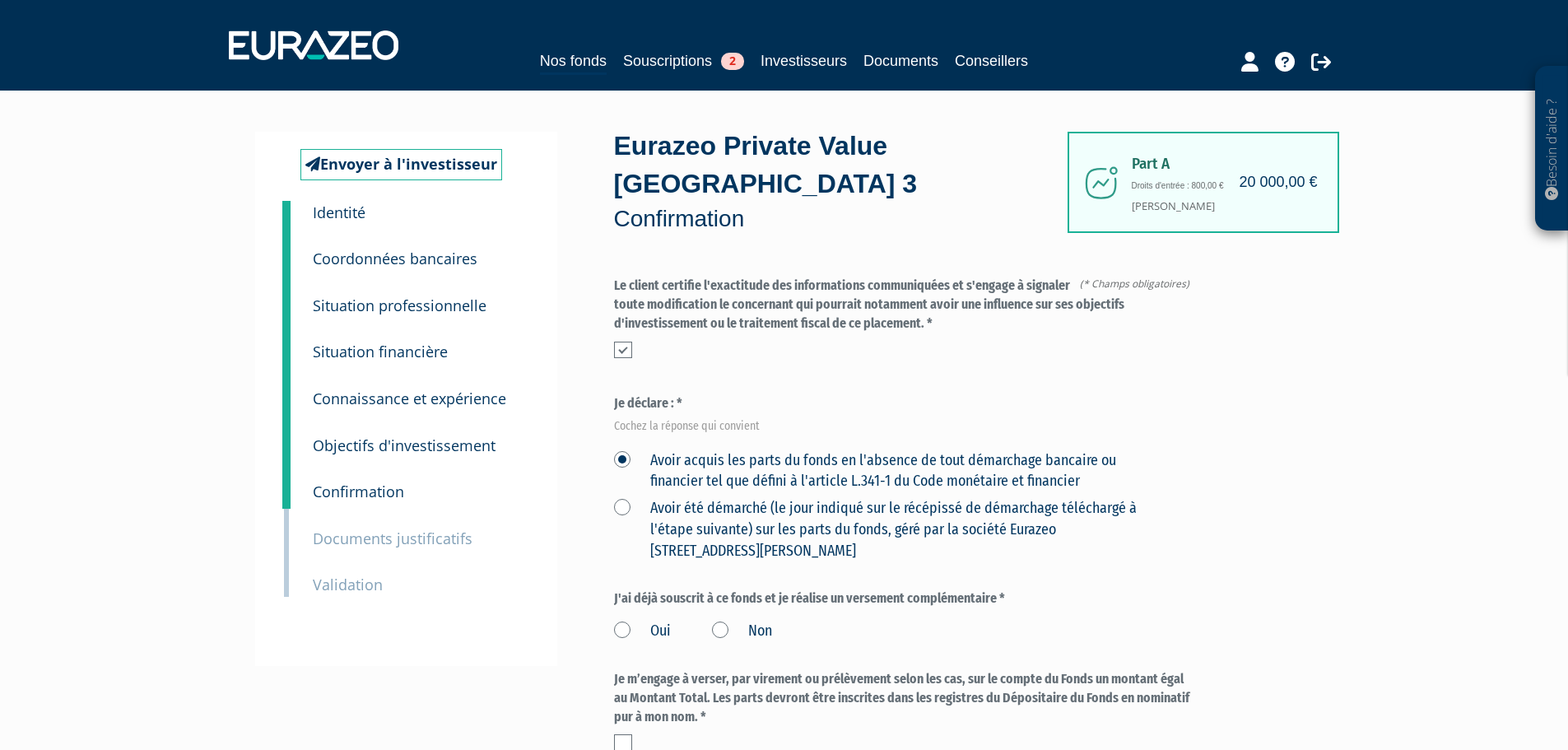
click at [0, 0] on input "Non" at bounding box center [0, 0] width 0 height 0
click at [625, 734] on label at bounding box center [623, 742] width 18 height 17
click at [0, 0] on input "checkbox" at bounding box center [0, 0] width 0 height 0
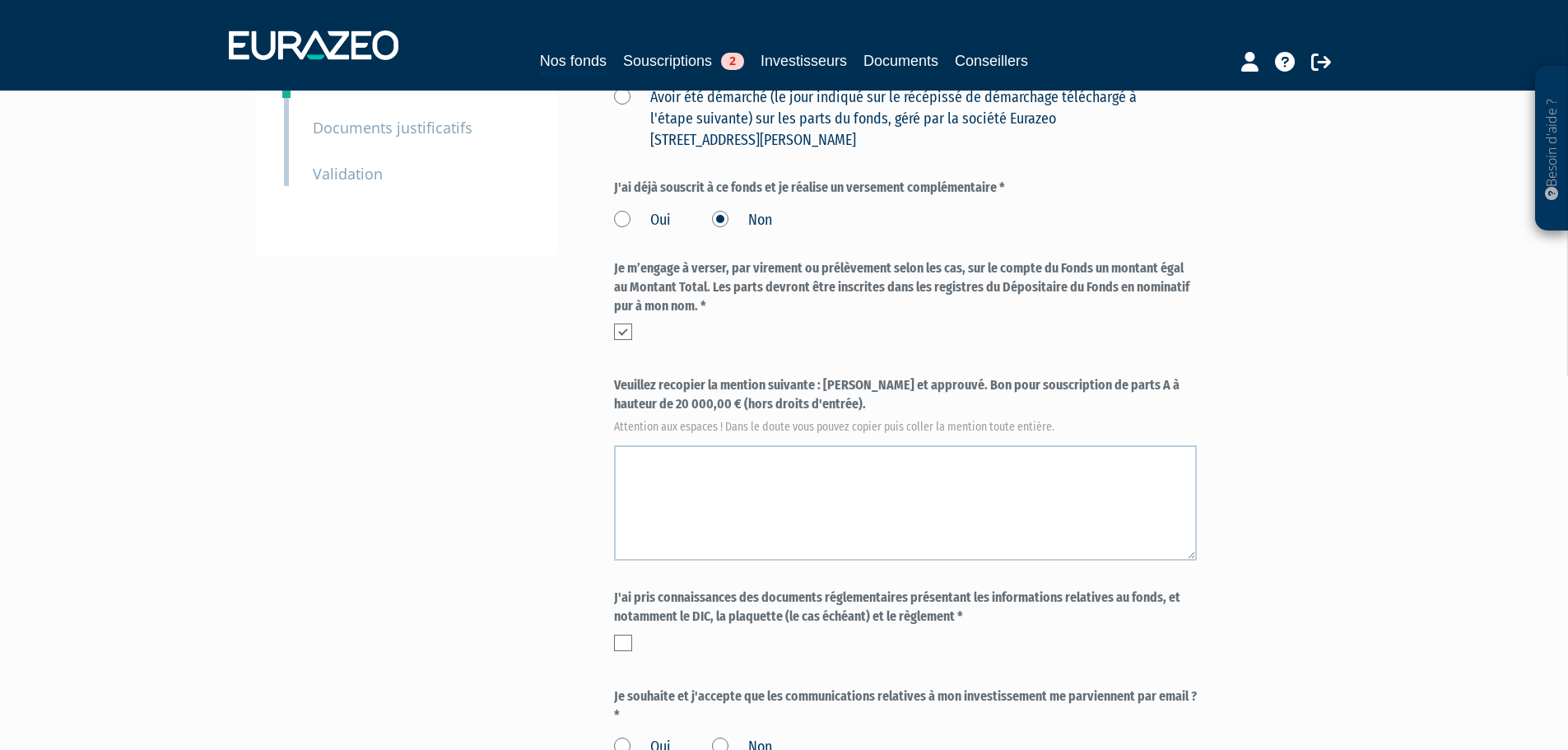
scroll to position [411, 0]
drag, startPoint x: 825, startPoint y: 344, endPoint x: 826, endPoint y: 361, distance: 17.0
click at [826, 376] on label "Veuillez recopier la mention suivante : [PERSON_NAME] et approuvé. Bon pour sou…" at bounding box center [906, 402] width 583 height 54
copy label "[PERSON_NAME] et approuvé. Bon pour souscription de parts A à hauteur de 20 000…"
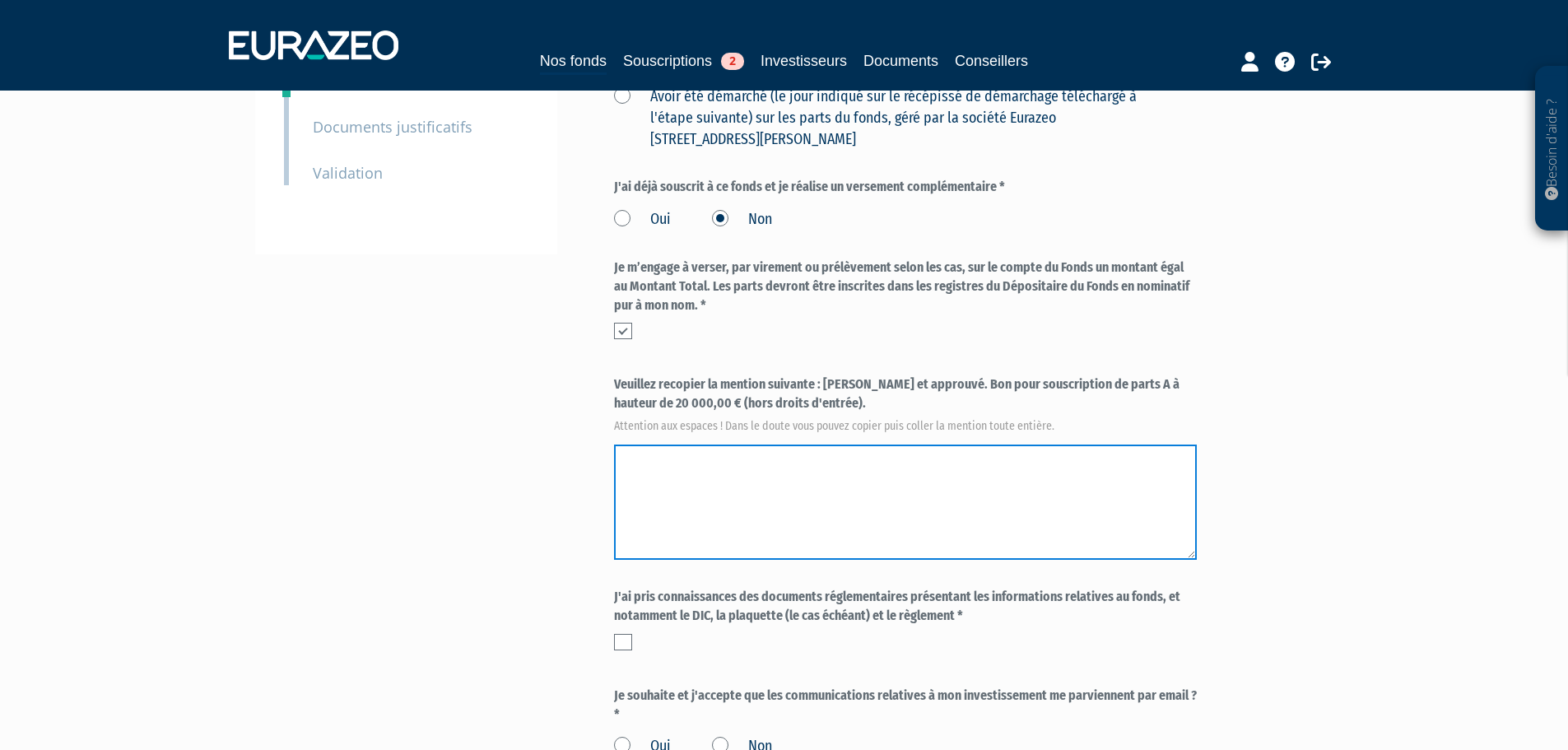
click at [733, 445] on textarea at bounding box center [906, 502] width 583 height 115
paste textarea "[PERSON_NAME] et approuvé. Bon pour souscription de parts A à hauteur de 20 000…"
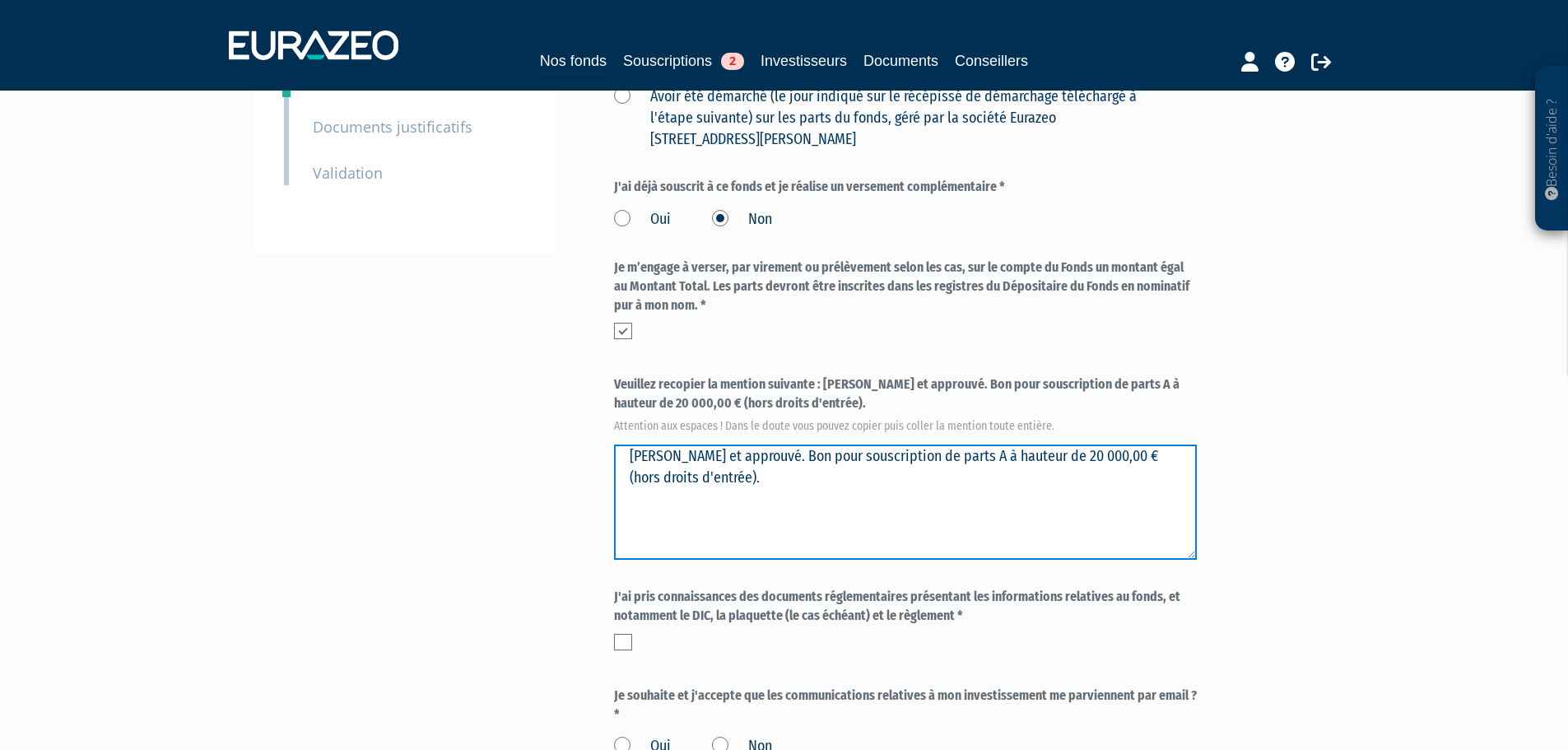
type textarea "[PERSON_NAME] et approuvé. Bon pour souscription de parts A à hauteur de 20 000…"
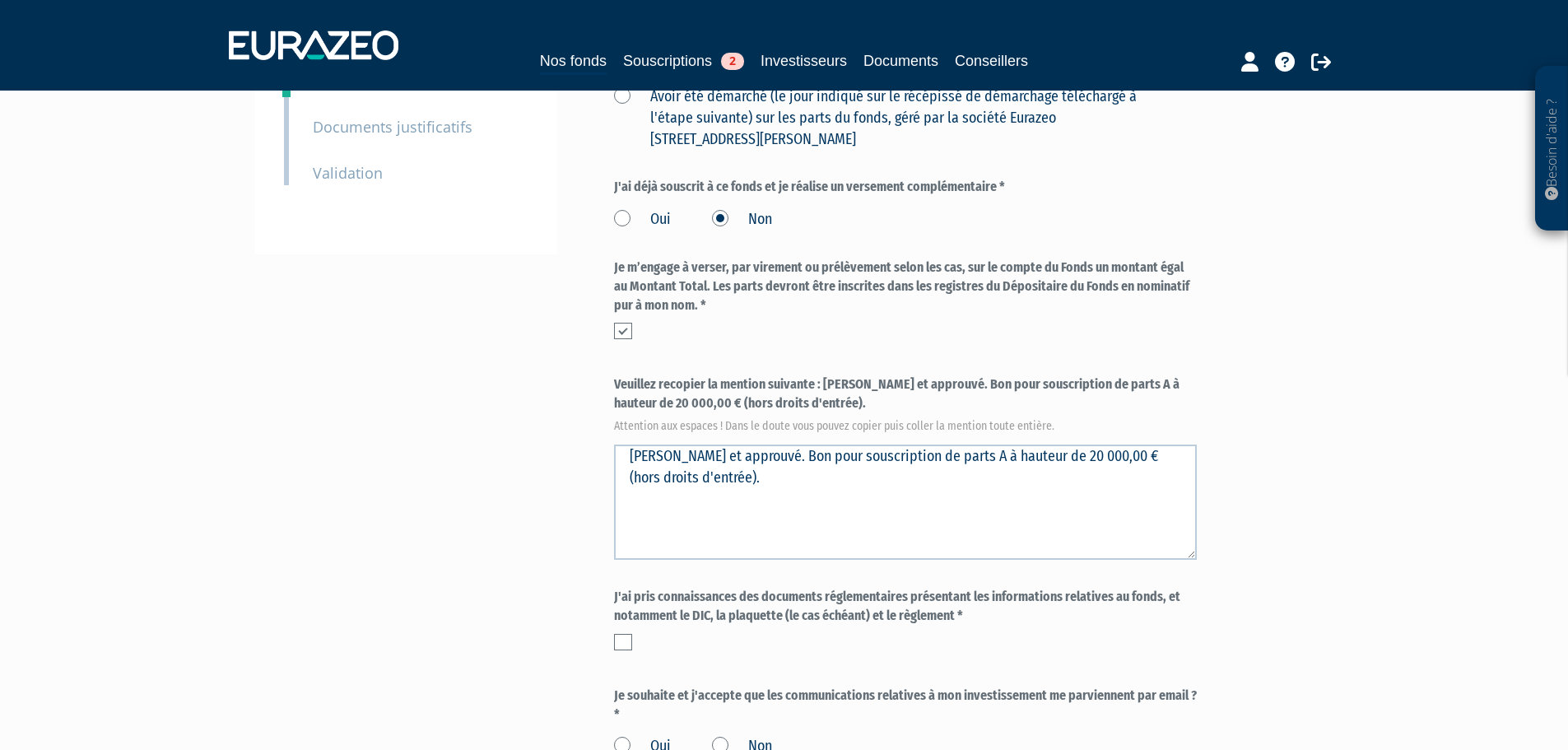
click at [625, 634] on label at bounding box center [623, 642] width 18 height 17
click at [0, 0] on input "checkbox" at bounding box center [0, 0] width 0 height 0
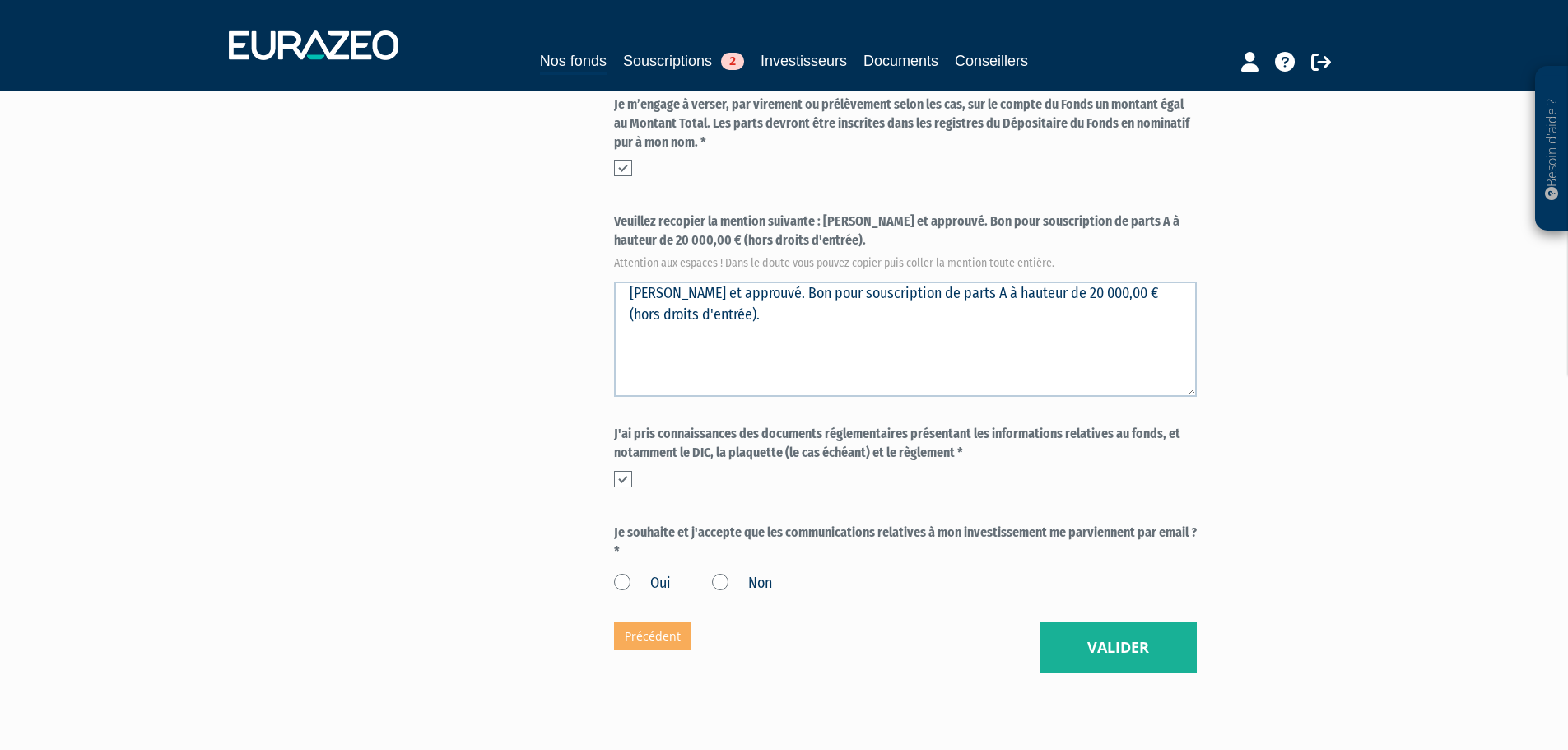
scroll to position [576, 0]
click at [621, 571] on label "Oui" at bounding box center [643, 582] width 57 height 22
click at [0, 0] on input "Oui" at bounding box center [0, 0] width 0 height 0
click at [549, 539] on div "Envoyer à l'investisseur 1 Identité 2 Coordonnées bancaires 3 Situation profess…" at bounding box center [785, 114] width 1034 height 1117
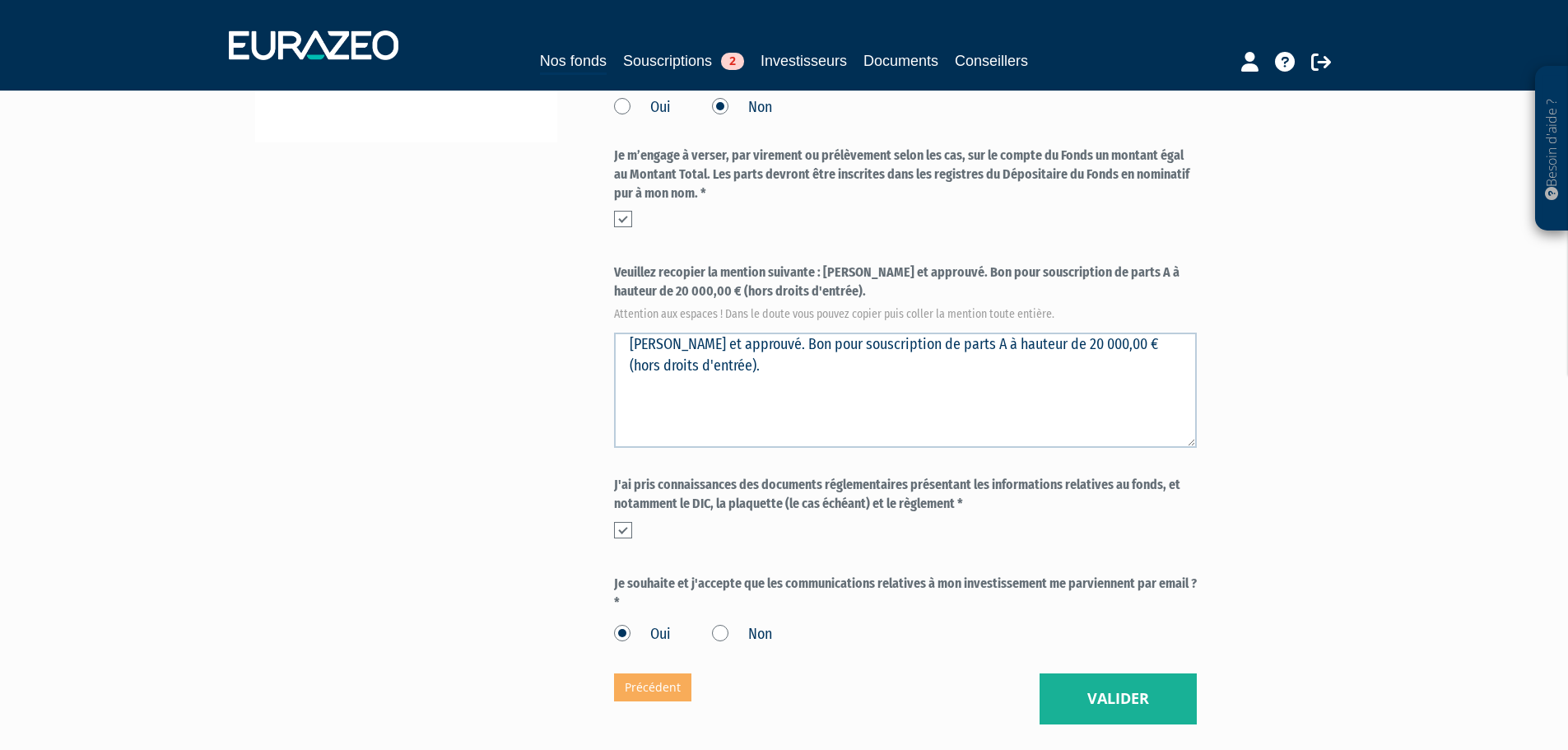
scroll to position [494, 0]
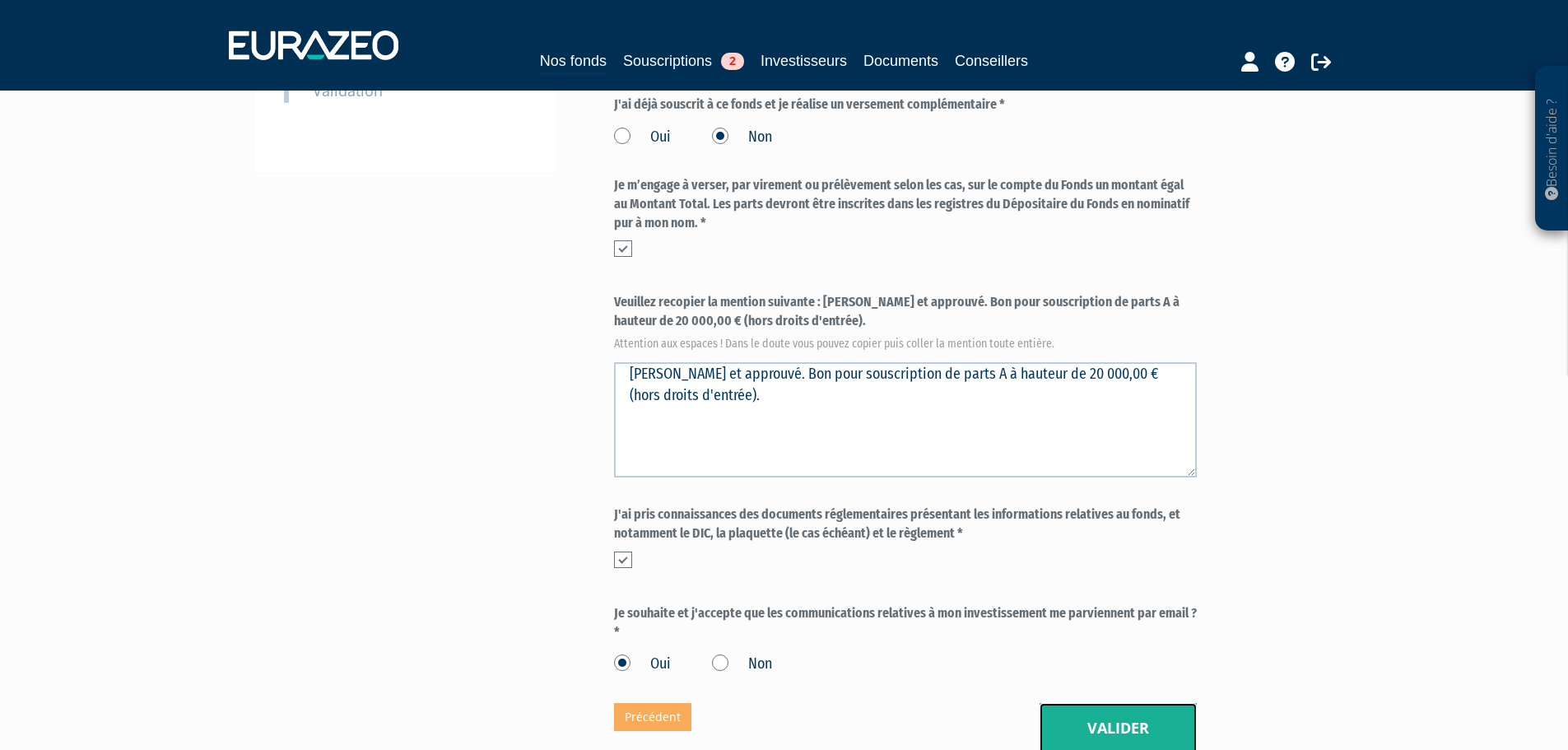
click at [1116, 703] on button "Valider" at bounding box center [1119, 728] width 157 height 51
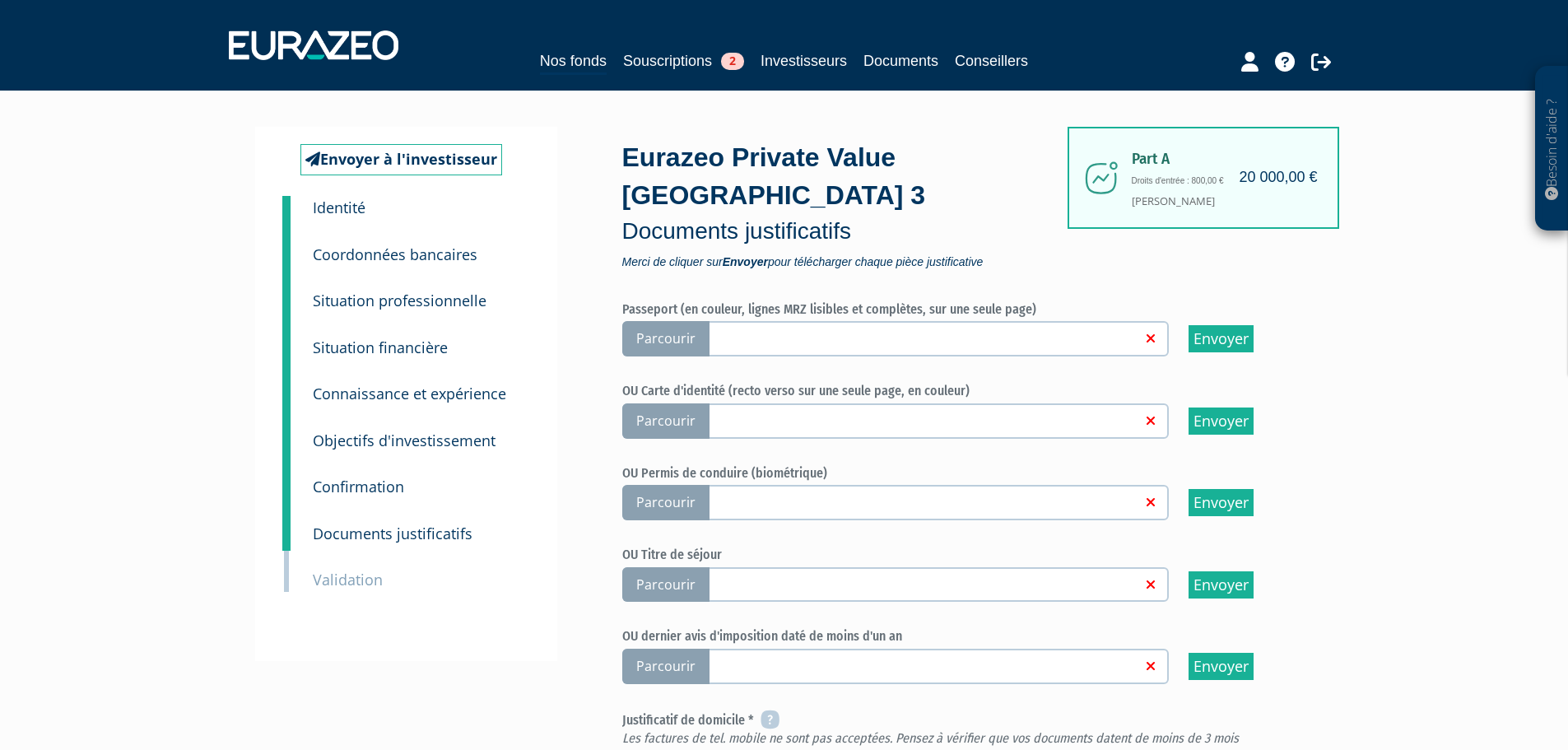
scroll to position [247, 0]
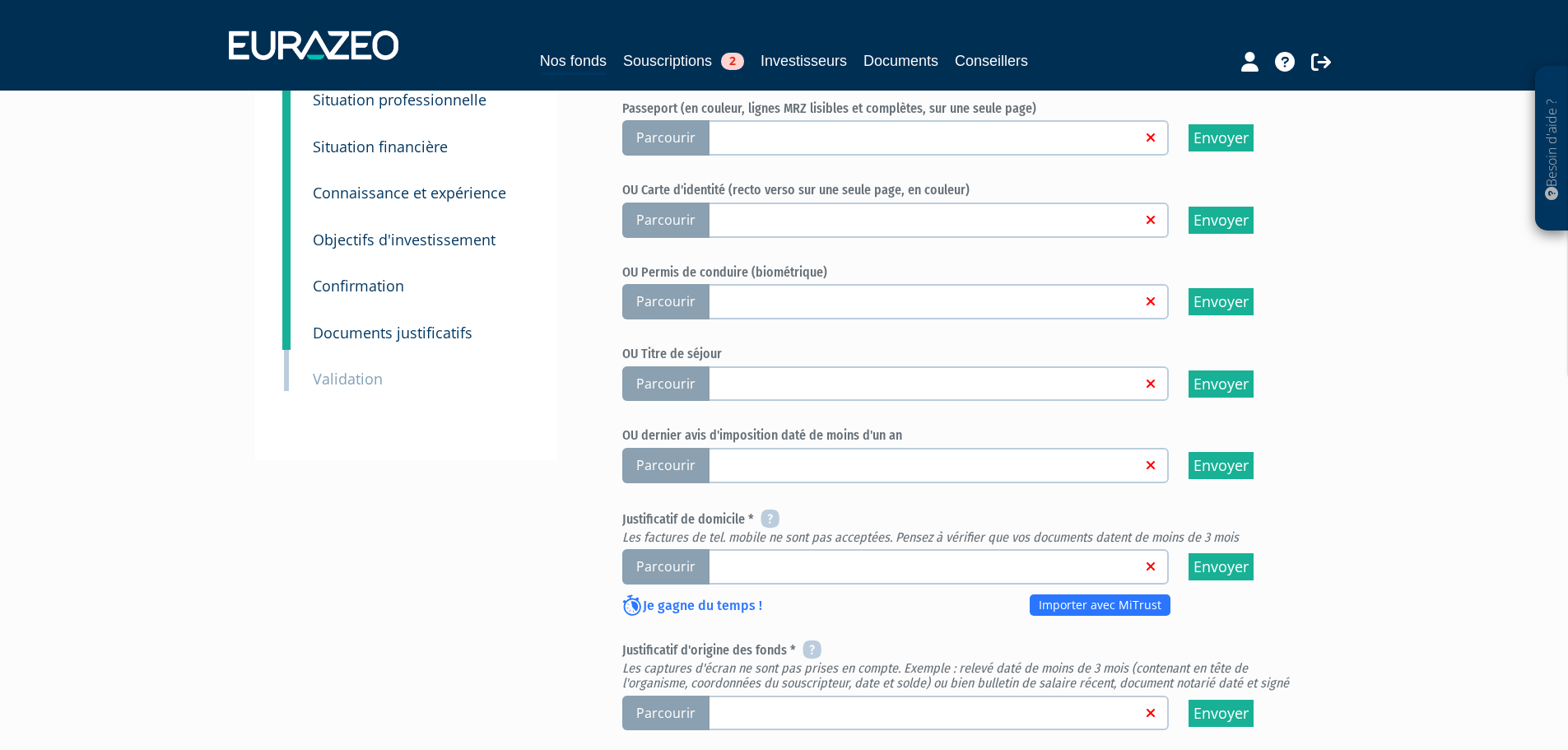
click at [661, 550] on span "Parcourir" at bounding box center [665, 567] width 87 height 35
click at [0, 0] on input "Parcourir" at bounding box center [0, 0] width 0 height 0
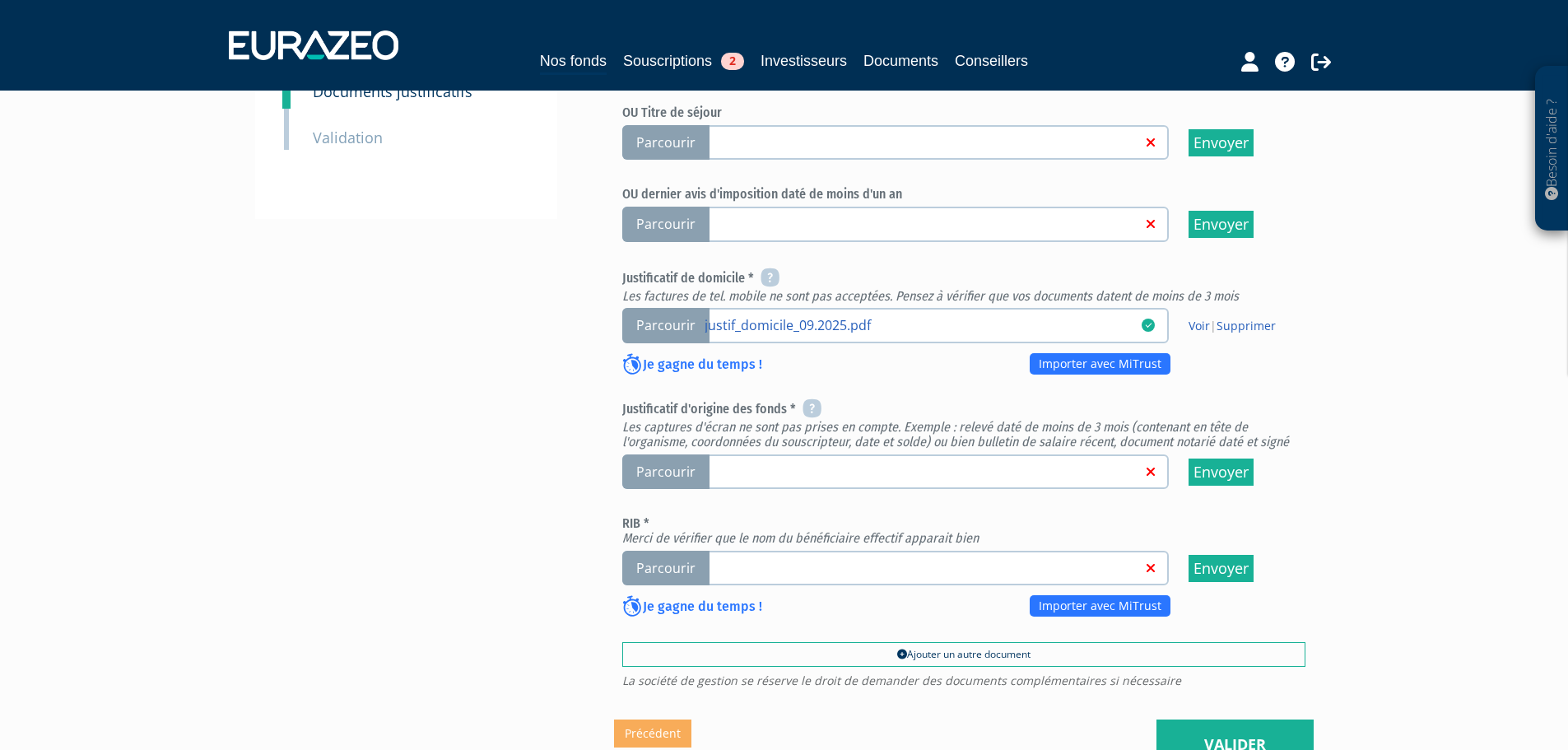
scroll to position [494, 0]
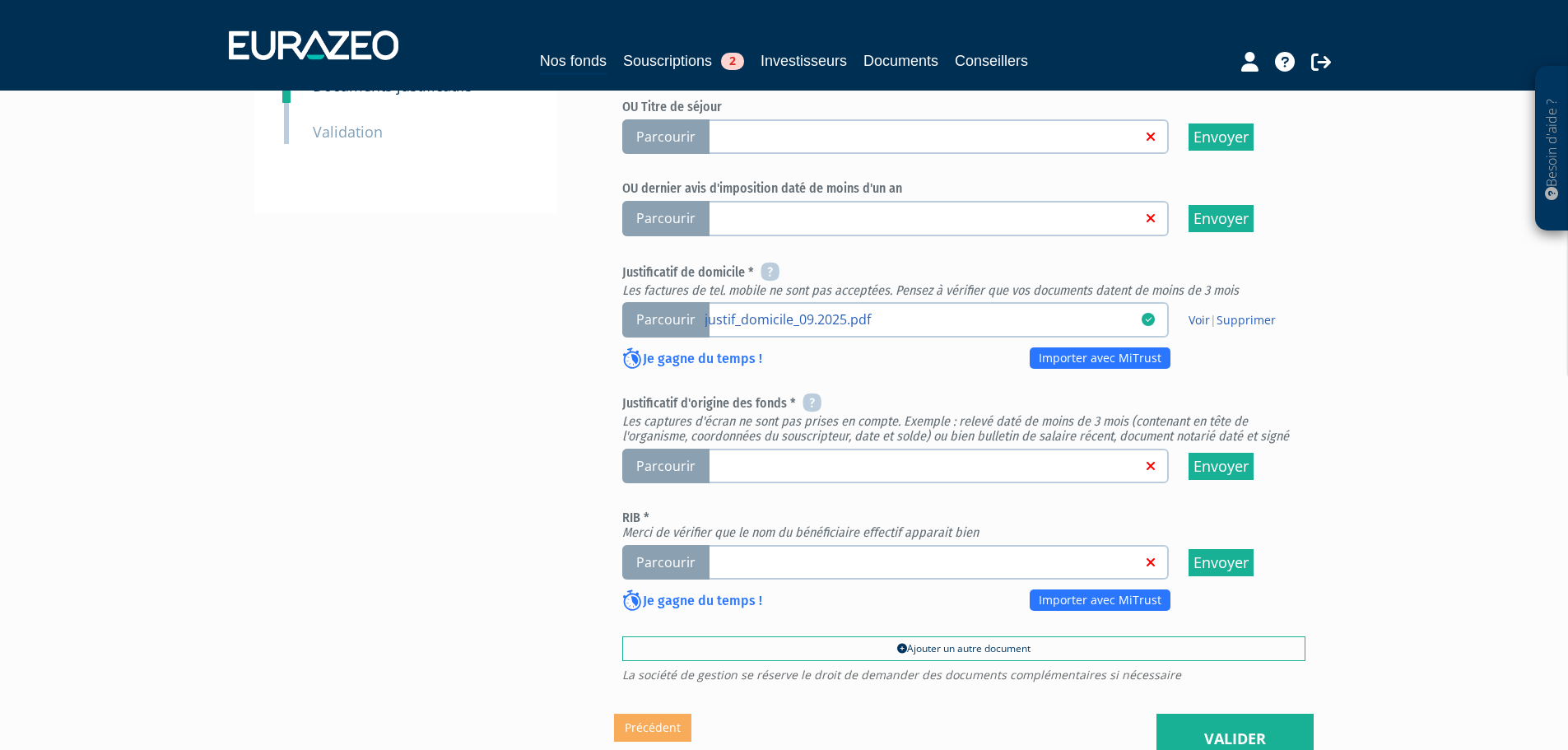
click at [672, 545] on span "Parcourir" at bounding box center [665, 562] width 87 height 35
click at [0, 0] on input "Parcourir" at bounding box center [0, 0] width 0 height 0
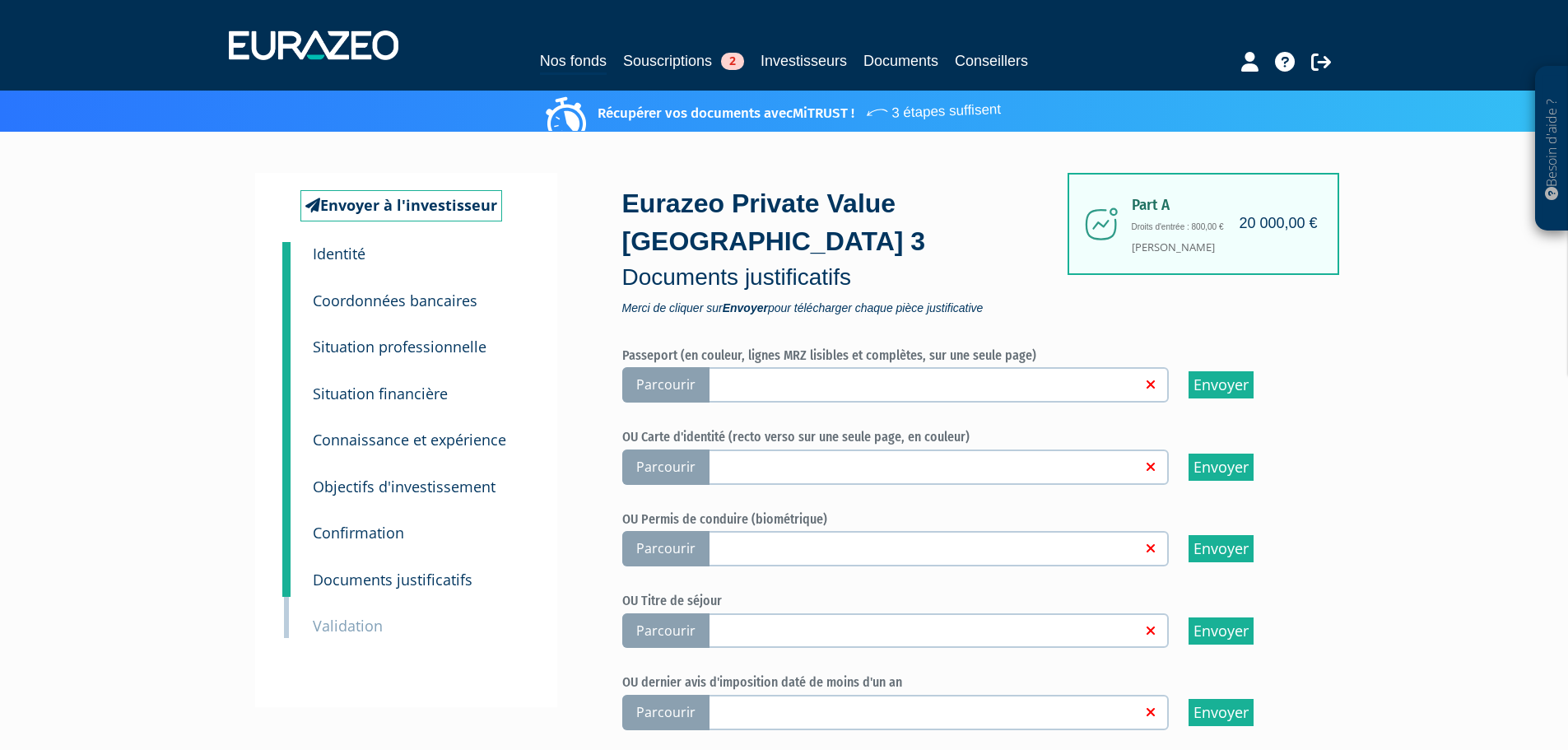
click at [662, 450] on span "Parcourir" at bounding box center [665, 467] width 87 height 35
click at [0, 0] on input "Parcourir" at bounding box center [0, 0] width 0 height 0
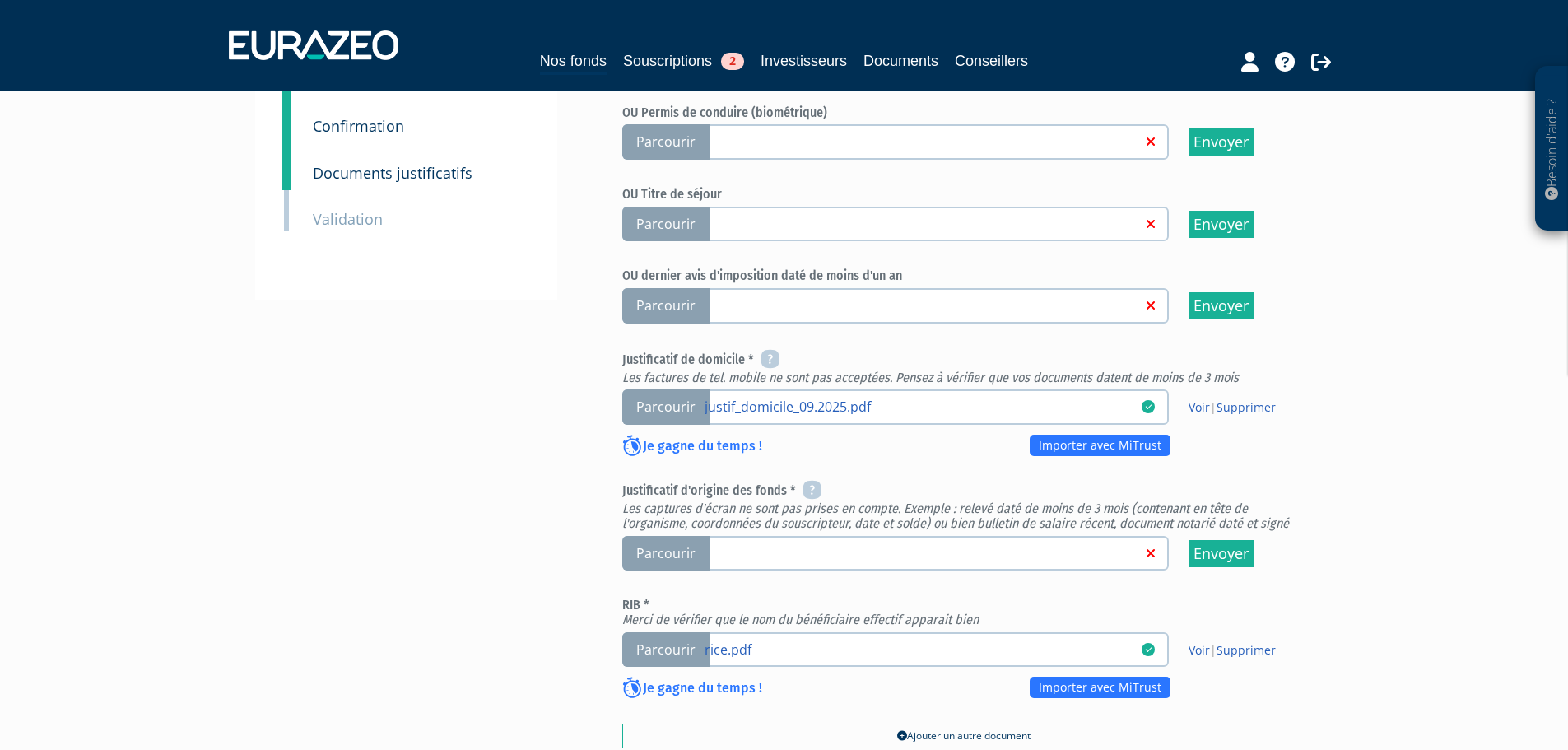
scroll to position [411, 0]
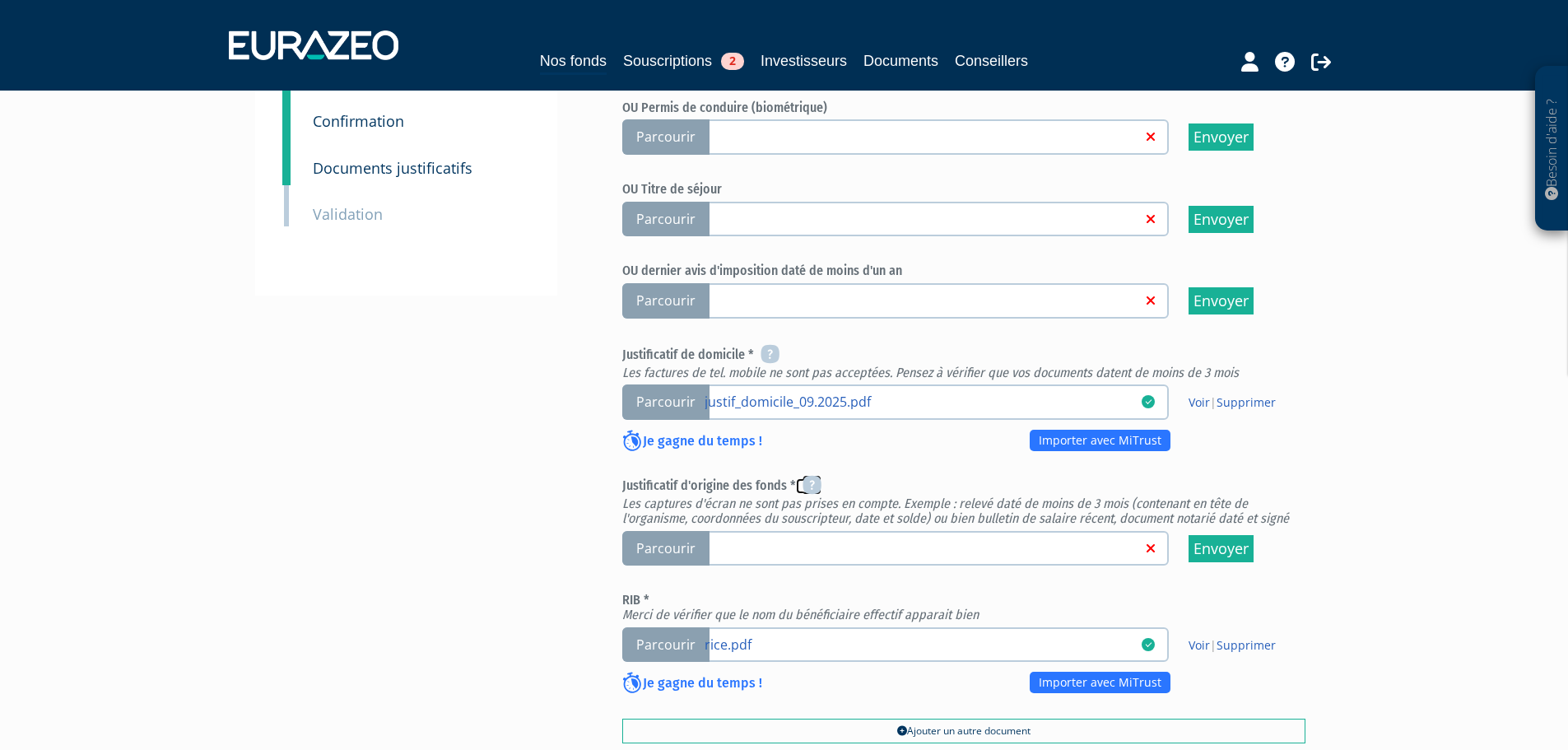
click at [810, 475] on icon at bounding box center [811, 485] width 19 height 20
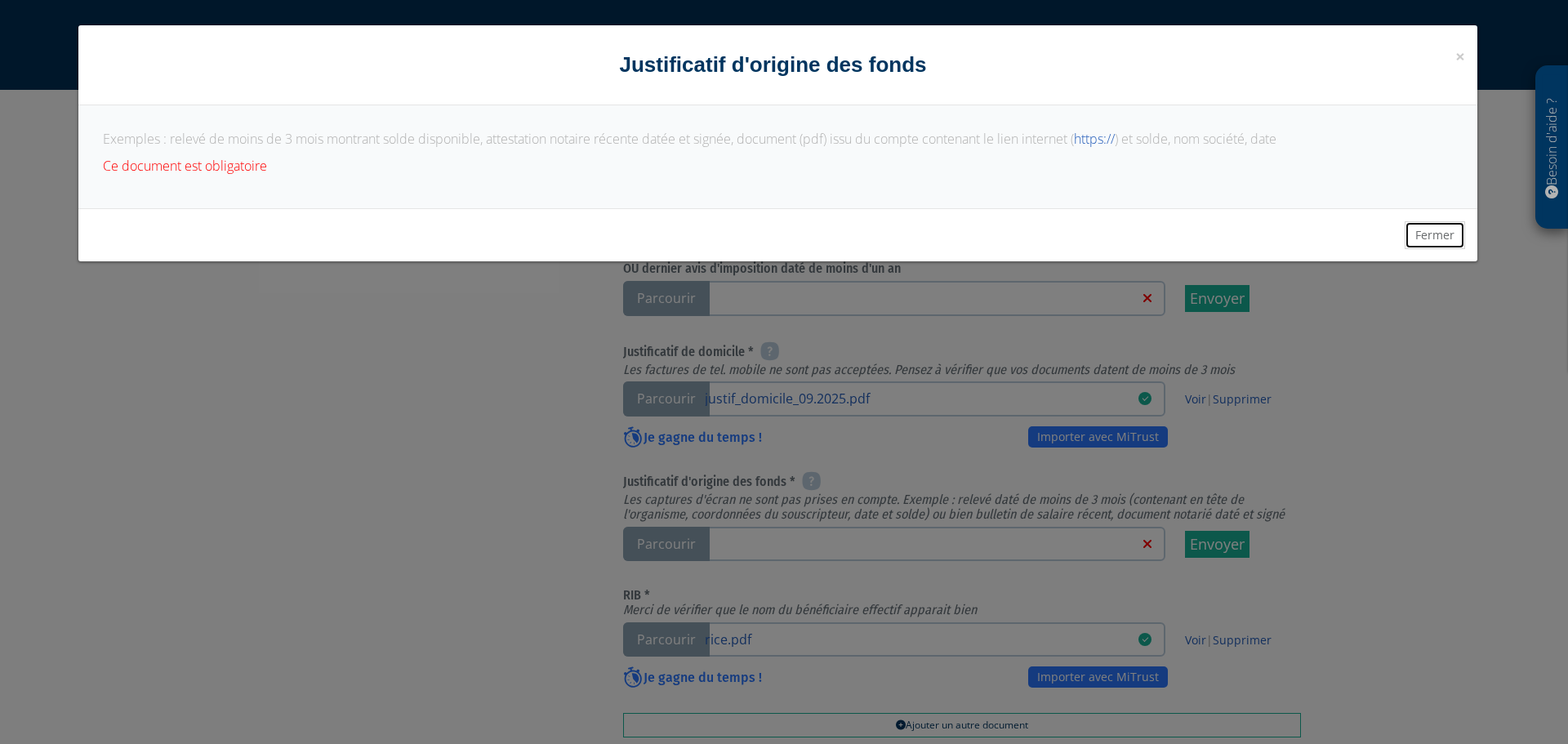
click at [1438, 239] on button "Fermer" at bounding box center [1435, 235] width 60 height 28
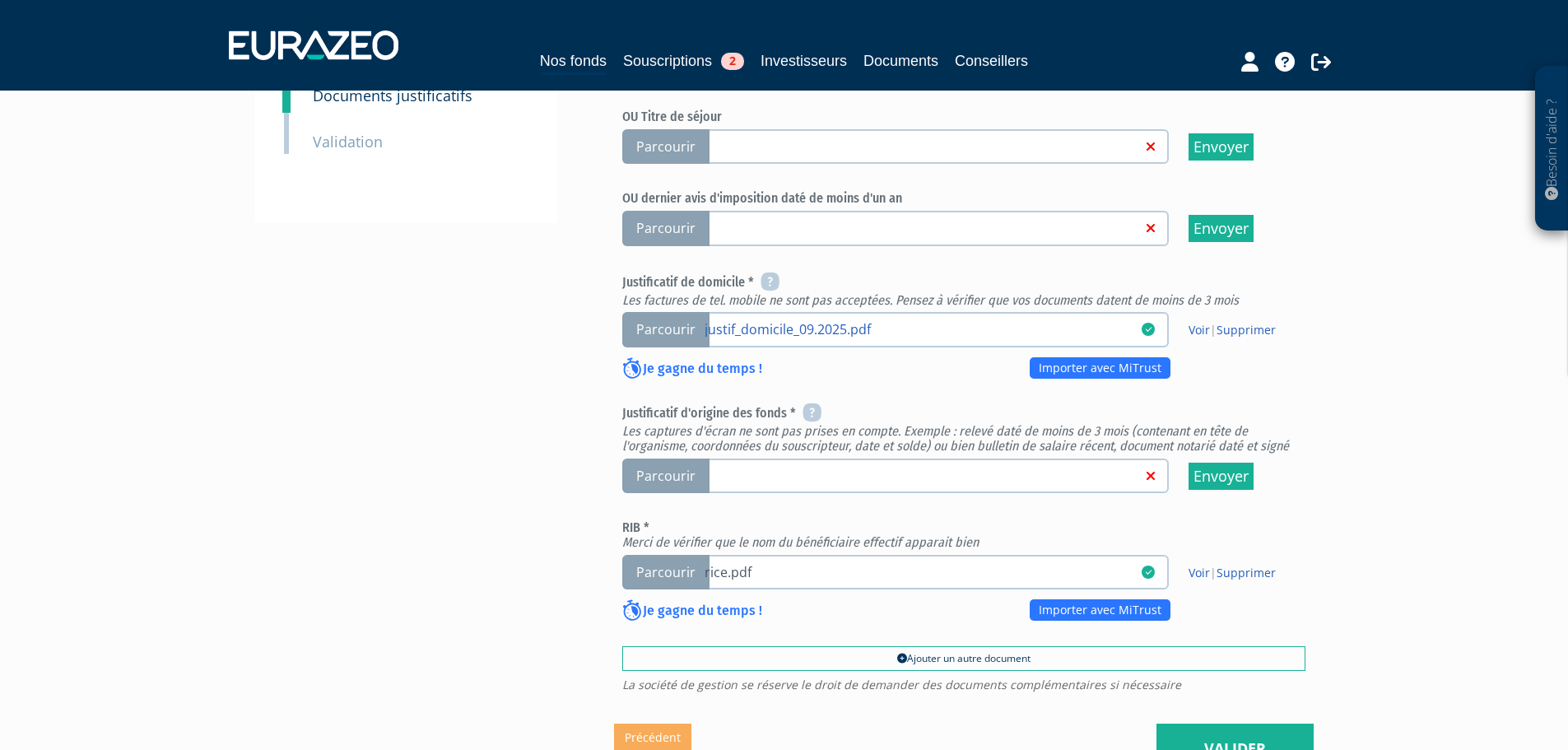
scroll to position [467, 0]
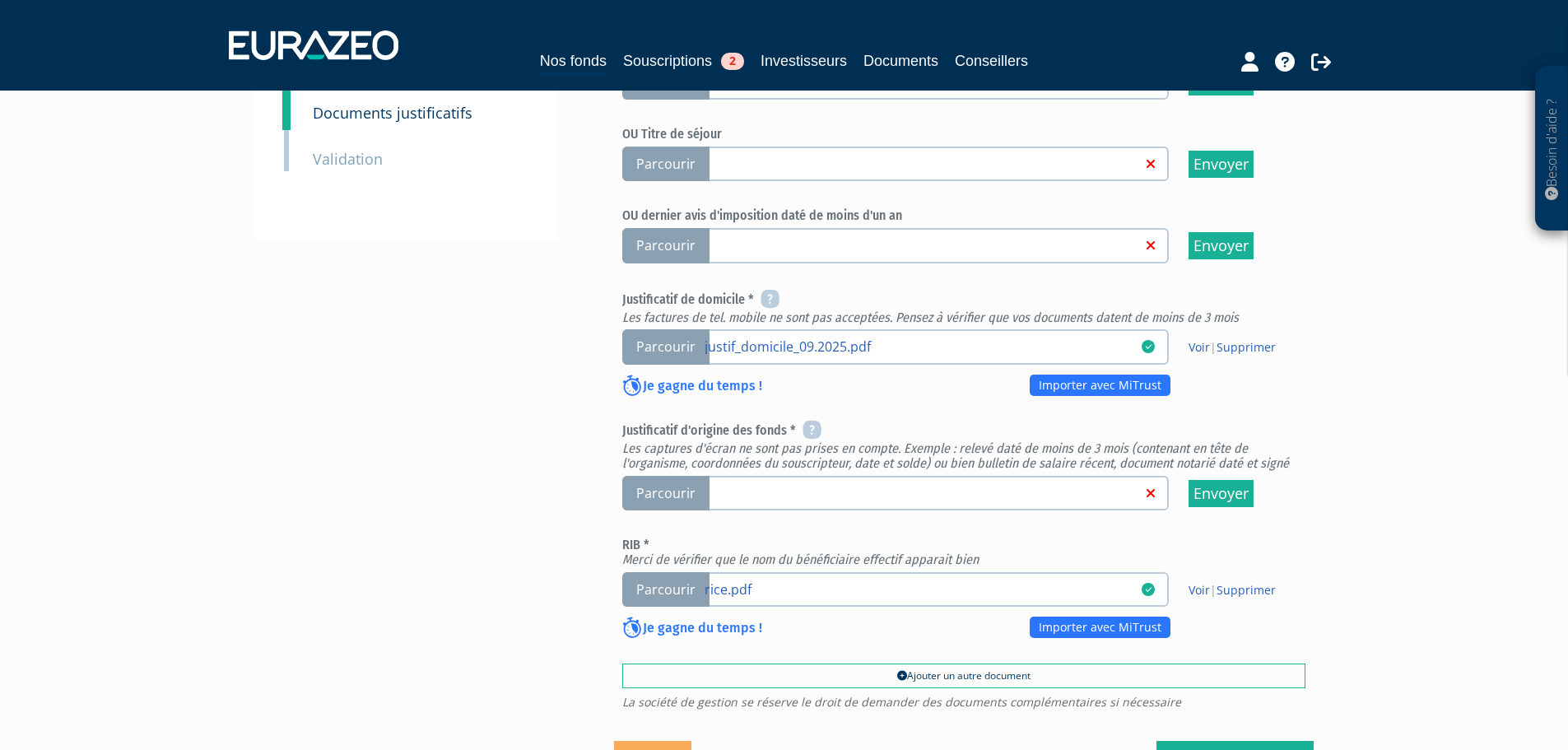
click at [660, 476] on span "Parcourir" at bounding box center [665, 494] width 87 height 35
click at [0, 0] on input "Parcourir" at bounding box center [0, 0] width 0 height 0
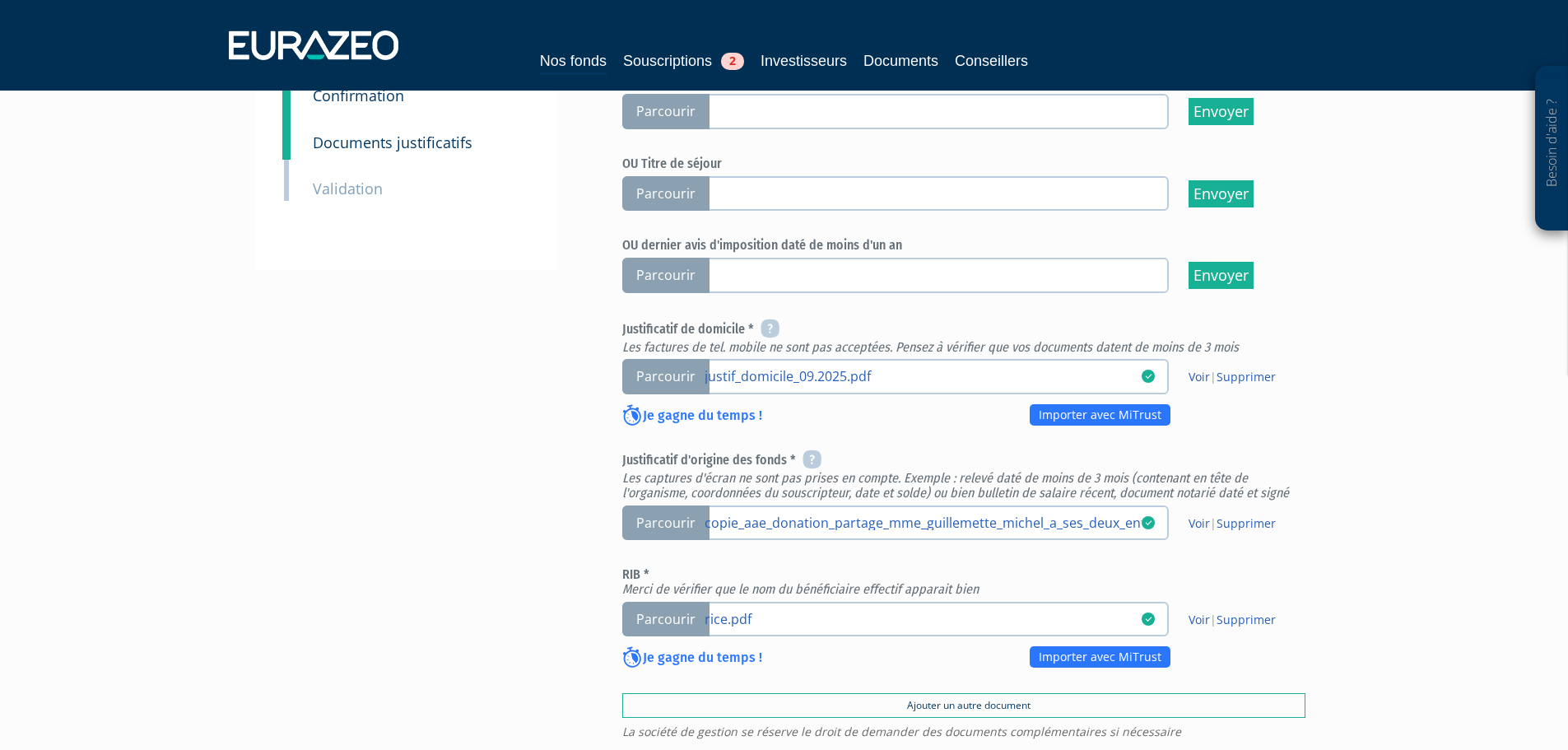
scroll to position [631, 0]
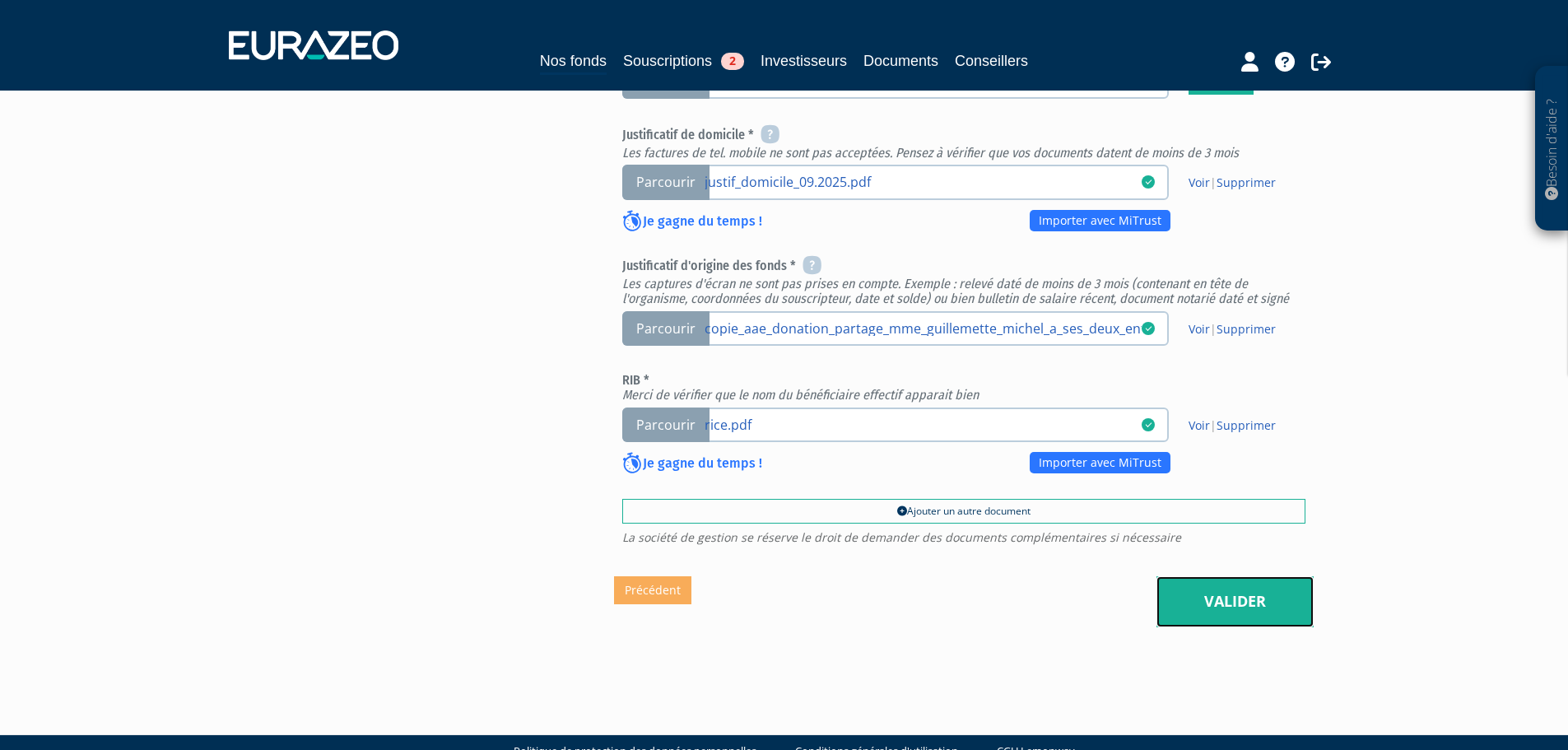
click at [1219, 576] on link "Valider" at bounding box center [1235, 602] width 157 height 51
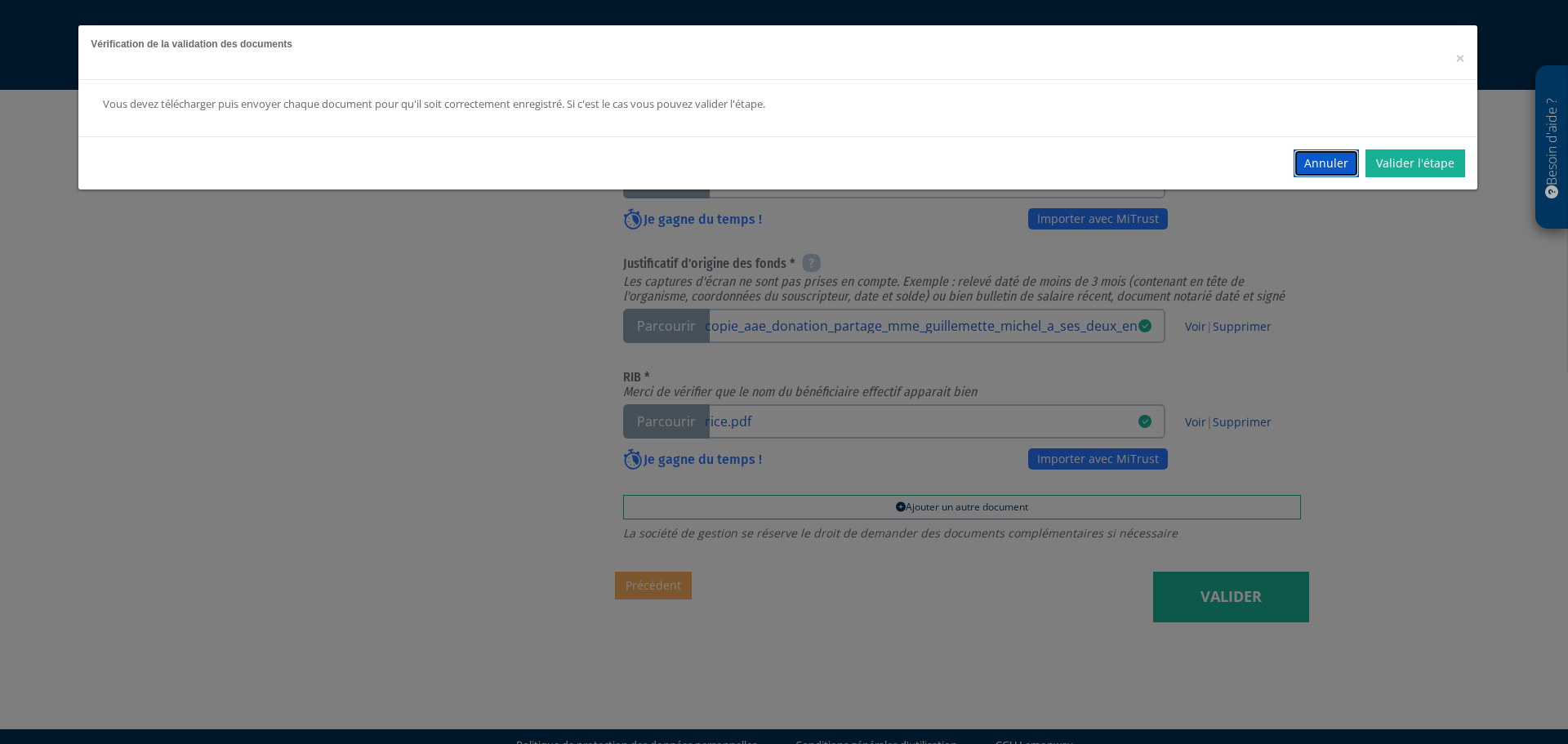
click at [1335, 170] on button "Annuler" at bounding box center [1326, 164] width 65 height 28
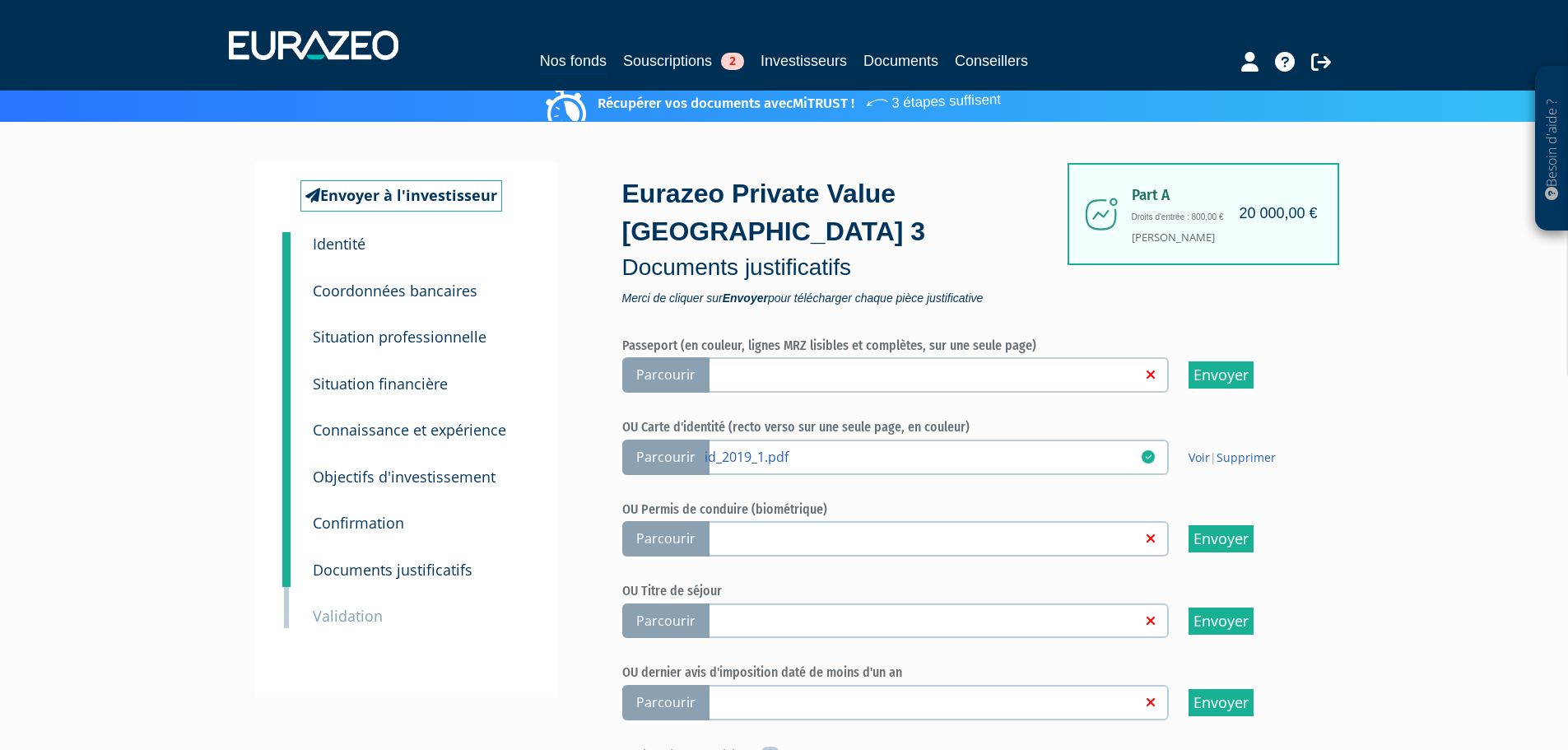
scroll to position [0, 0]
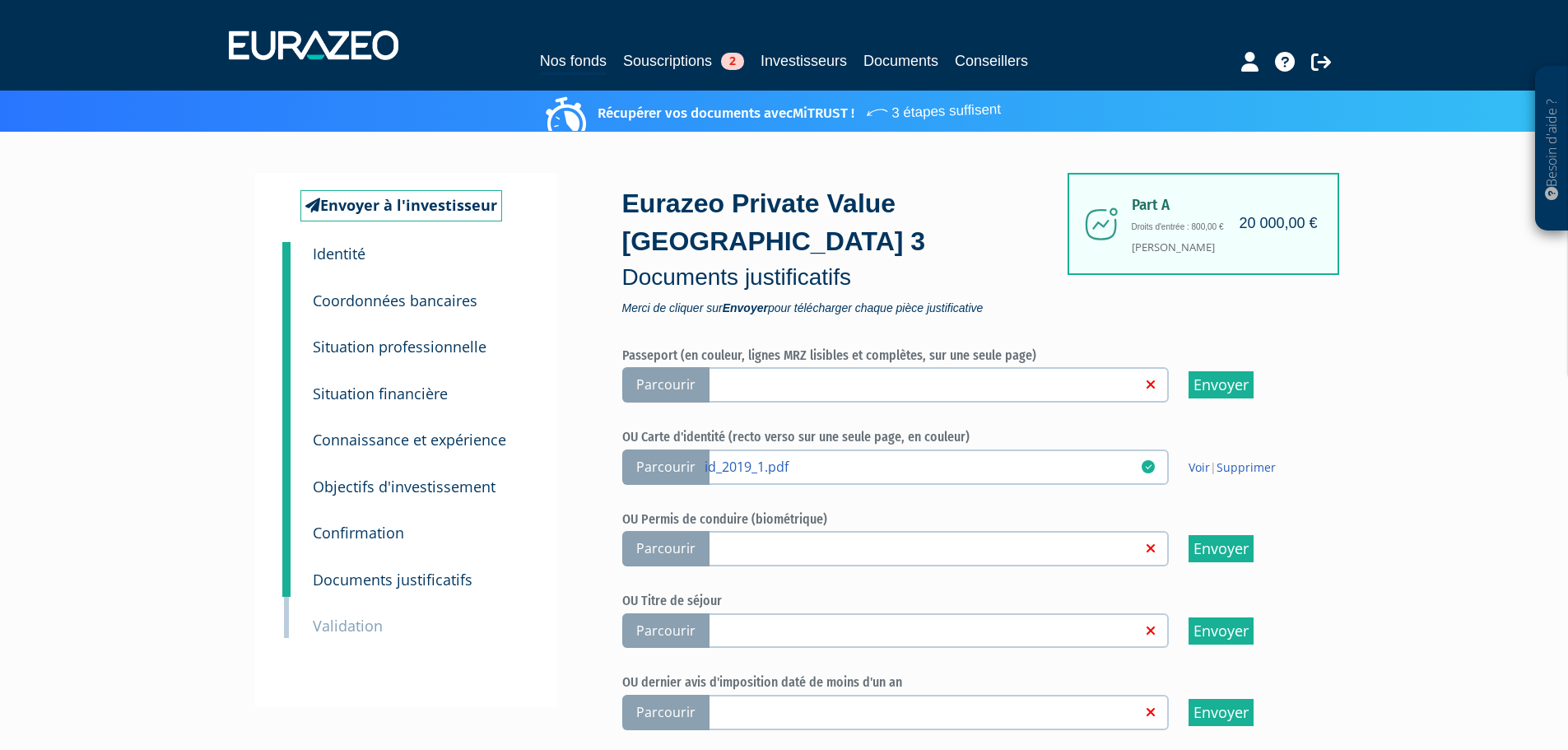
click at [345, 257] on small "Identité" at bounding box center [340, 253] width 53 height 20
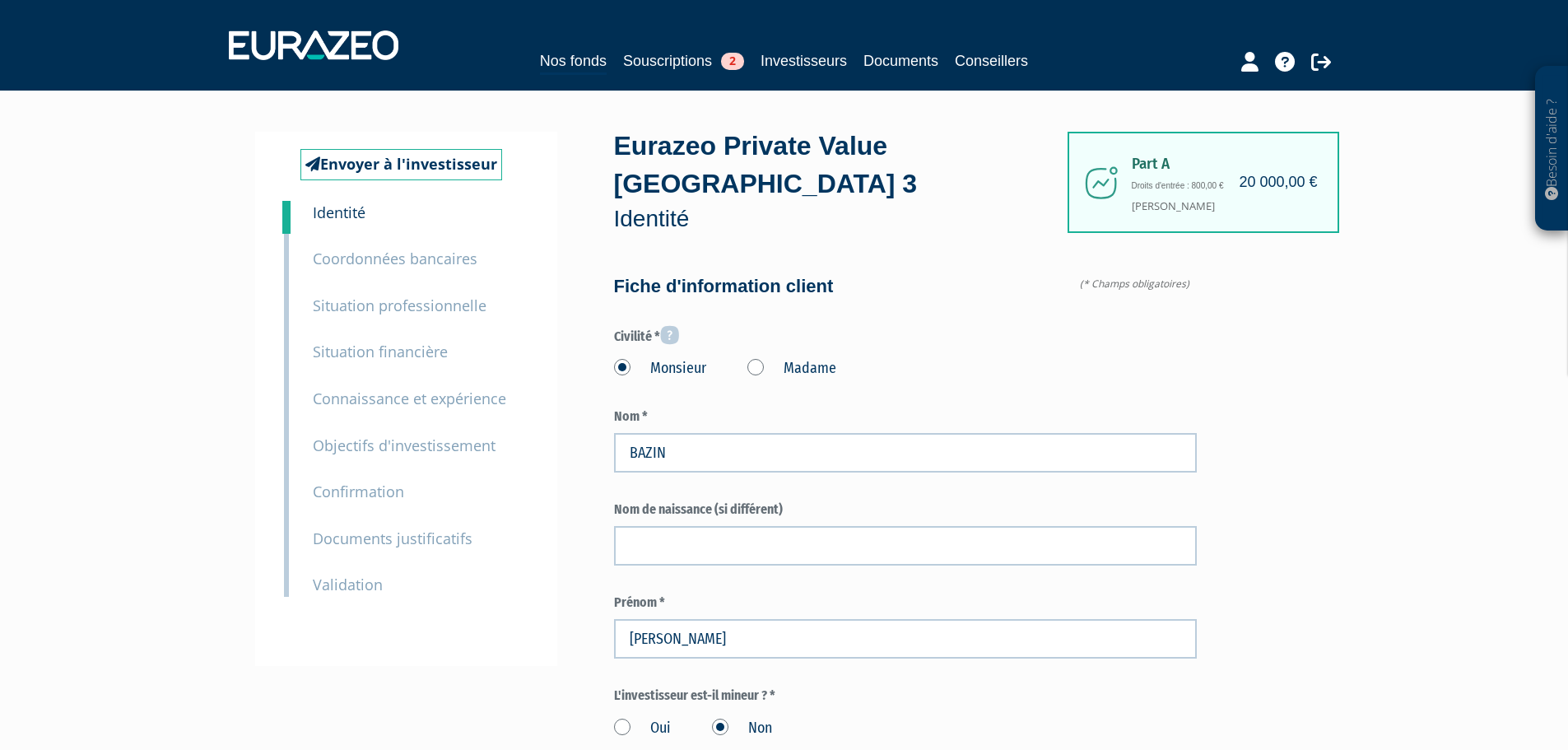
drag, startPoint x: 383, startPoint y: 304, endPoint x: 458, endPoint y: 304, distance: 75.0
click at [383, 304] on small "Situation professionnelle" at bounding box center [399, 305] width 174 height 20
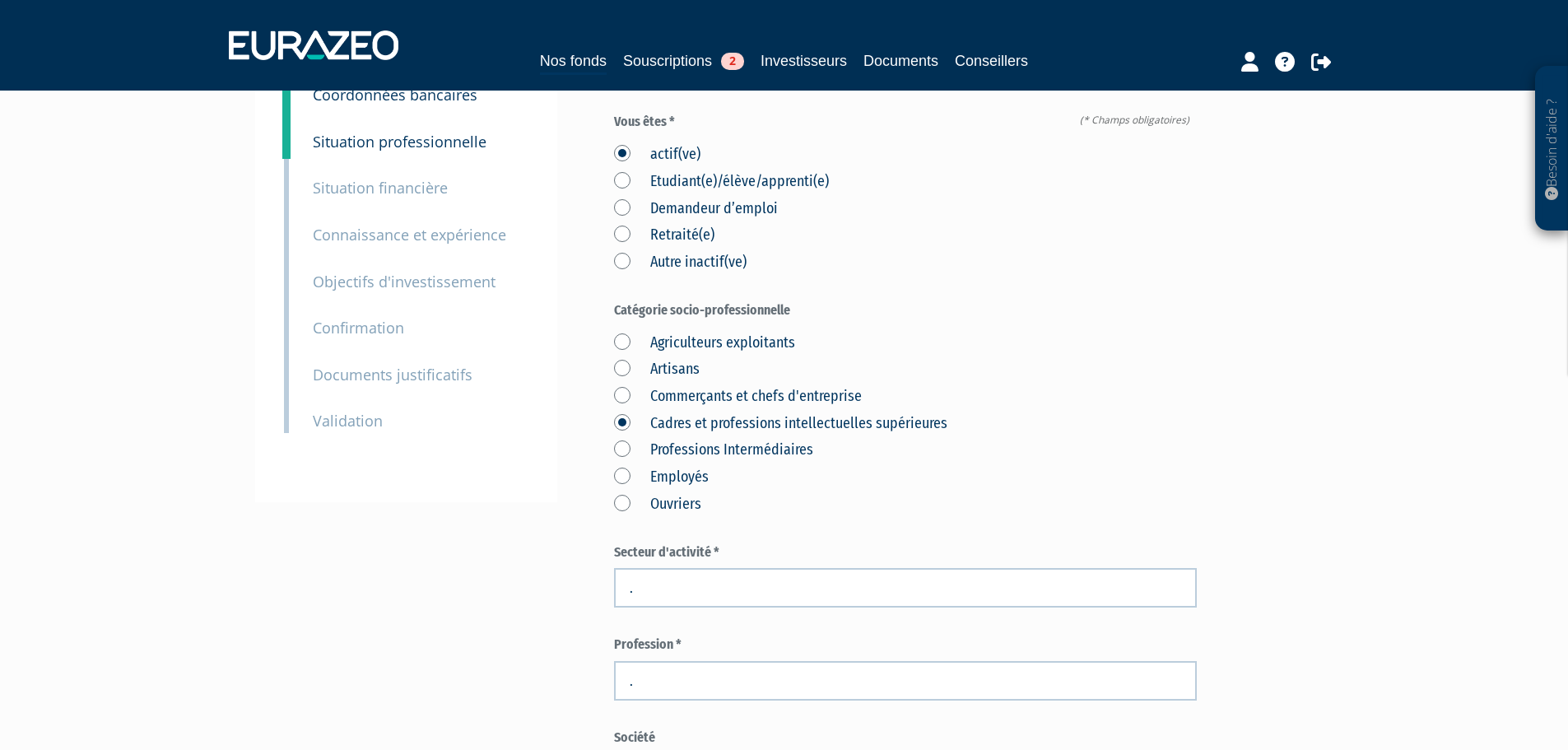
scroll to position [165, 0]
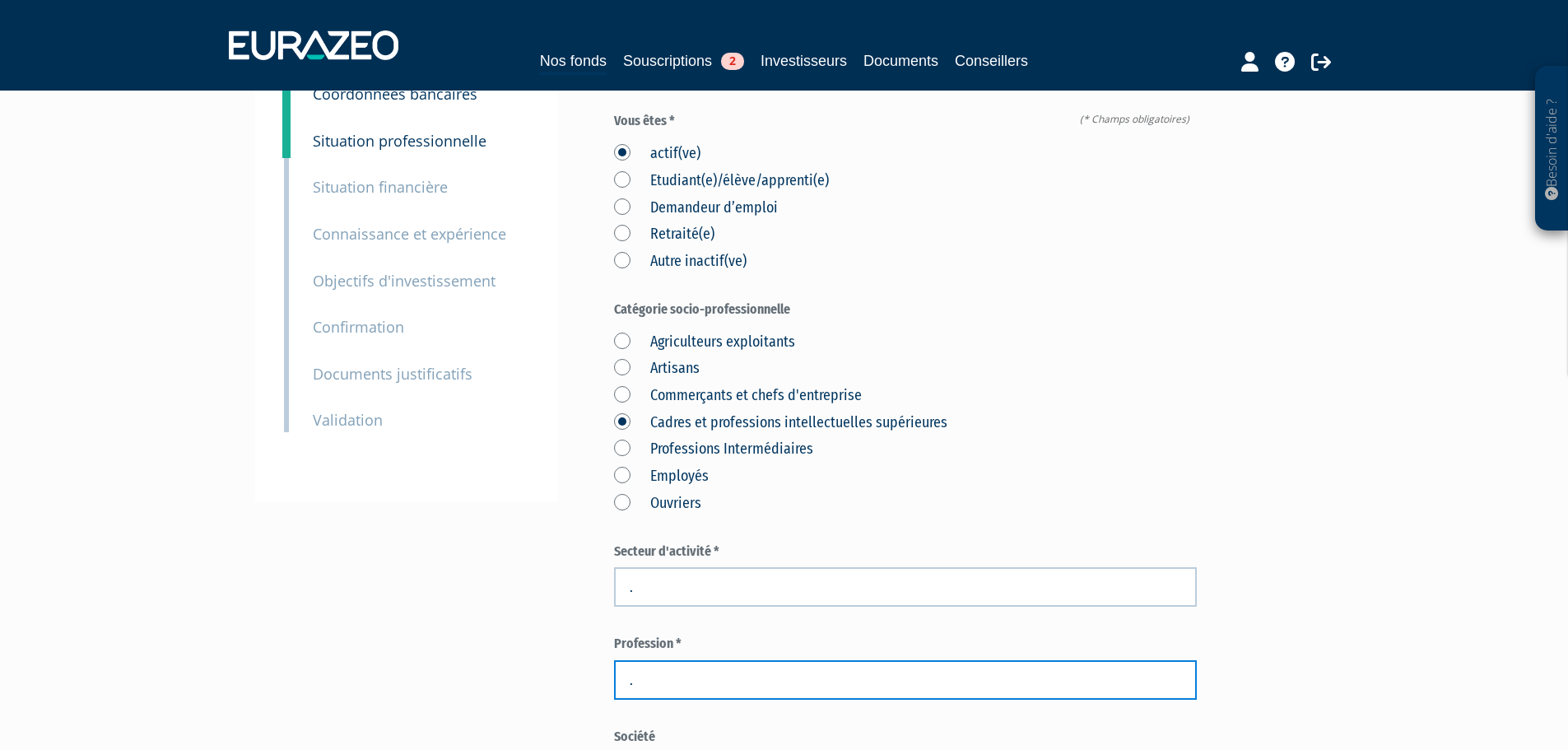
drag, startPoint x: 666, startPoint y: 652, endPoint x: 575, endPoint y: 652, distance: 91.0
click at [575, 652] on div "Envoyer à l'investisseur 1 Identité 2 Coordonnées bancaires 3 Situation profess…" at bounding box center [785, 641] width 1034 height 1350
paste input "Cadre supérieur"
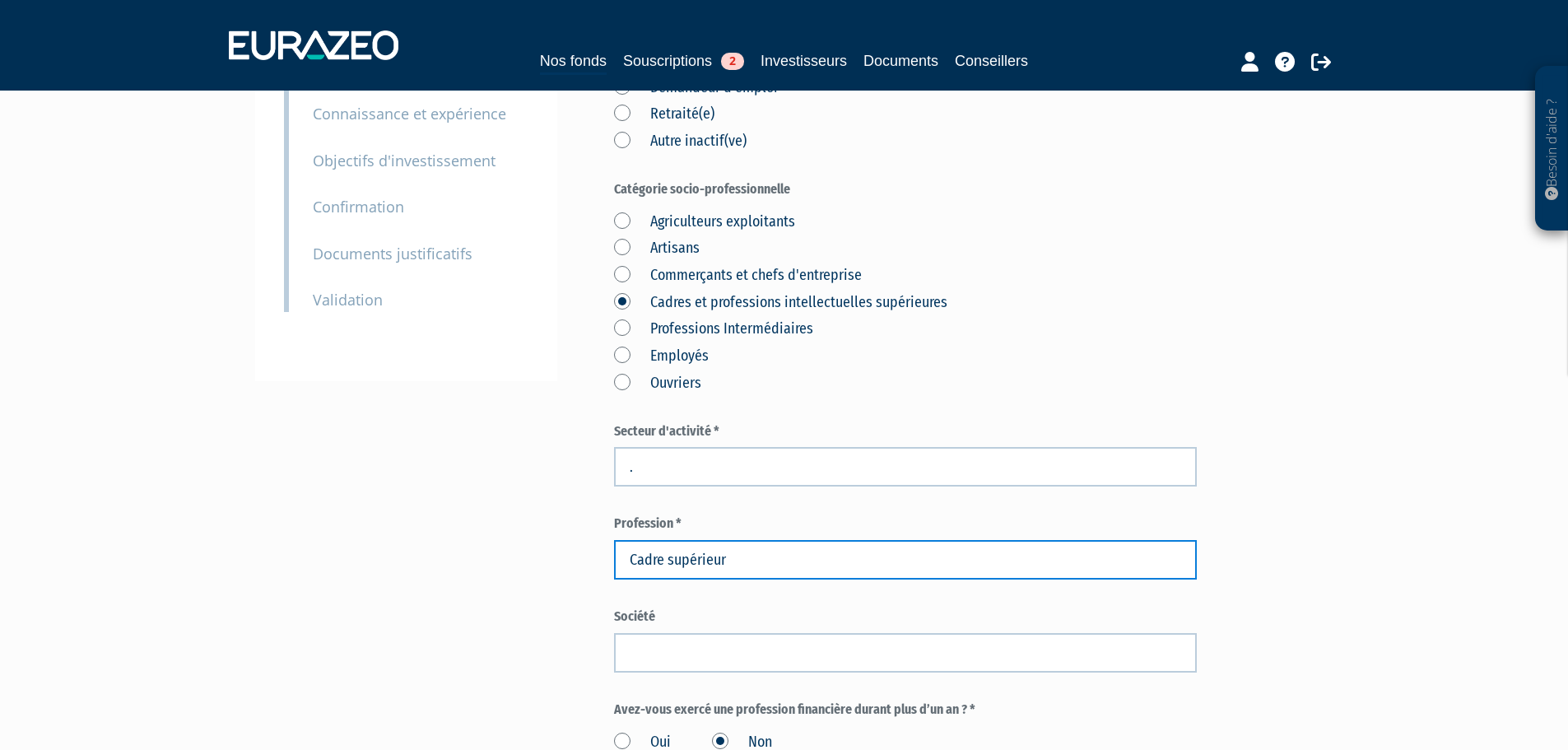
scroll to position [330, 0]
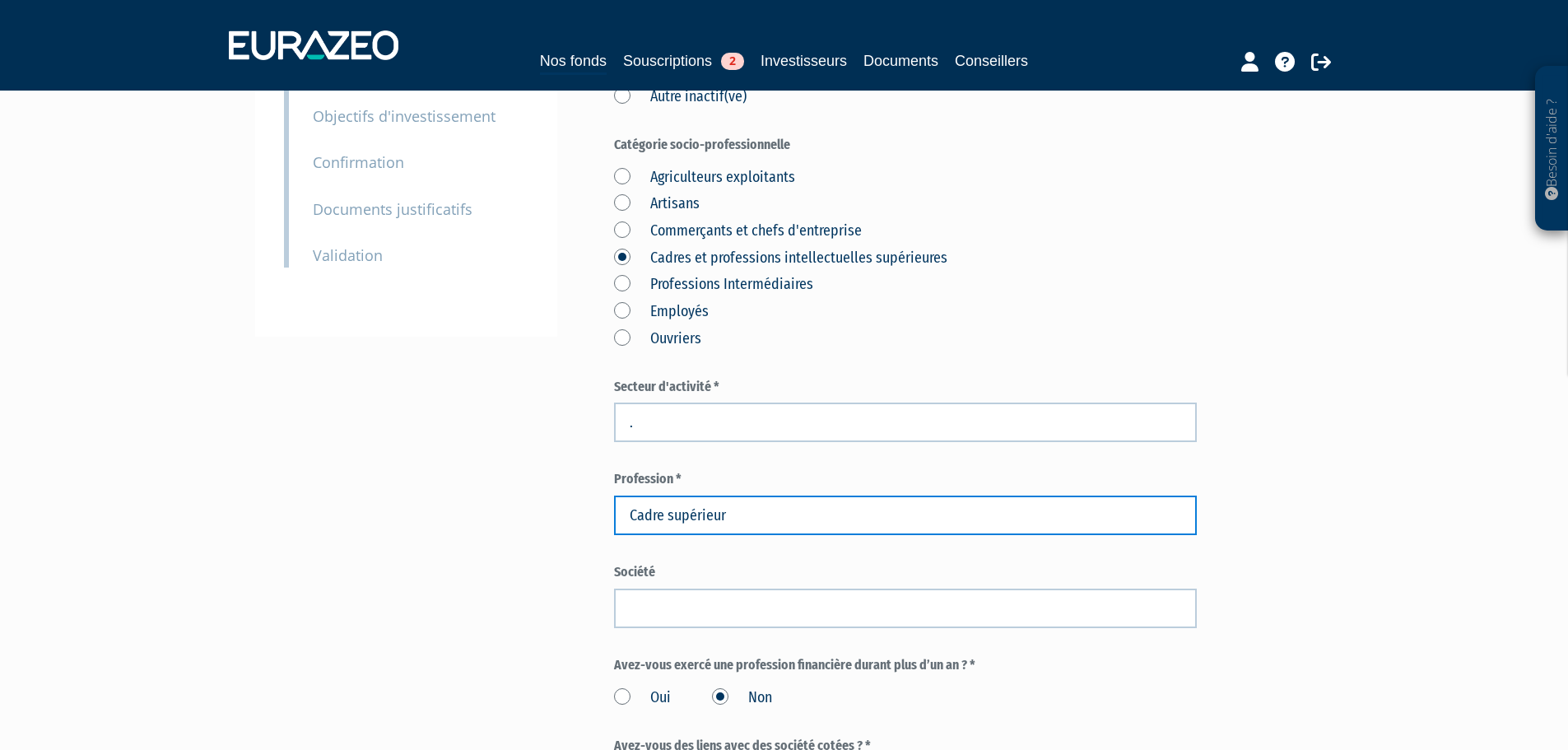
type input "Cadre supérieur"
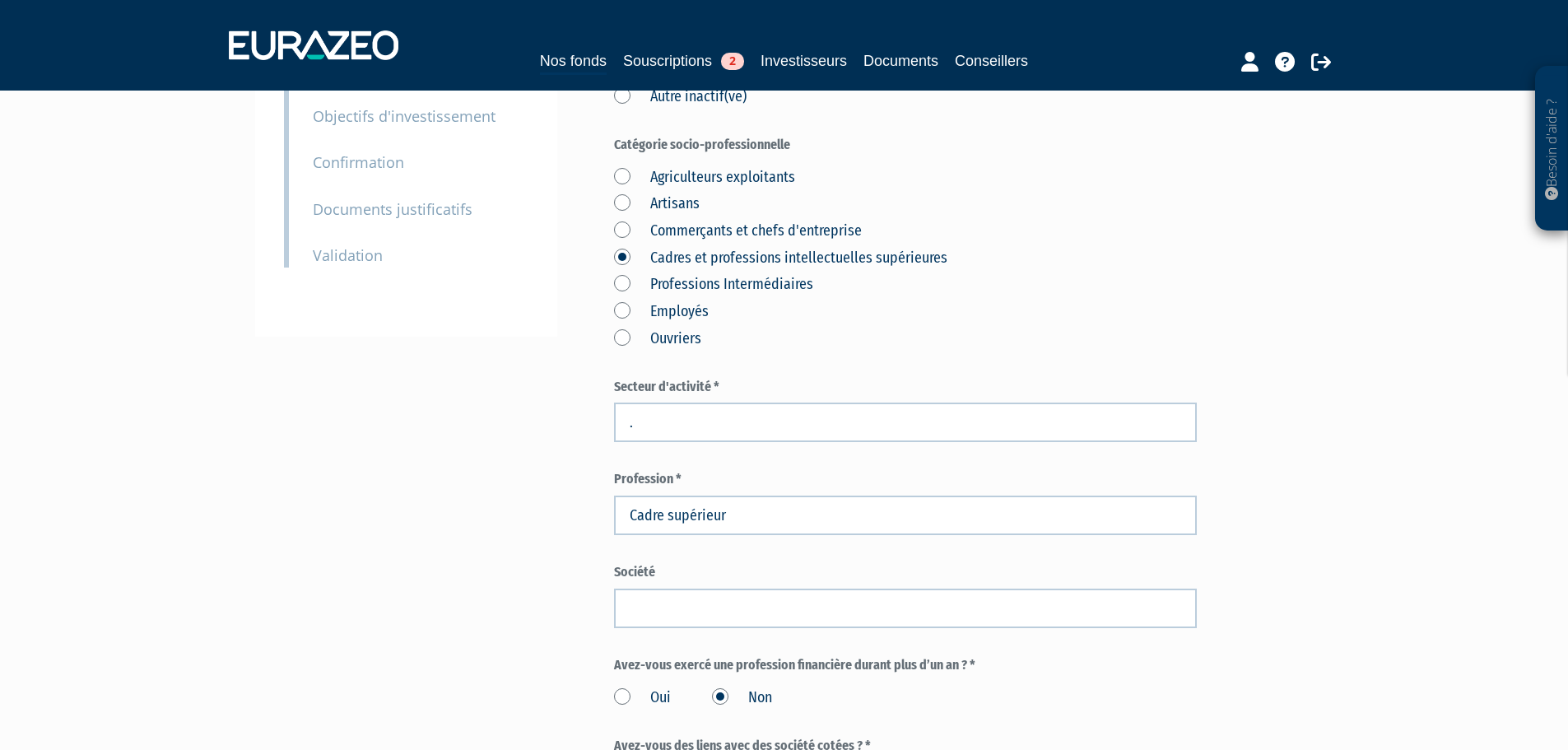
click at [498, 455] on div "Envoyer à l'investisseur 1 Identité 2 Coordonnées bancaires 3 Situation profess…" at bounding box center [785, 477] width 1034 height 1350
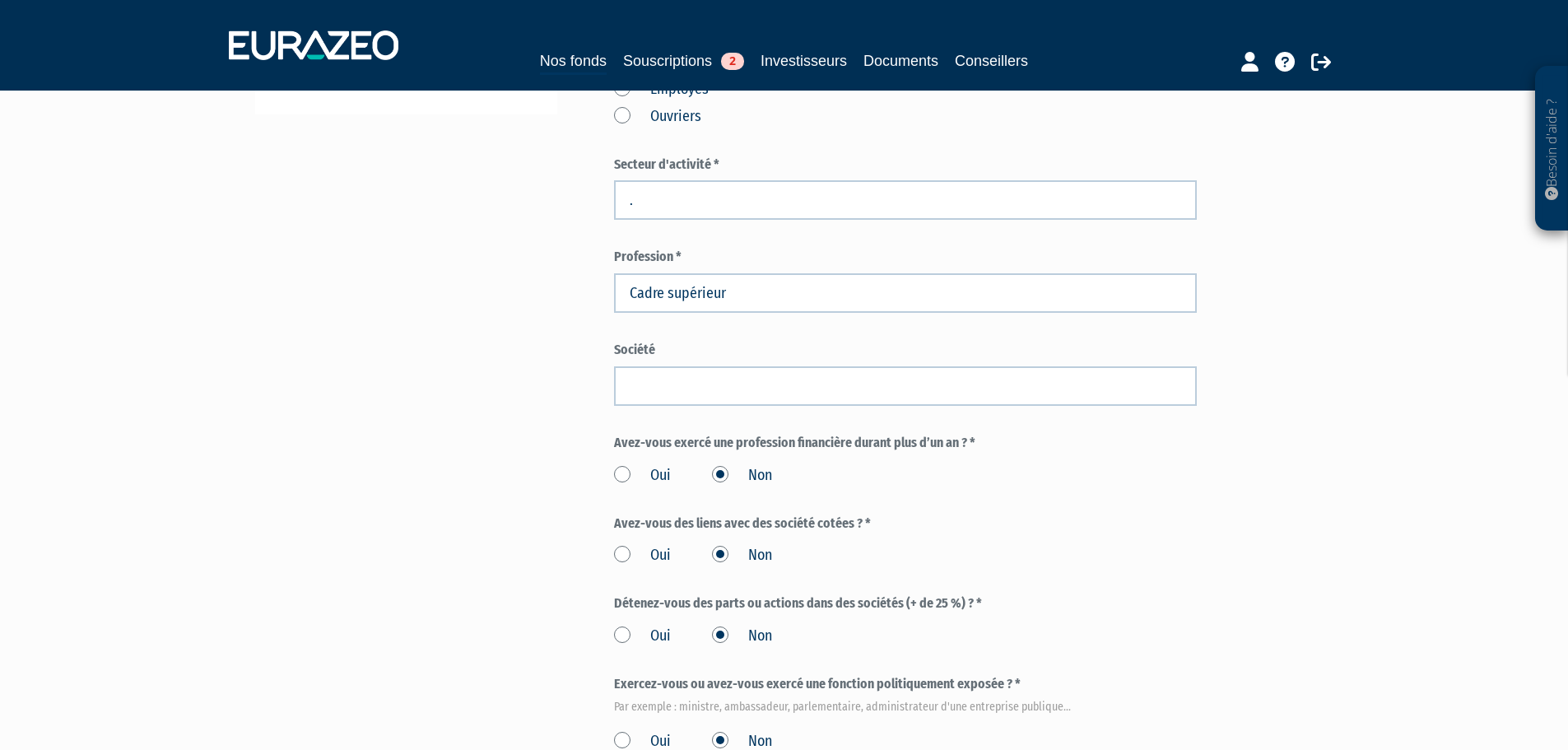
scroll to position [741, 0]
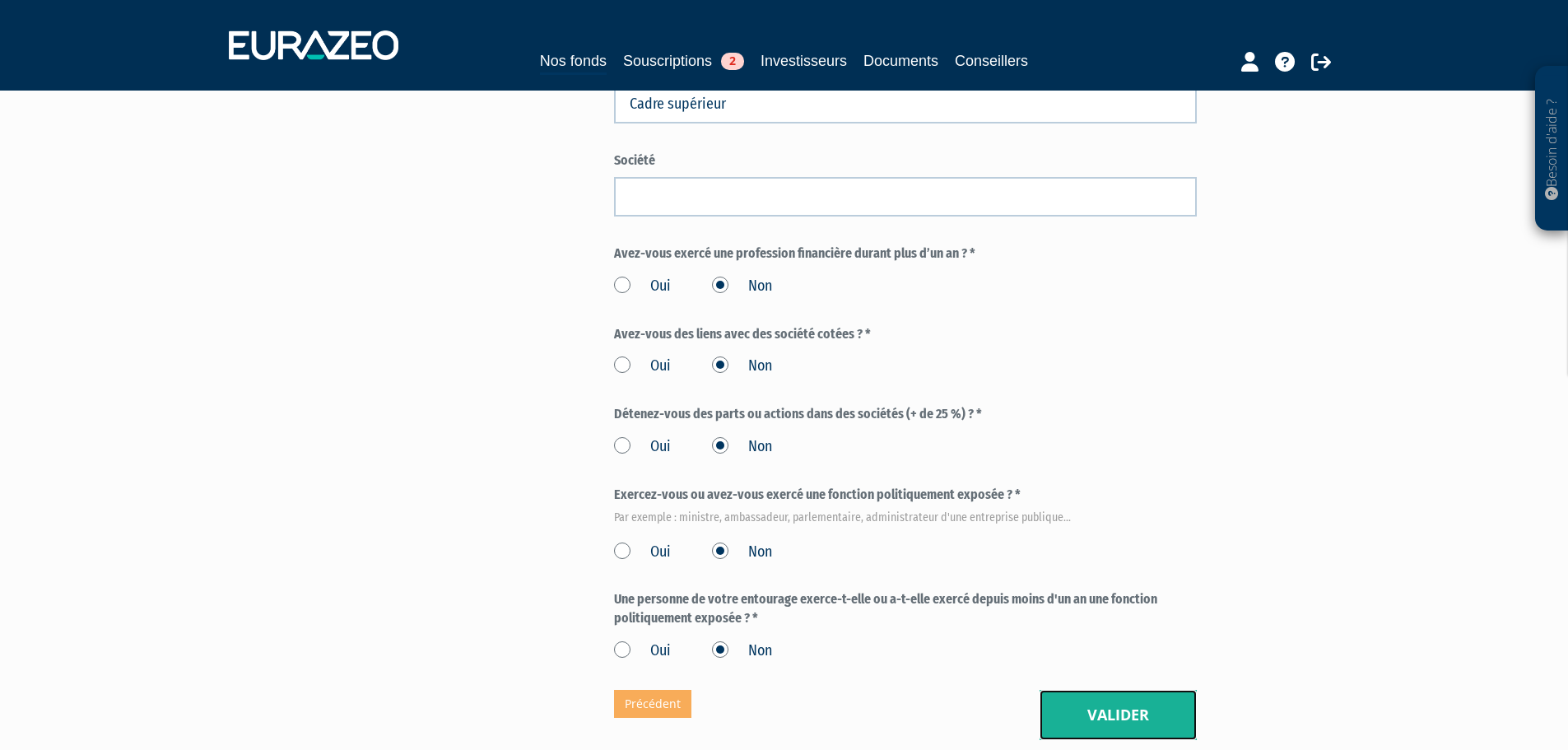
click at [1116, 690] on button "Valider" at bounding box center [1119, 716] width 157 height 51
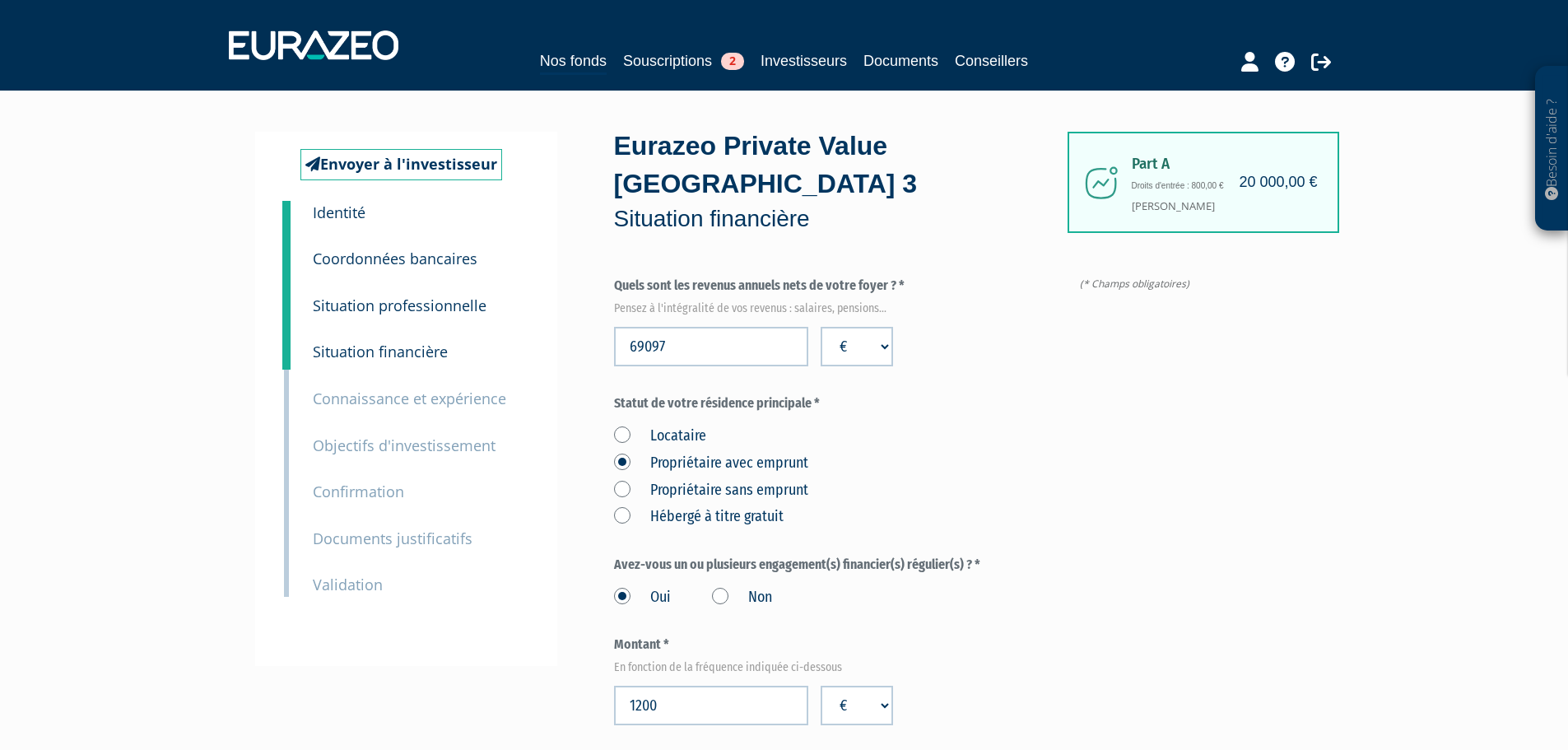
click at [330, 582] on small "Validation" at bounding box center [347, 585] width 70 height 20
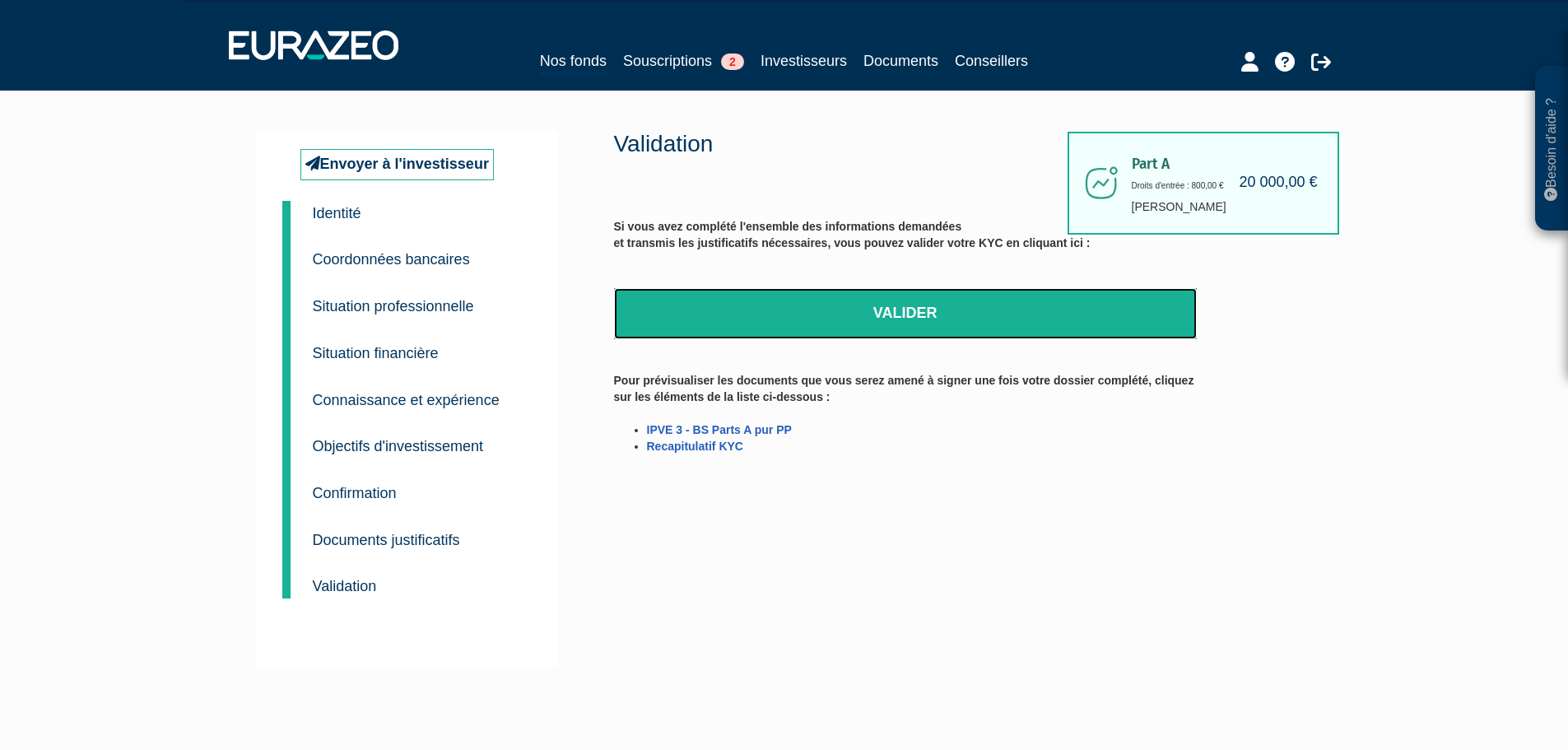
click at [888, 317] on link "Valider" at bounding box center [906, 314] width 583 height 51
